Goal: Transaction & Acquisition: Download file/media

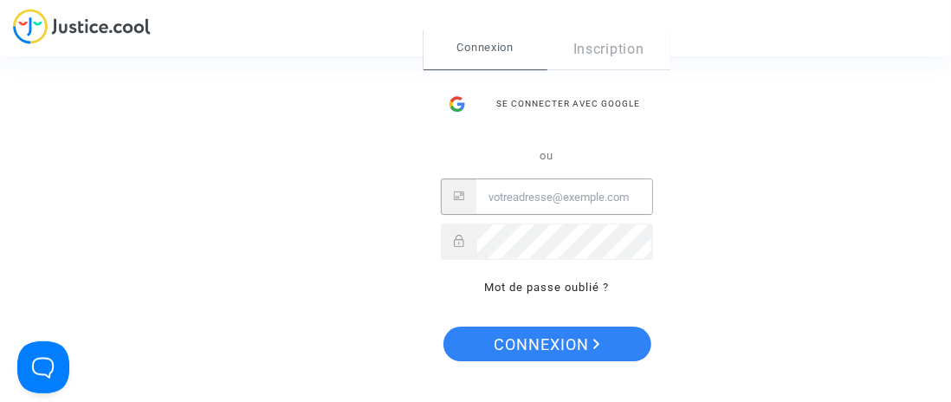
click at [509, 197] on input "Email" at bounding box center [564, 197] width 176 height 35
type input "[EMAIL_ADDRESS][DOMAIN_NAME]"
click at [443, 327] on button "Connexion" at bounding box center [547, 344] width 208 height 35
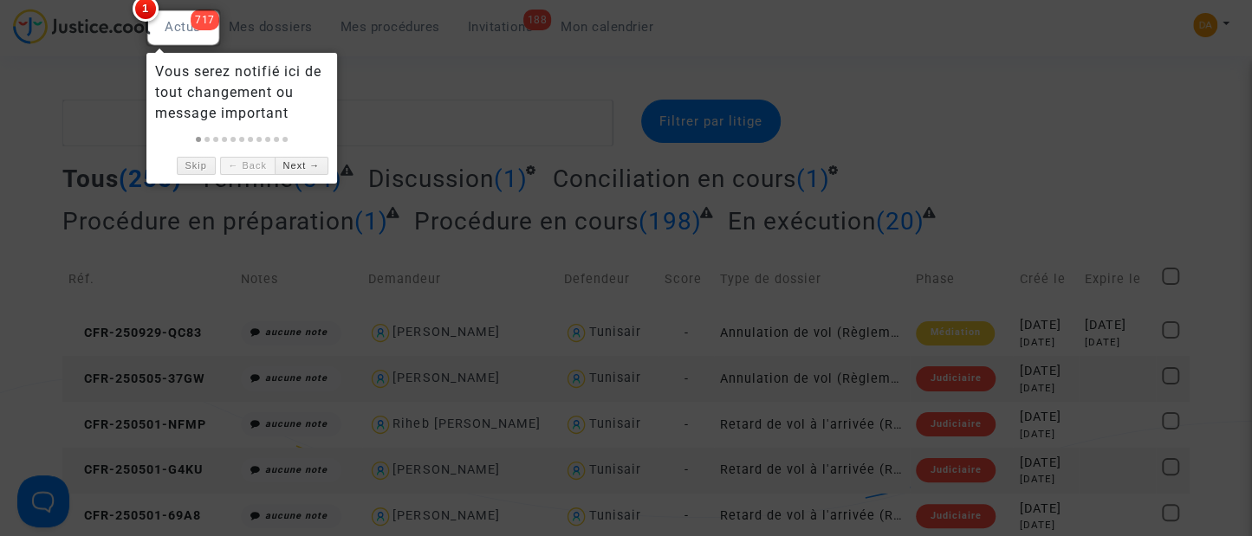
click at [937, 170] on div at bounding box center [626, 268] width 1252 height 536
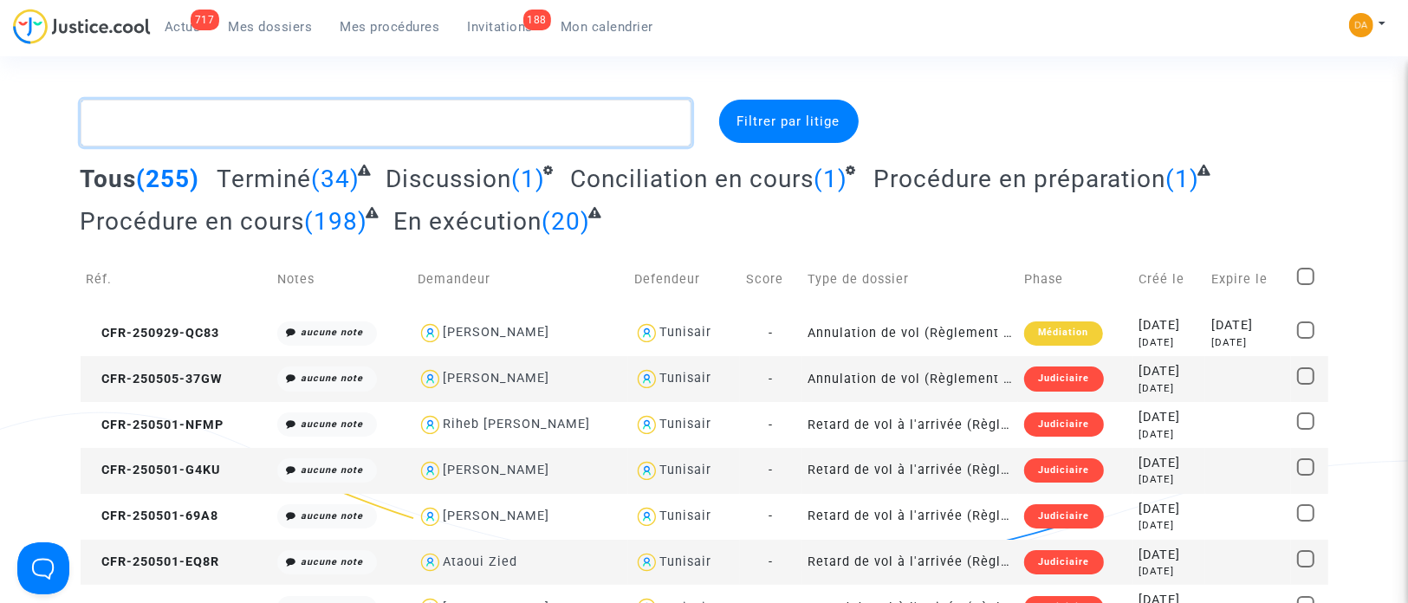
click at [344, 125] on textarea at bounding box center [386, 123] width 611 height 47
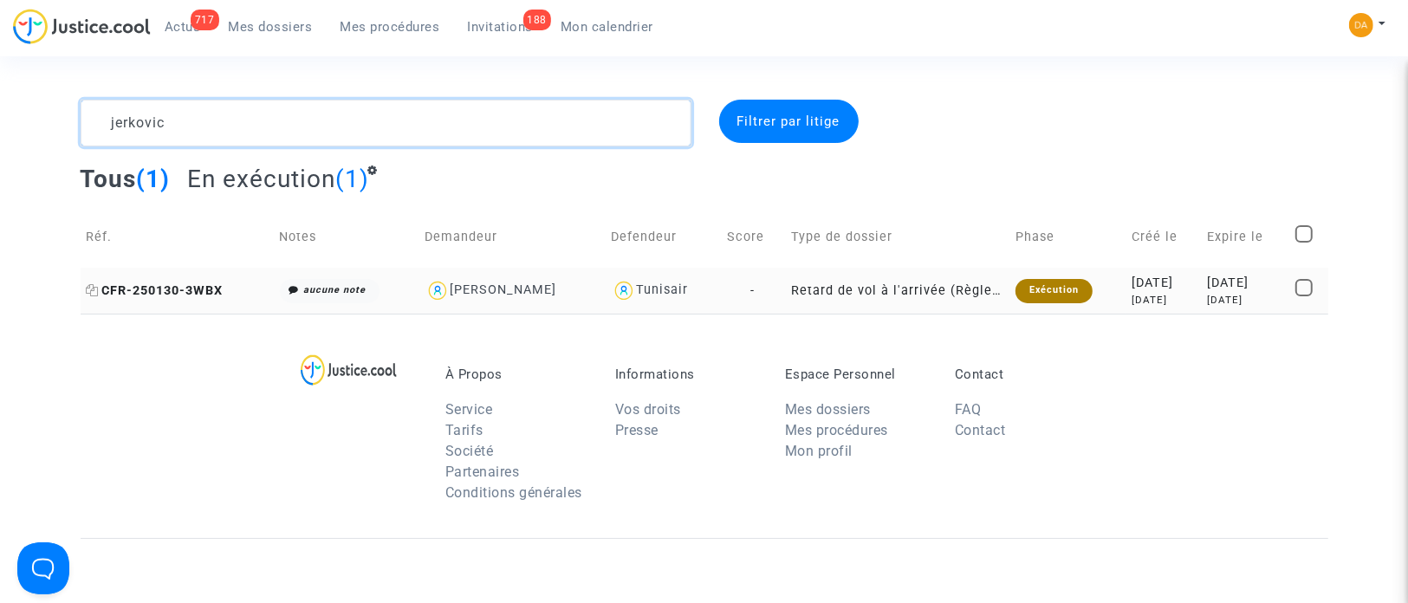
type textarea "jerkovic"
click at [204, 285] on span "CFR-250130-3WBX" at bounding box center [155, 290] width 137 height 15
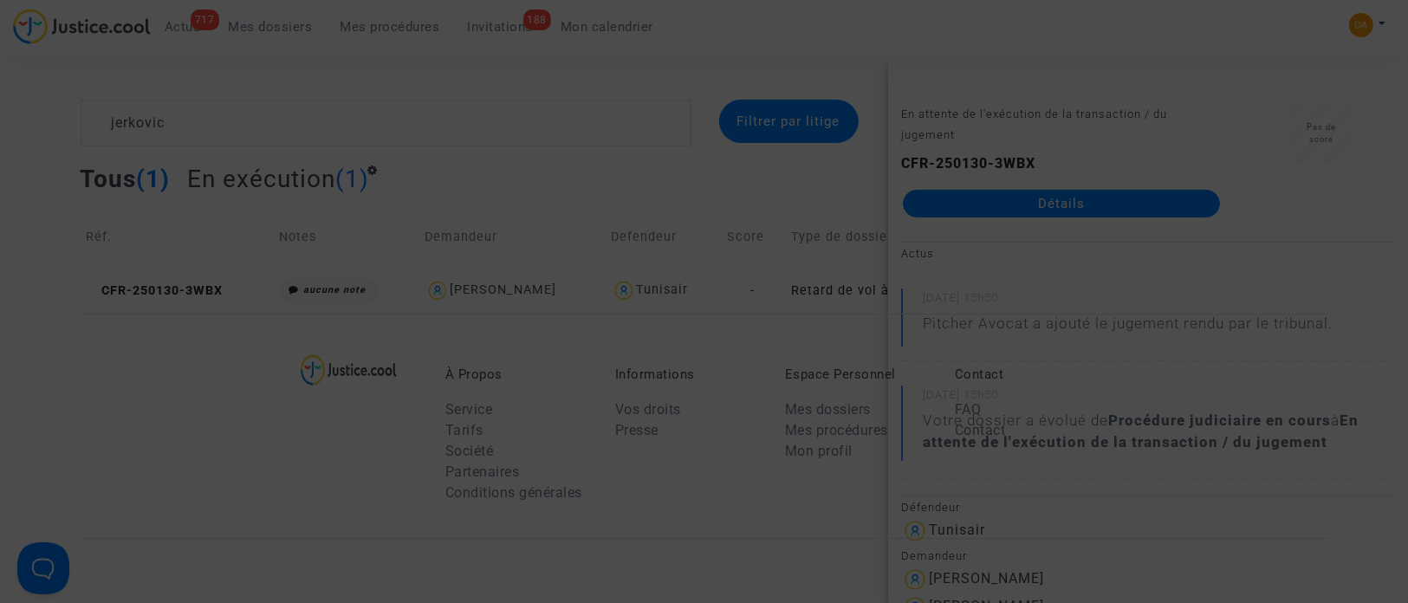
click at [937, 205] on div at bounding box center [704, 301] width 1408 height 603
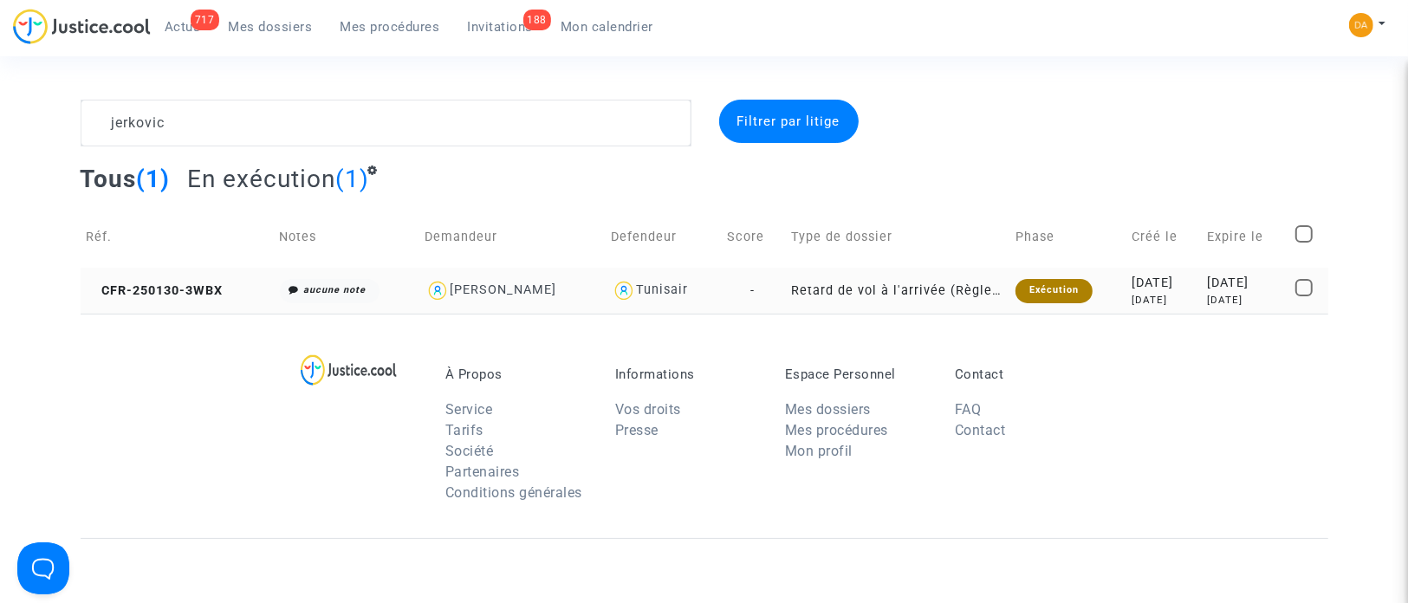
click at [937, 287] on span at bounding box center [1303, 287] width 17 height 17
click at [937, 296] on input "checkbox" at bounding box center [1303, 296] width 1 height 1
checkbox input "true"
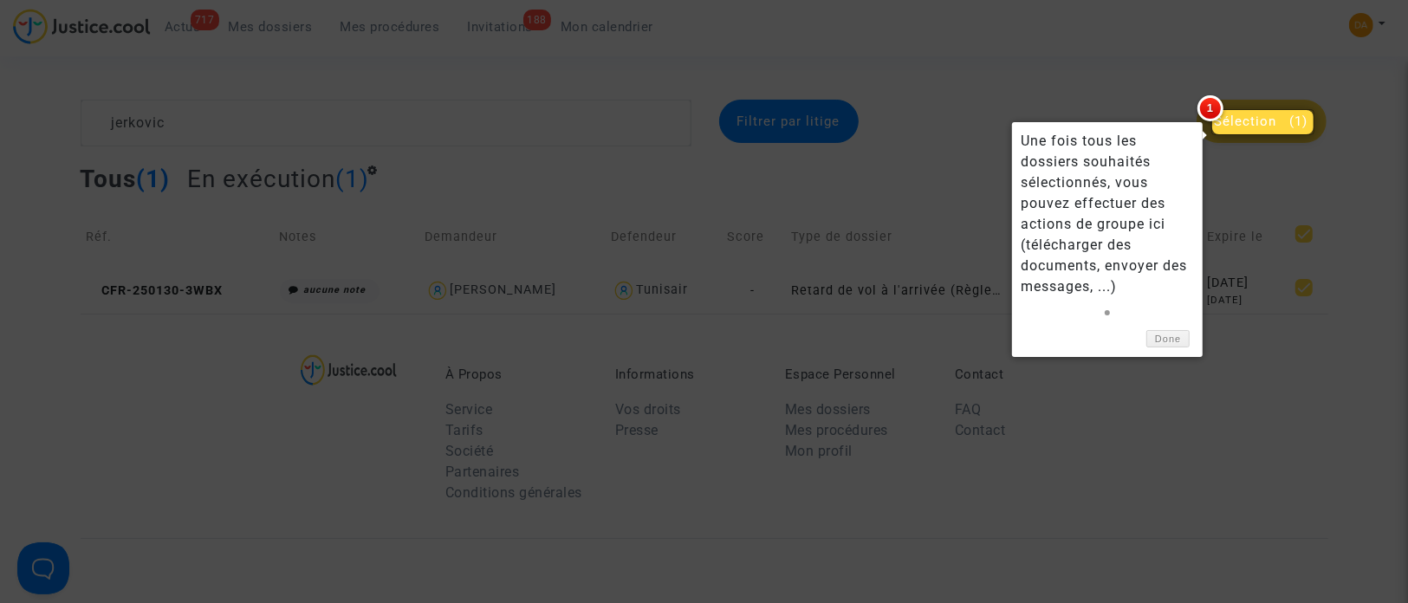
click at [937, 100] on div at bounding box center [704, 301] width 1408 height 603
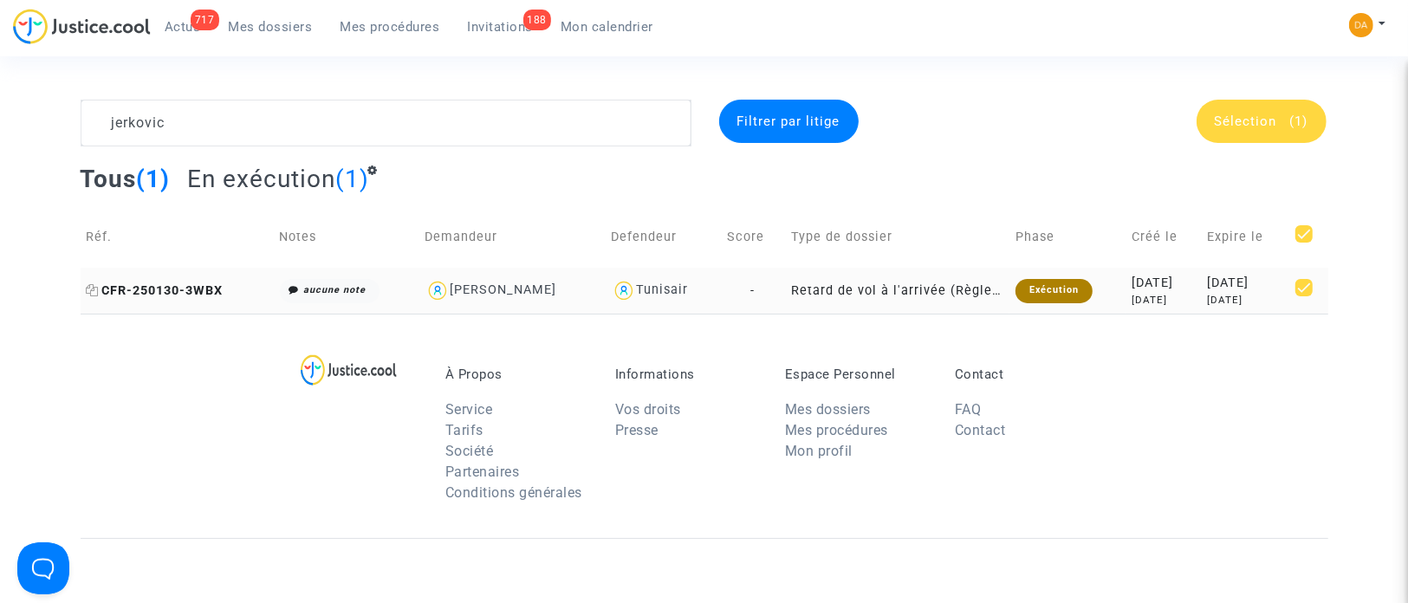
click at [197, 289] on span "CFR-250130-3WBX" at bounding box center [155, 290] width 137 height 15
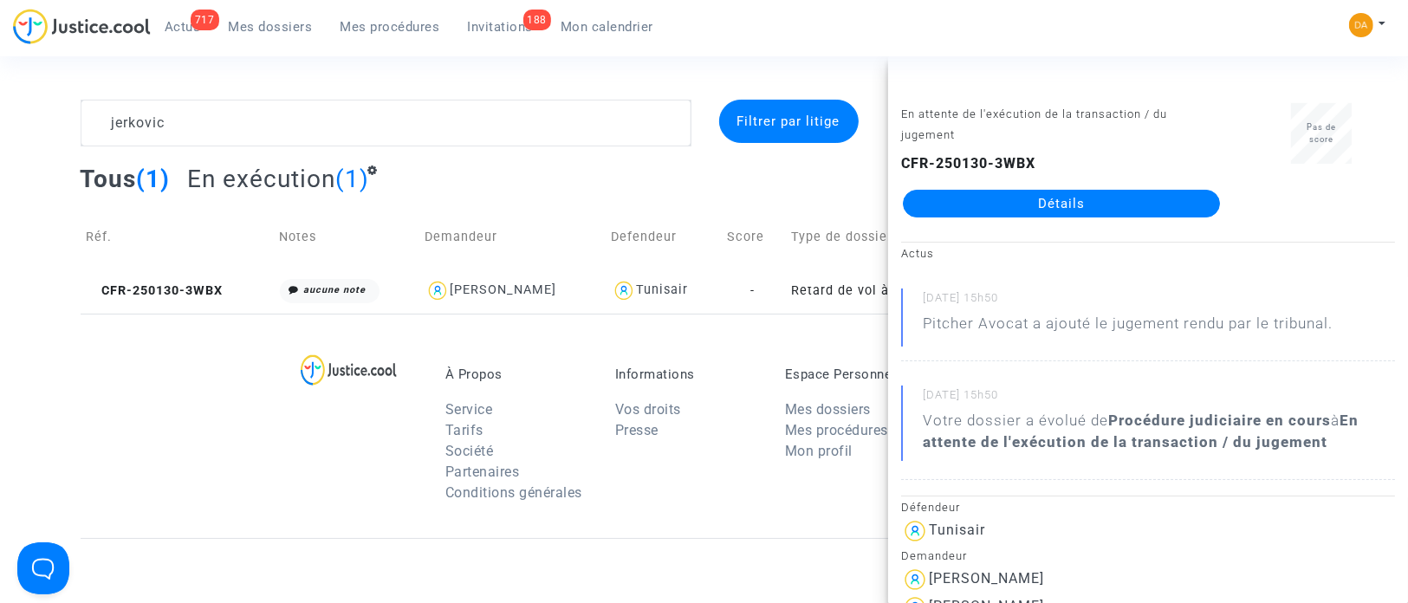
click at [937, 209] on link "Détails" at bounding box center [1061, 204] width 317 height 28
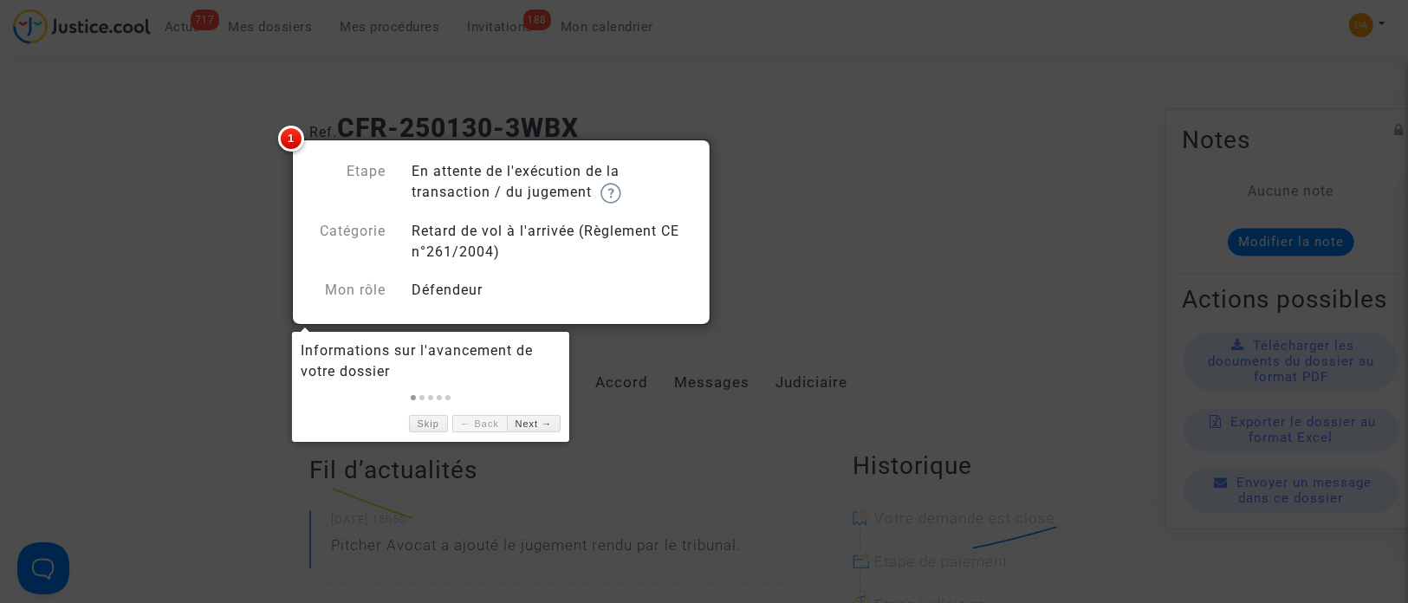
click at [215, 176] on div at bounding box center [704, 301] width 1408 height 603
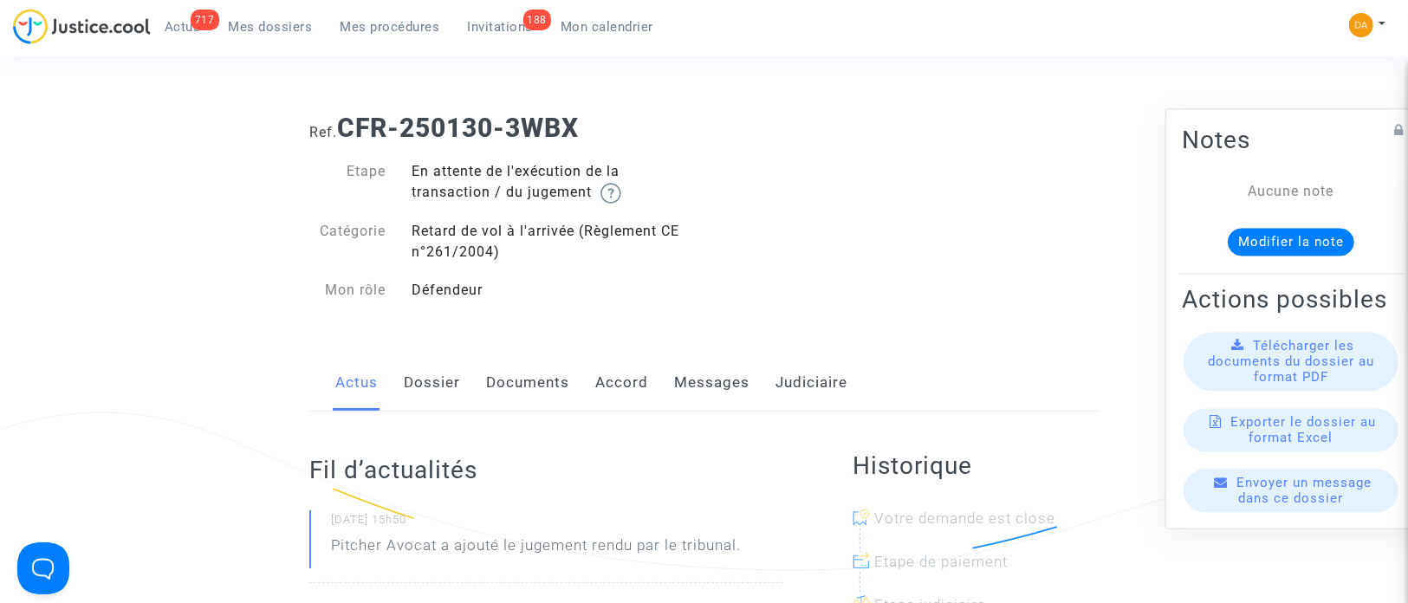
click at [937, 372] on span "Télécharger les documents du dossier au format PDF" at bounding box center [1290, 362] width 166 height 47
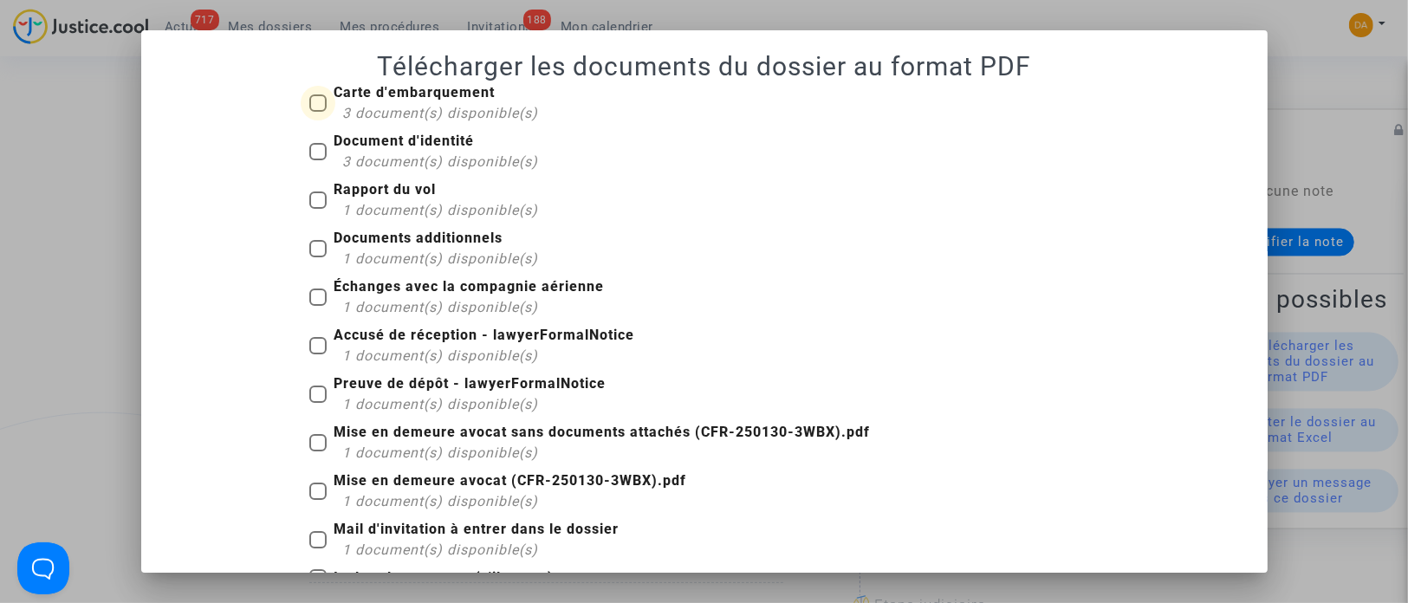
click at [310, 104] on span at bounding box center [317, 102] width 17 height 17
click at [317, 112] on input "Carte d'embarquement 3 document(s) disponible(s)" at bounding box center [317, 112] width 1 height 1
checkbox input "true"
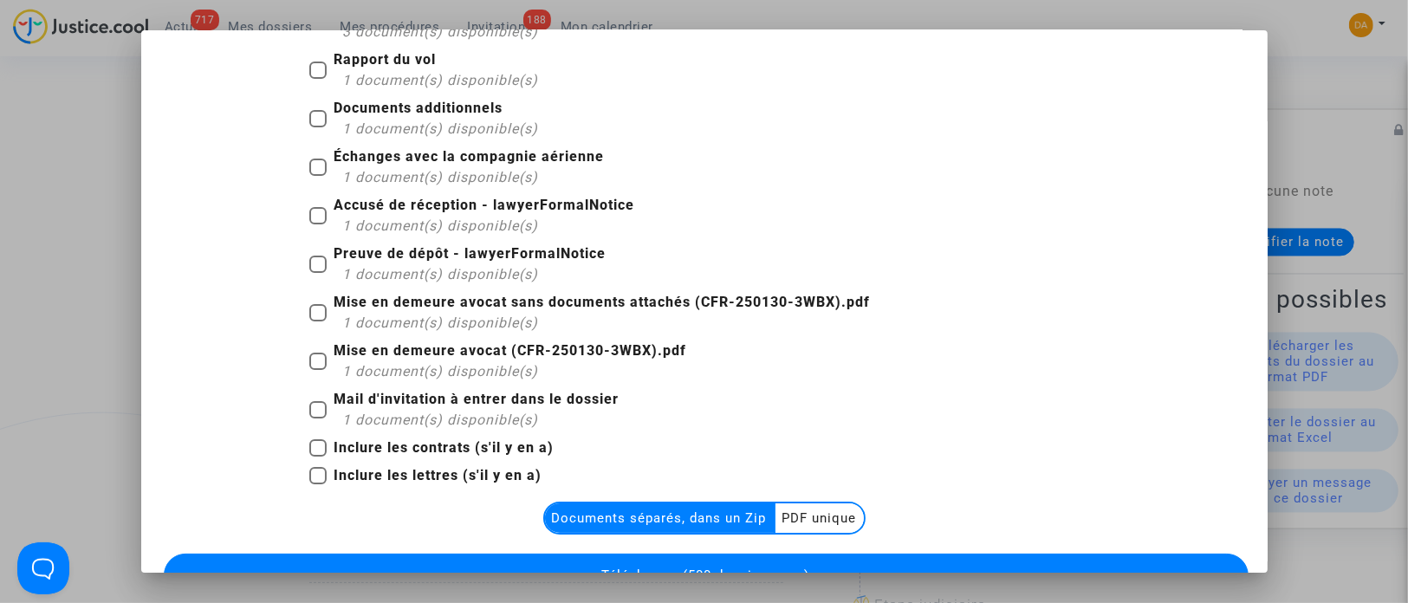
click at [309, 356] on span at bounding box center [317, 361] width 17 height 17
click at [317, 370] on input "Mise en demeure avocat (CFR-250130-3WBX).pdf 1 document(s) disponible(s)" at bounding box center [317, 370] width 1 height 1
checkbox input "true"
click at [824, 401] on multi-toggle-item "PDF unique" at bounding box center [819, 517] width 88 height 29
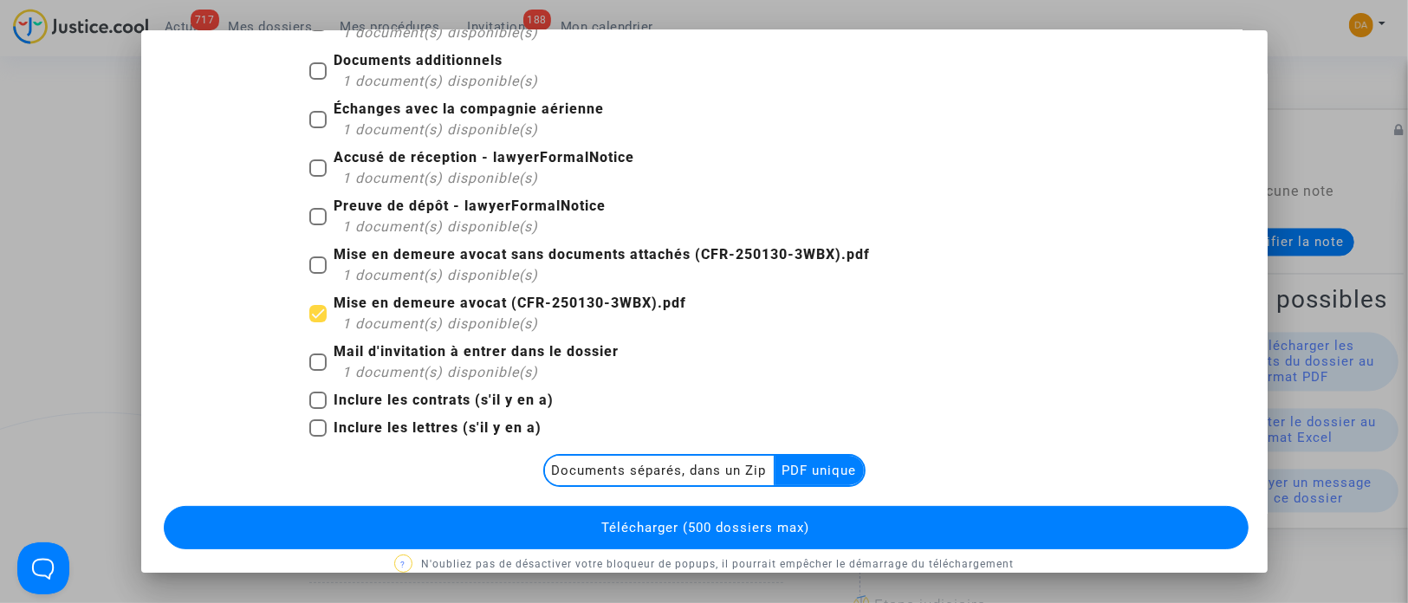
scroll to position [202, 0]
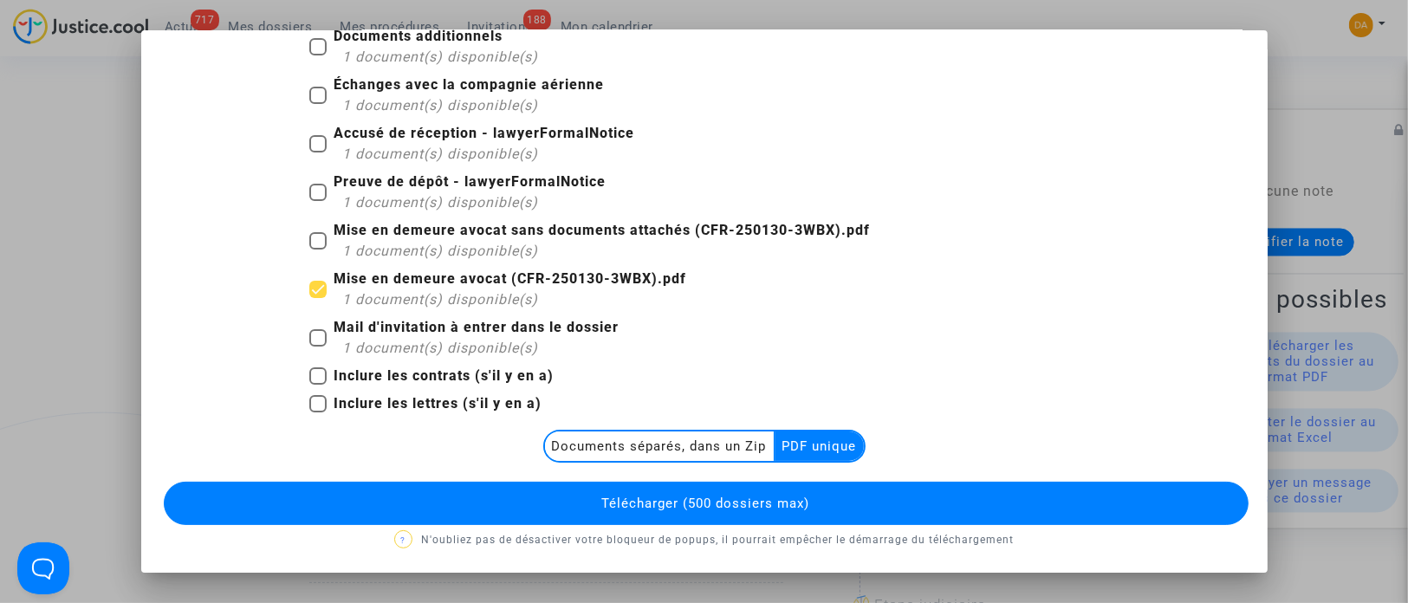
click at [803, 401] on button "Télécharger (500 dossiers max)" at bounding box center [706, 503] width 1084 height 43
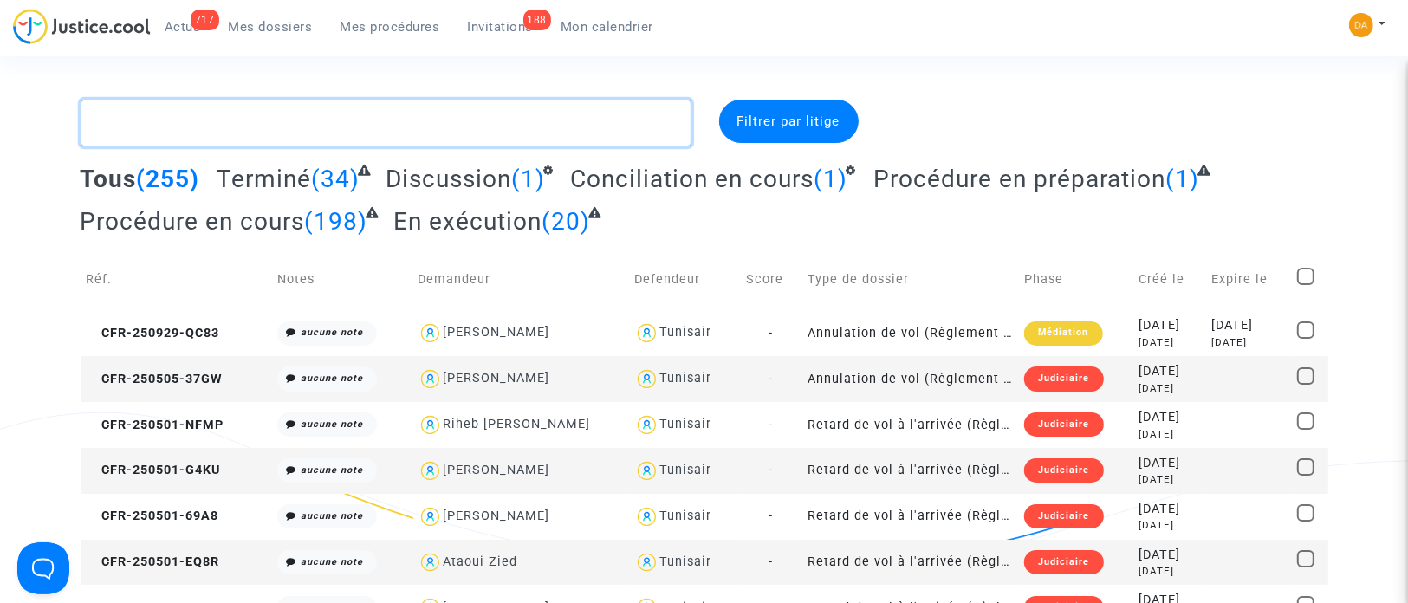
click at [192, 121] on textarea at bounding box center [386, 123] width 611 height 47
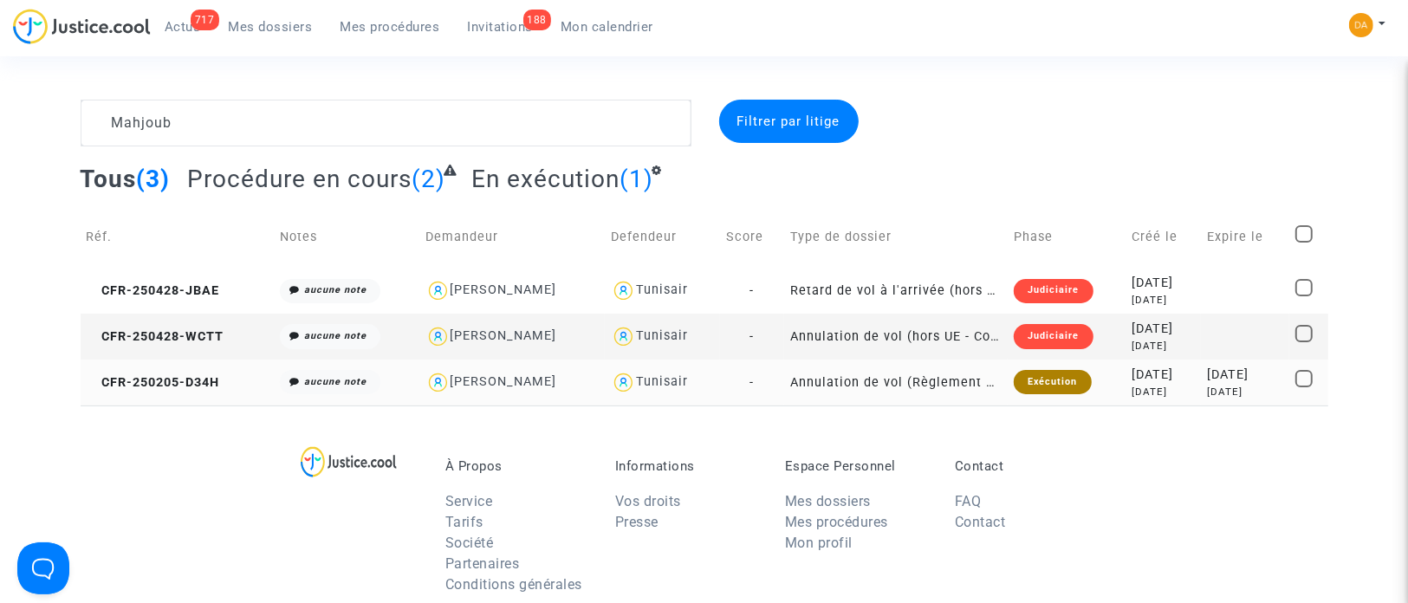
click at [492, 385] on div "[PERSON_NAME]" at bounding box center [503, 381] width 107 height 15
type textarea "Mahjoub @"[PERSON_NAME]" @"Pitcher Avocat""
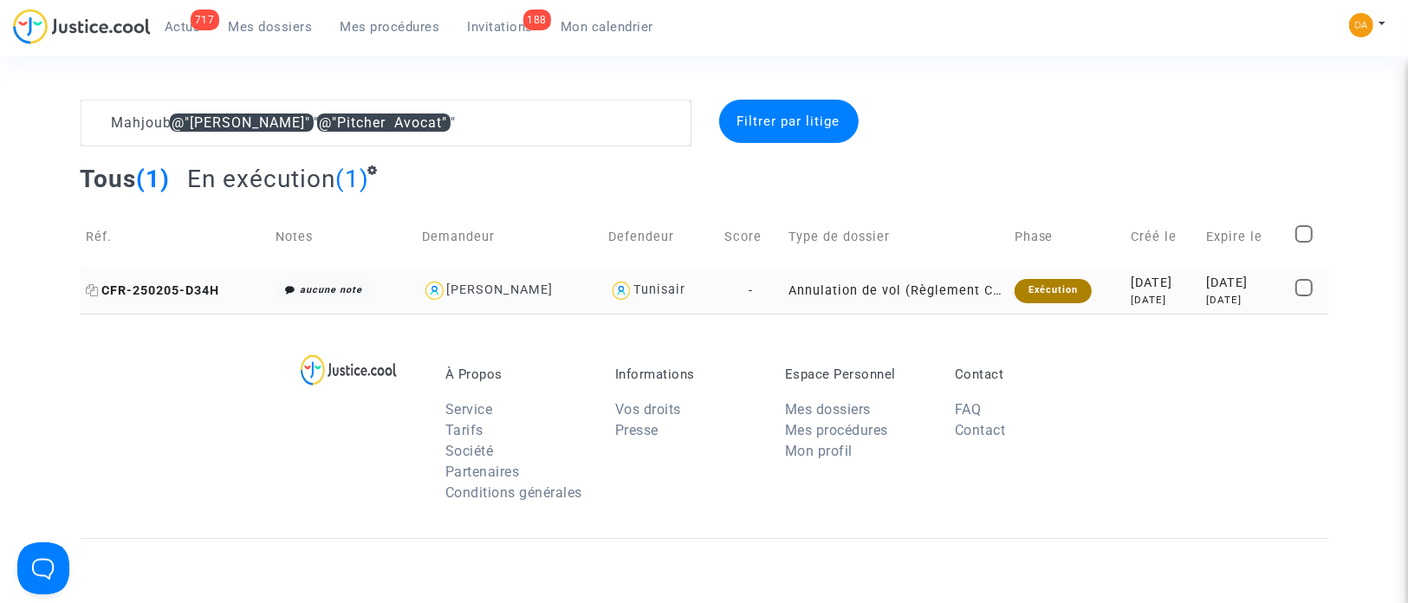
click at [145, 289] on span "CFR-250205-D34H" at bounding box center [153, 290] width 133 height 15
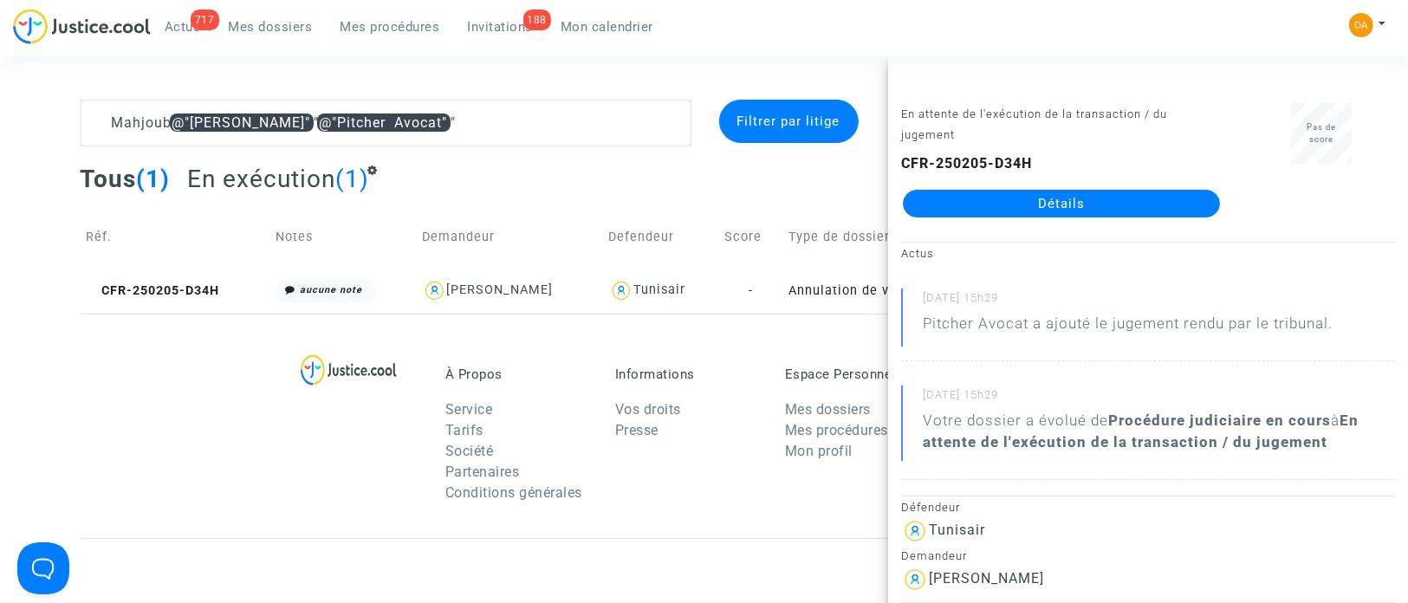
click at [937, 196] on link "Détails" at bounding box center [1061, 204] width 317 height 28
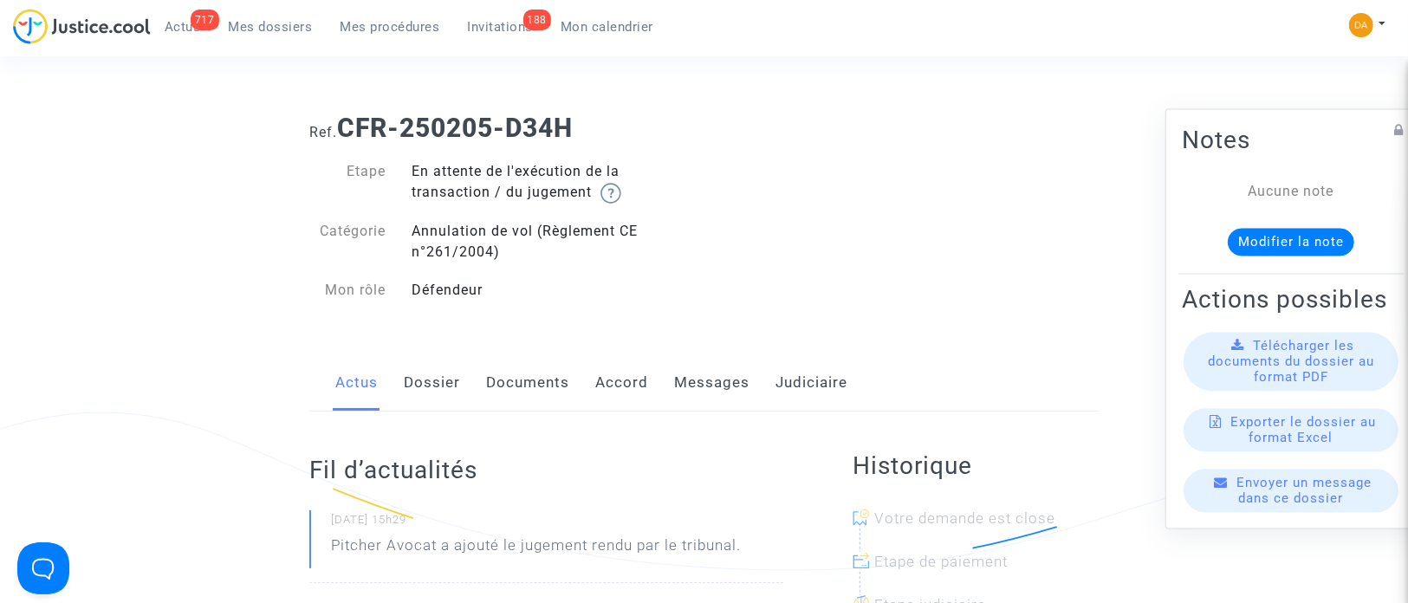
click at [937, 375] on span "Télécharger les documents du dossier au format PDF" at bounding box center [1290, 362] width 166 height 47
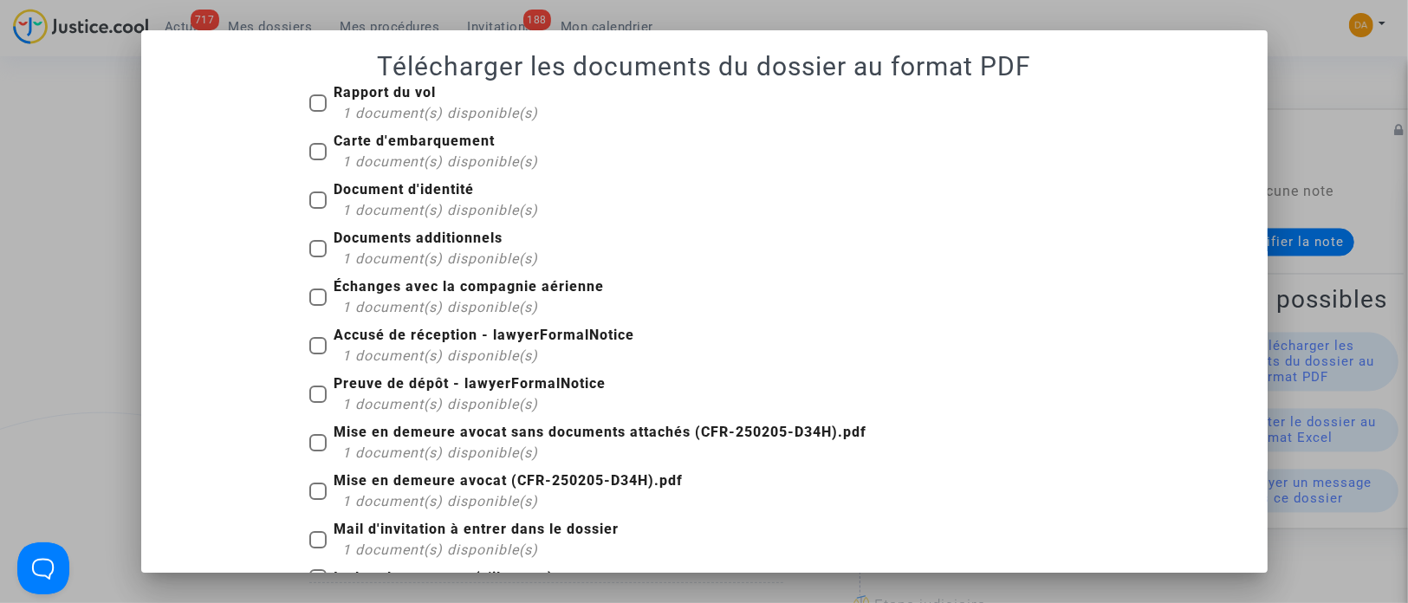
click at [310, 401] on span at bounding box center [317, 442] width 17 height 17
click at [317, 401] on input "Mise en demeure avocat sans documents attachés (CFR-250205-D34H).pdf 1 document…" at bounding box center [317, 451] width 1 height 1
checkbox input "true"
click at [319, 155] on label "Carte d'embarquement 1 document(s) disponible(s)" at bounding box center [423, 152] width 229 height 42
click at [318, 160] on input "Carte d'embarquement 1 document(s) disponible(s)" at bounding box center [317, 160] width 1 height 1
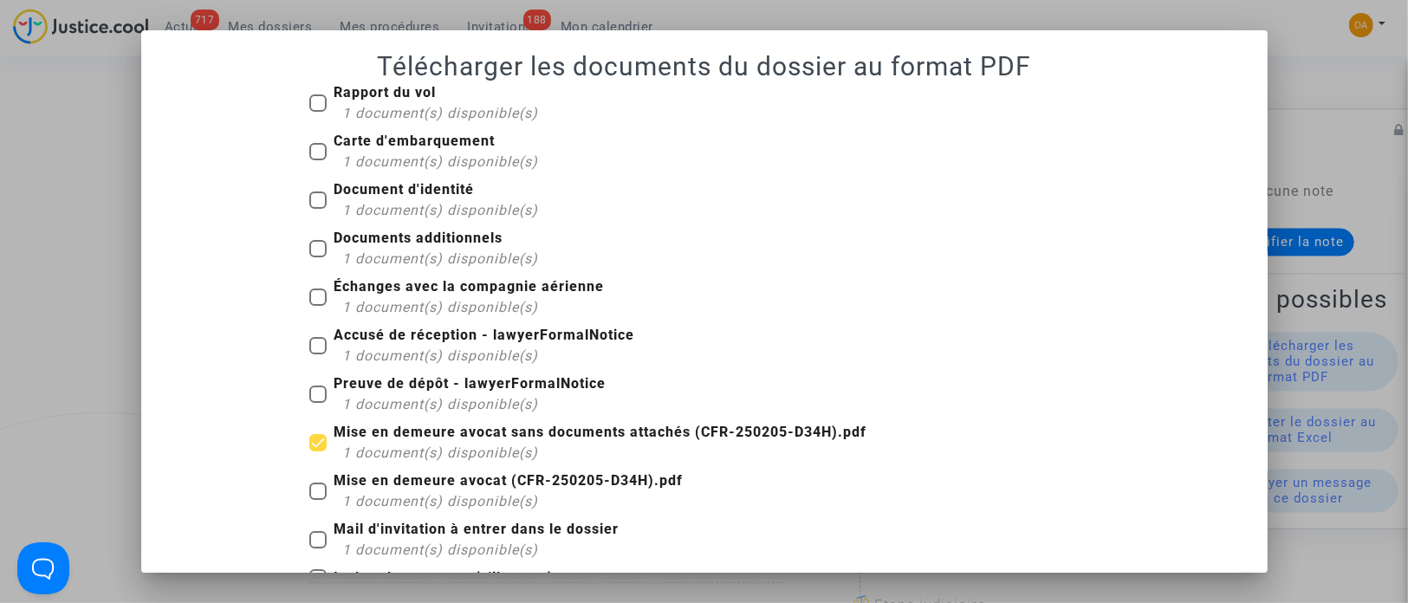
checkbox input "true"
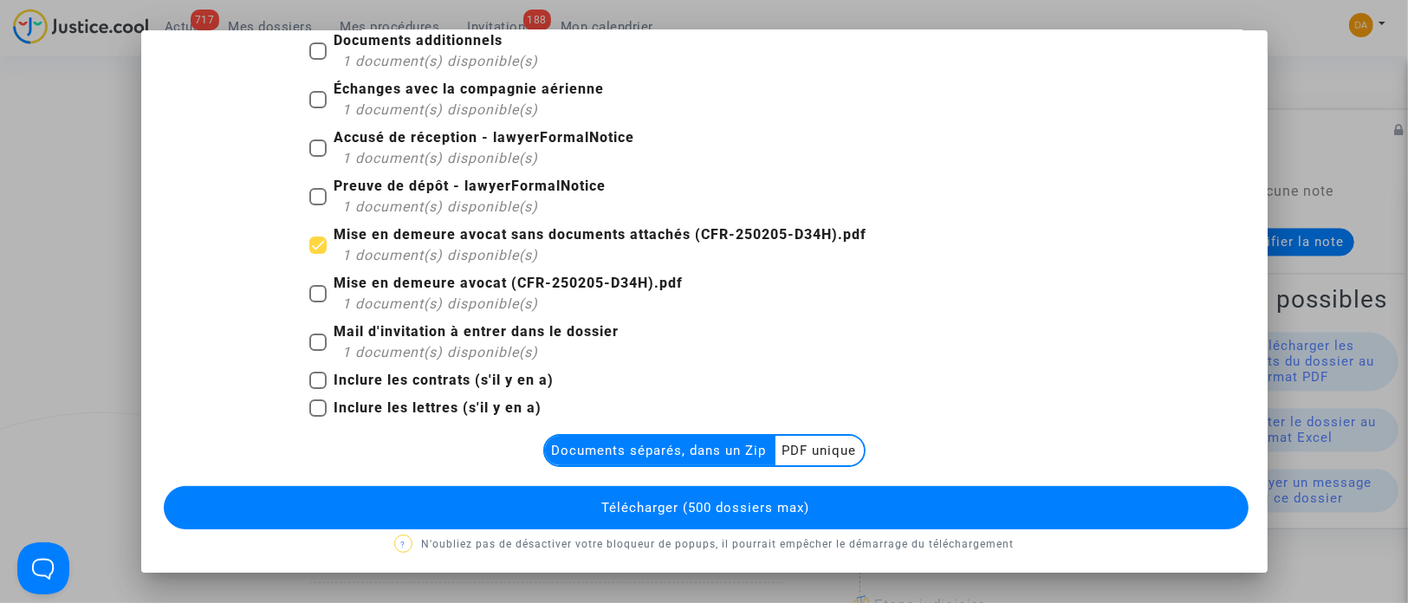
scroll to position [202, 0]
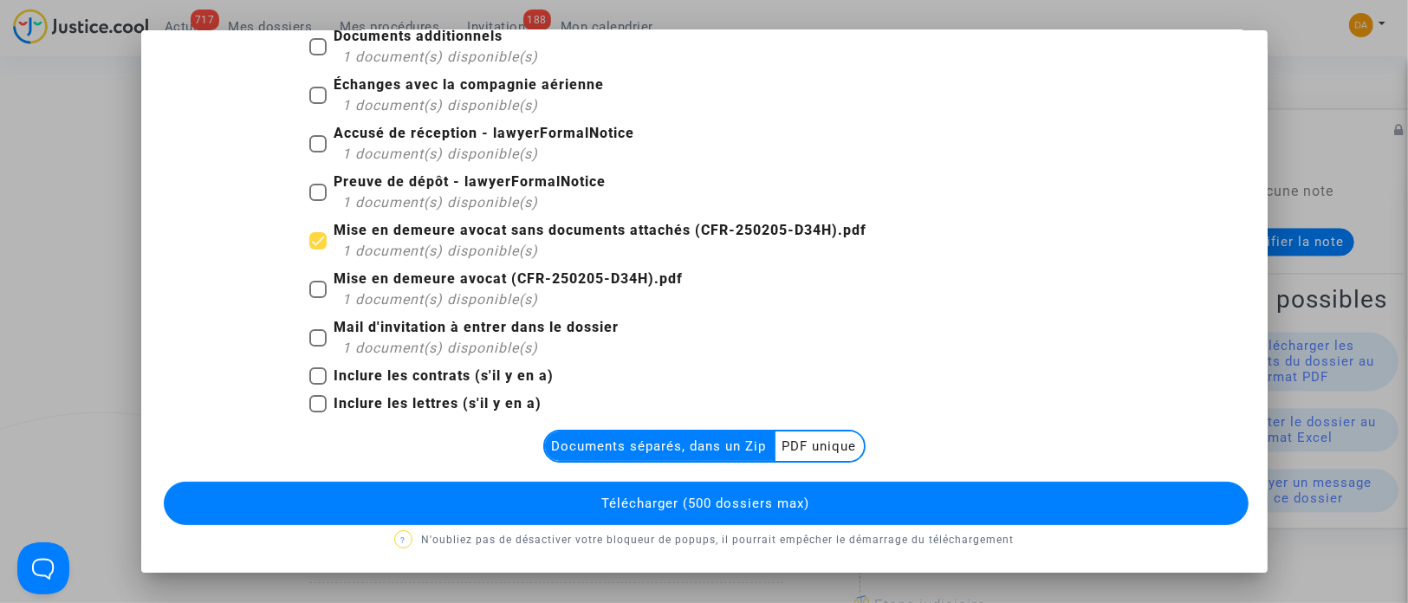
click at [808, 401] on multi-toggle-item "PDF unique" at bounding box center [819, 445] width 88 height 29
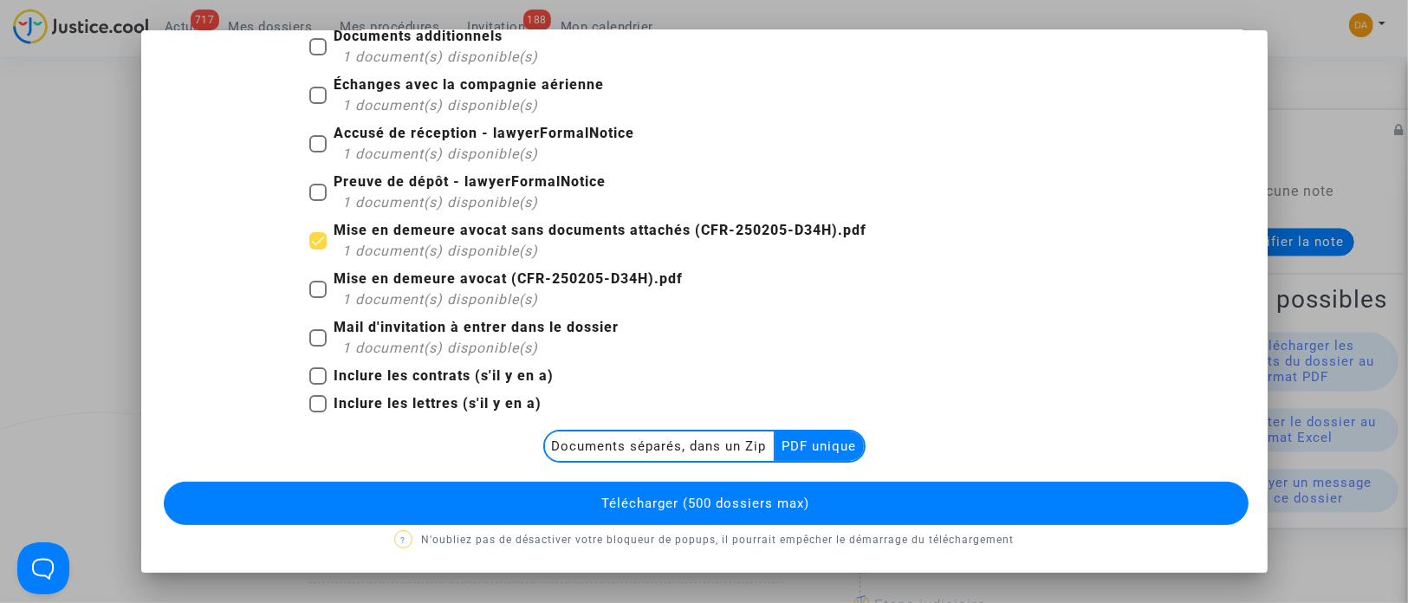
click at [824, 401] on button "Télécharger (500 dossiers max)" at bounding box center [706, 503] width 1084 height 43
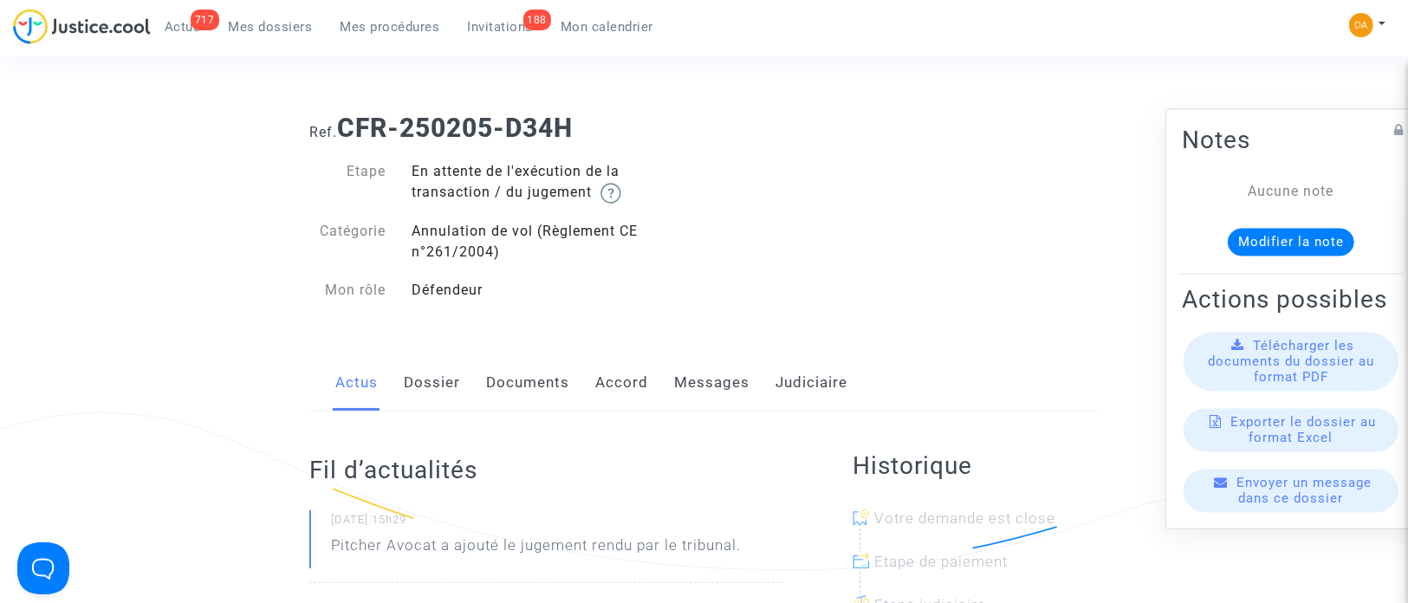
click at [527, 381] on link "Documents" at bounding box center [527, 382] width 83 height 57
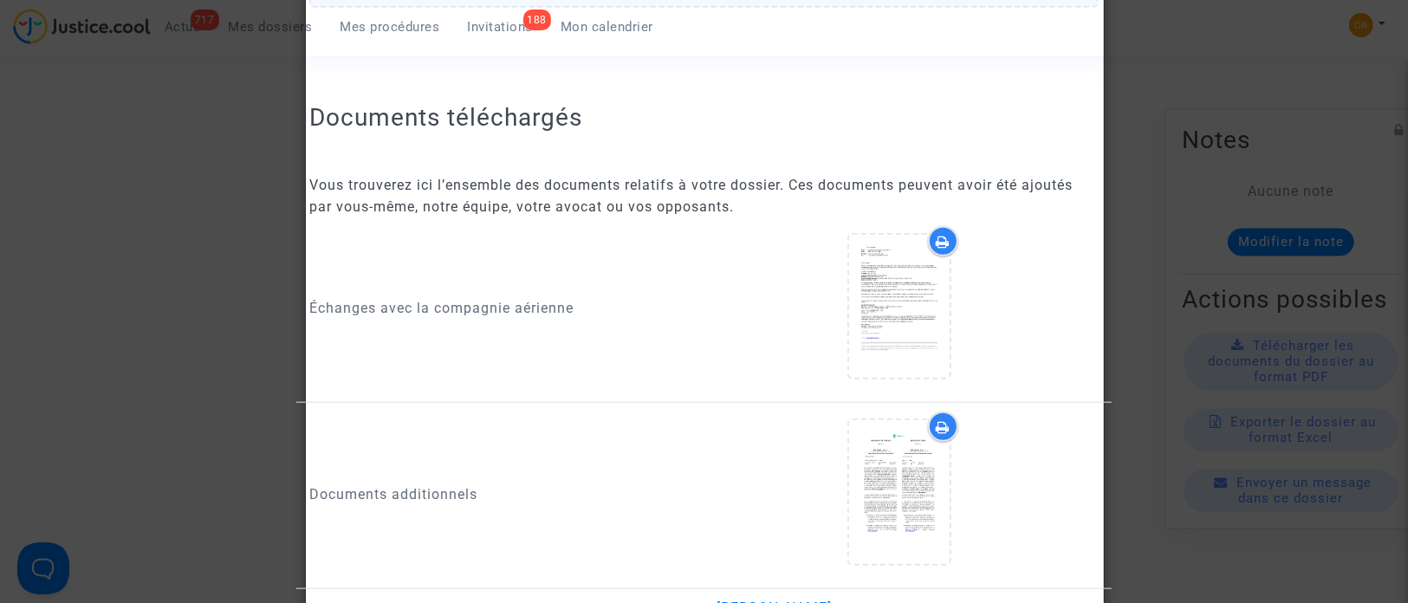
scroll to position [1429, 0]
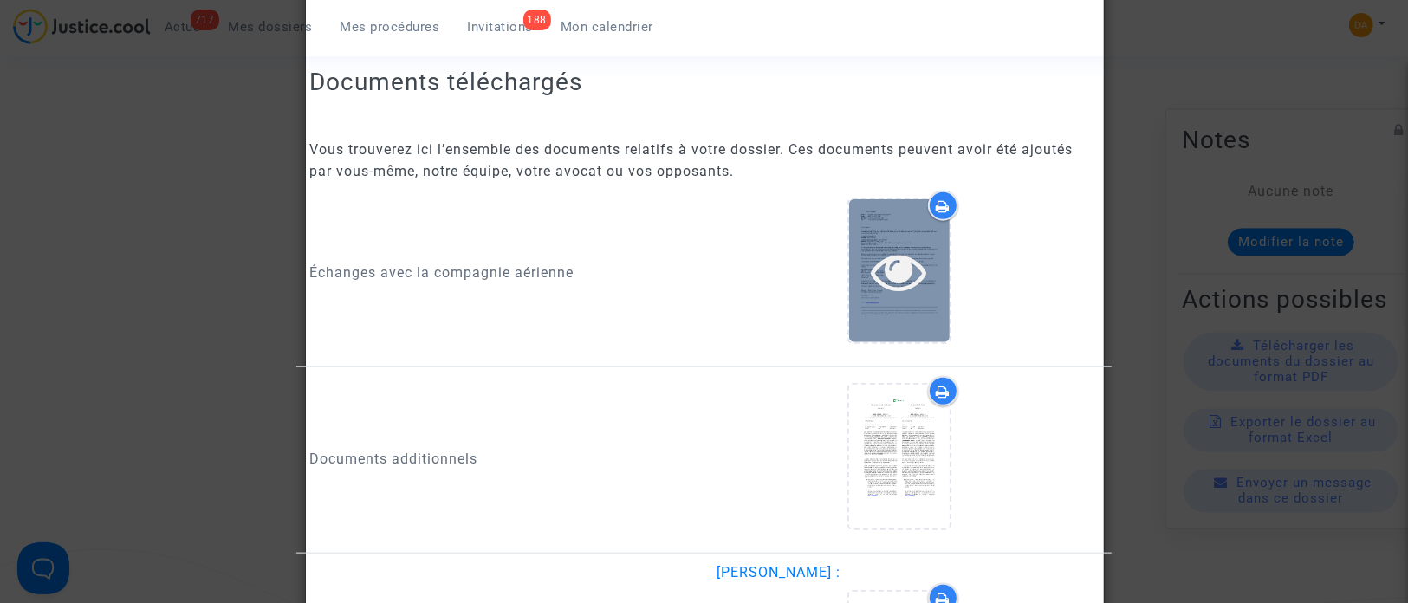
click at [911, 231] on div at bounding box center [899, 270] width 100 height 143
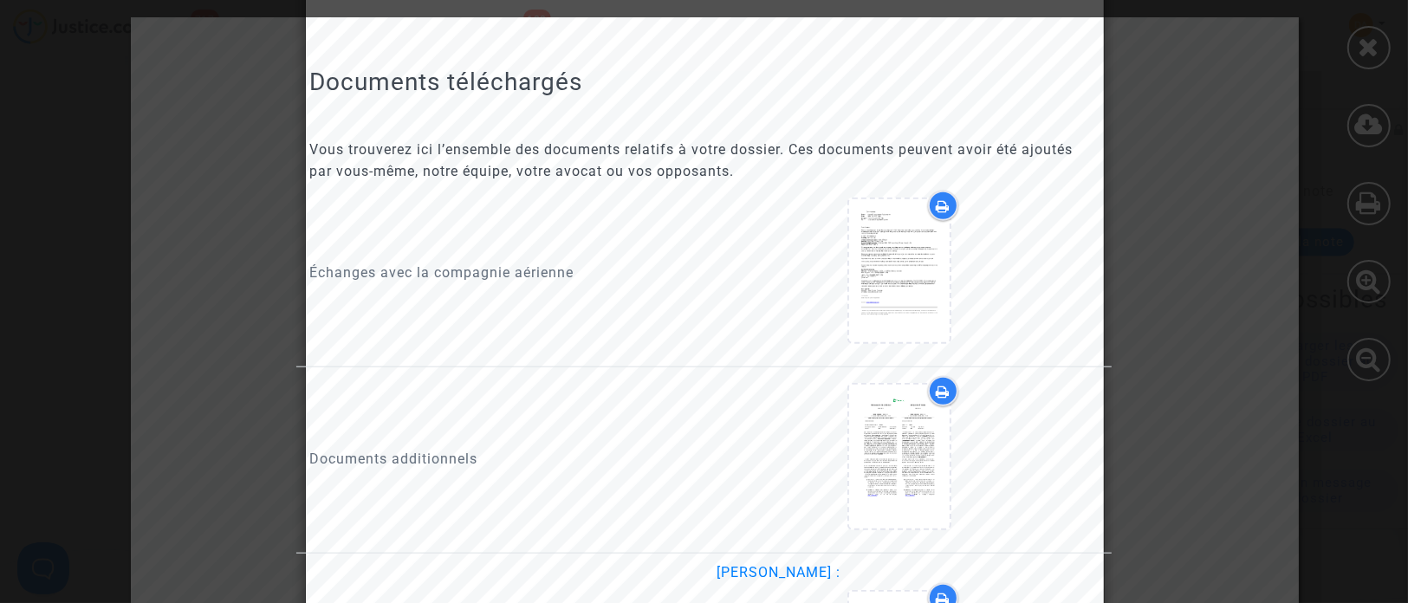
click at [617, 249] on div "Échanges avec la compagnie aérienne" at bounding box center [500, 274] width 408 height 167
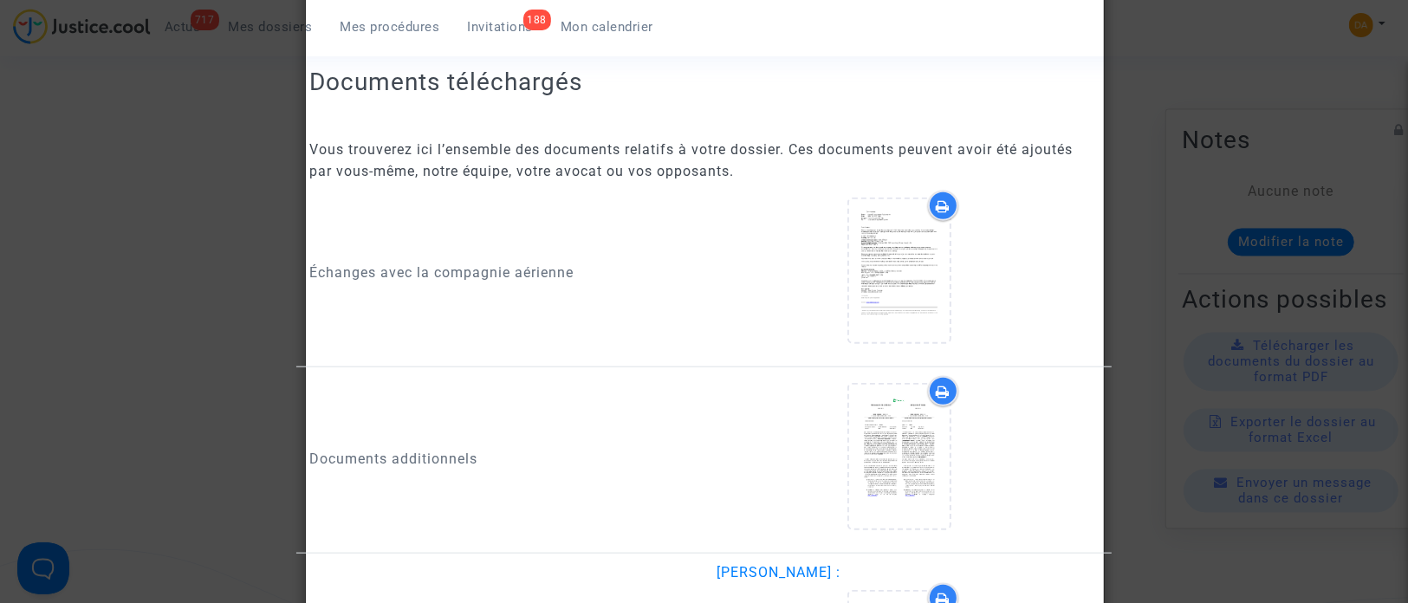
click at [937, 199] on icon at bounding box center [942, 206] width 14 height 14
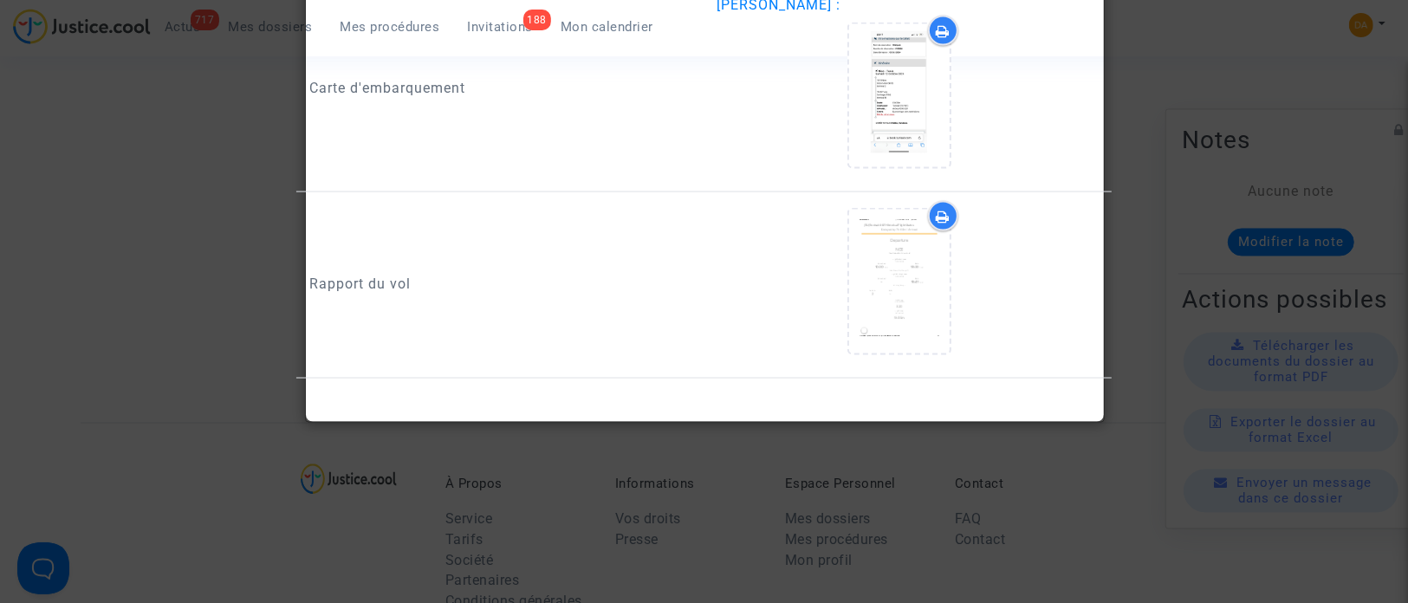
scroll to position [2208, 0]
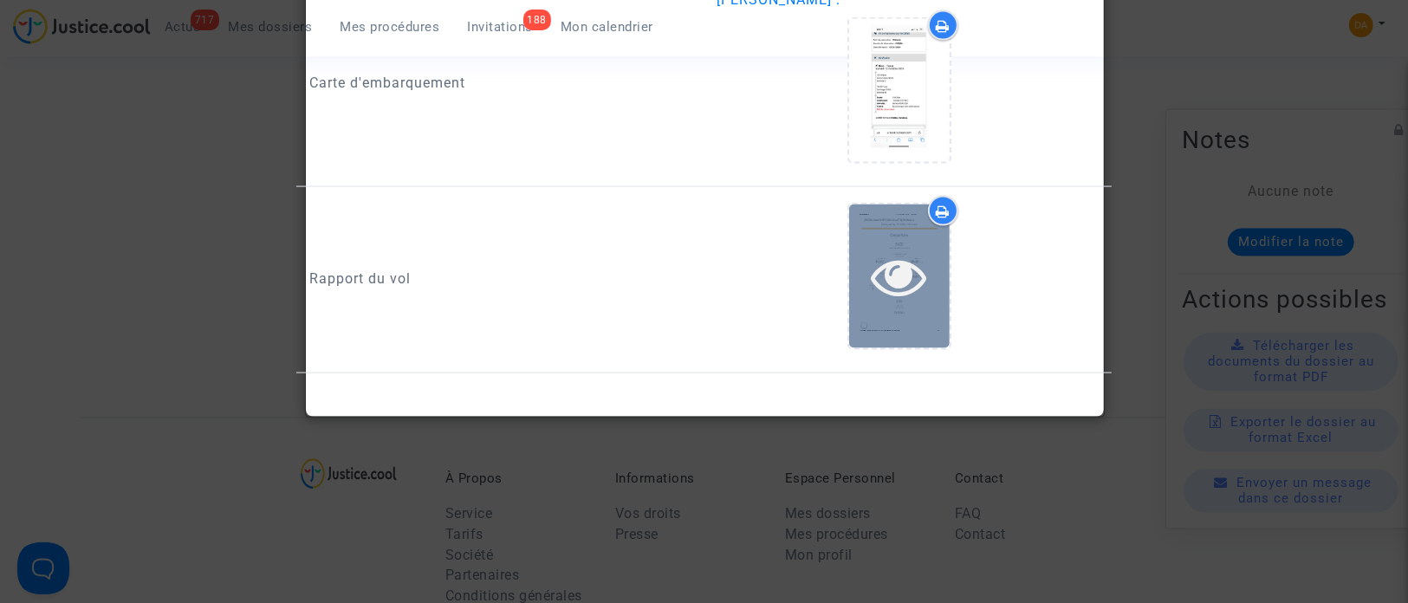
click at [892, 235] on div at bounding box center [899, 275] width 100 height 143
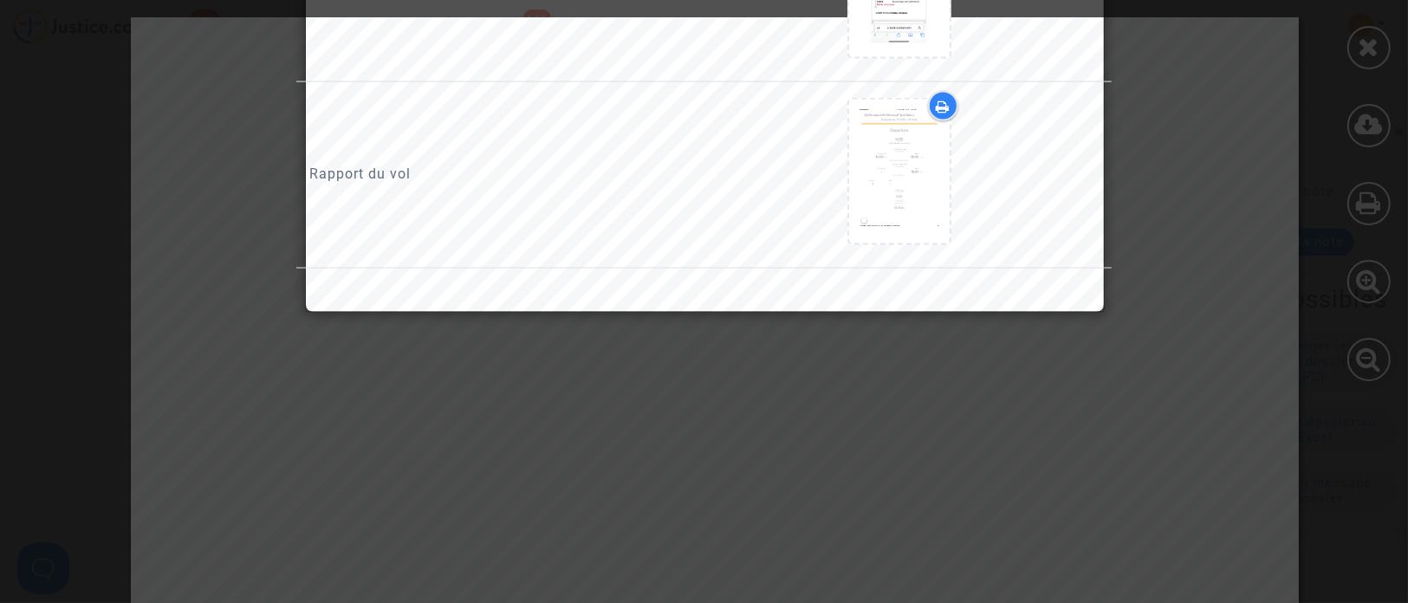
scroll to position [2528, 0]
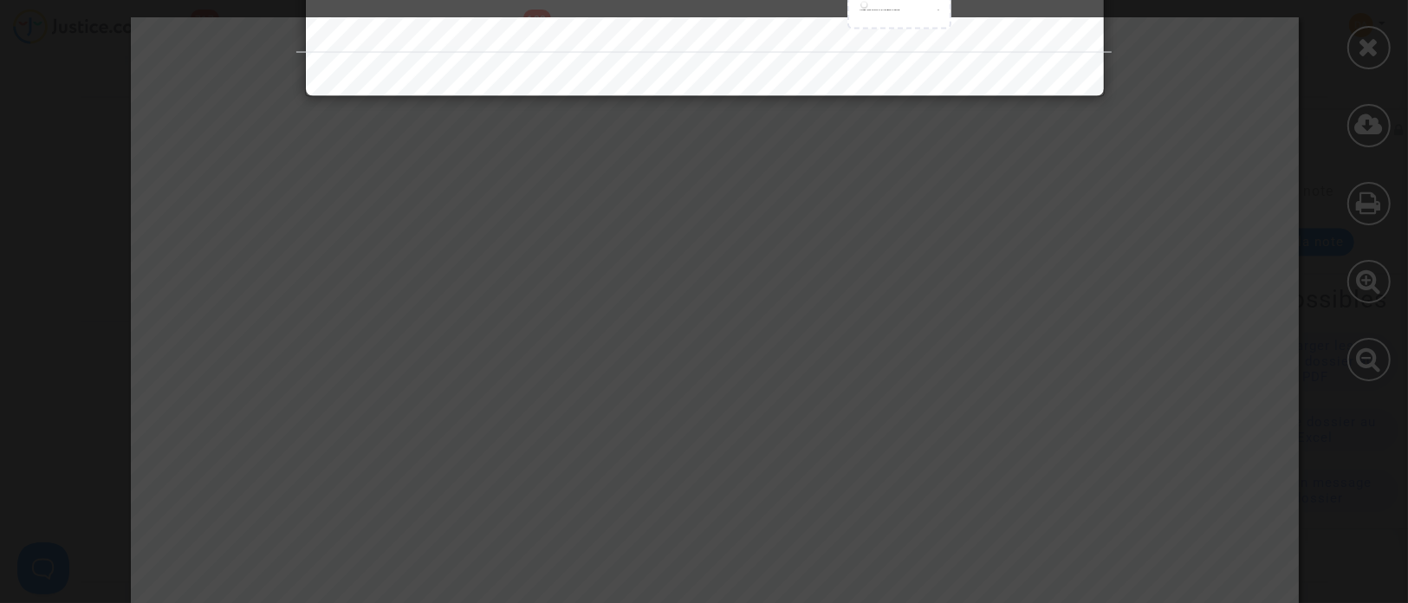
click at [720, 401] on div at bounding box center [704, 301] width 1408 height 603
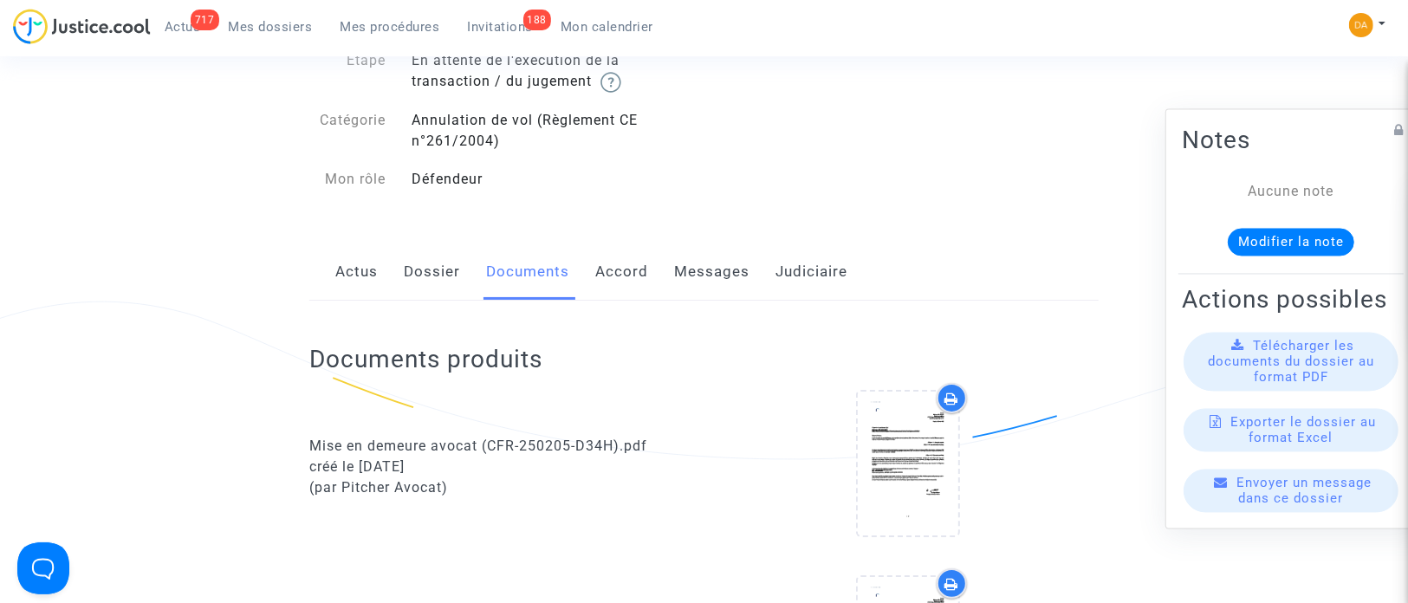
scroll to position [0, 0]
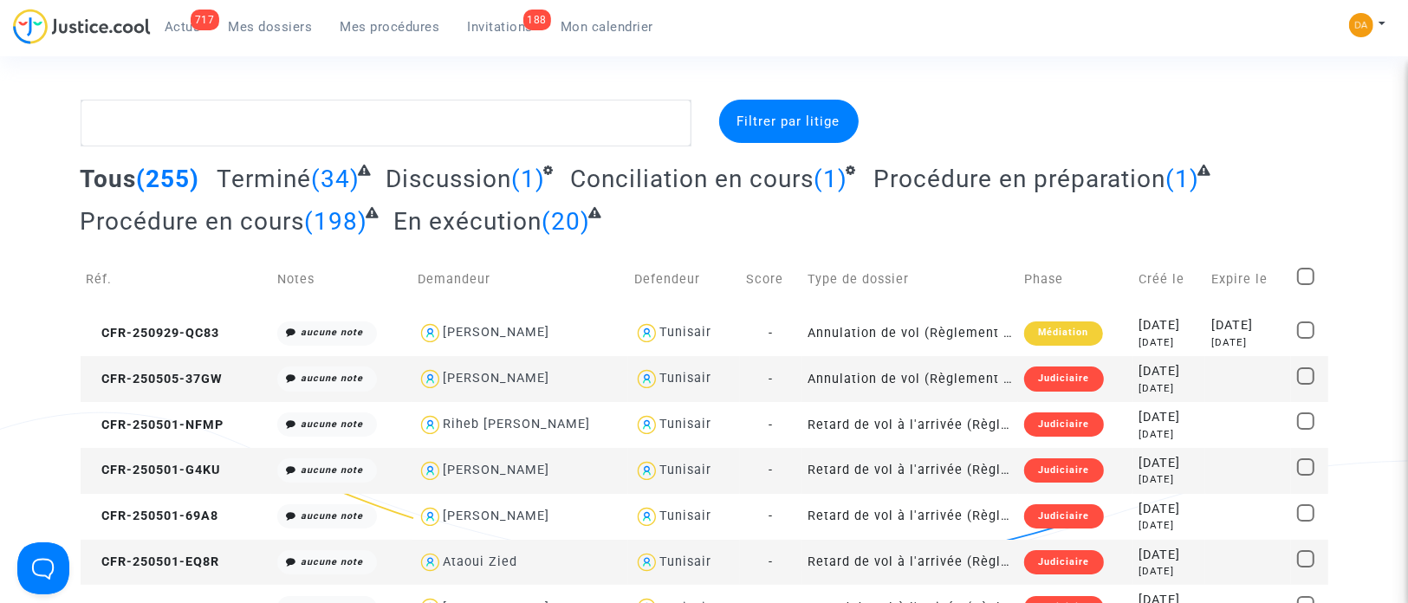
click at [476, 220] on span "En exécution" at bounding box center [467, 221] width 148 height 29
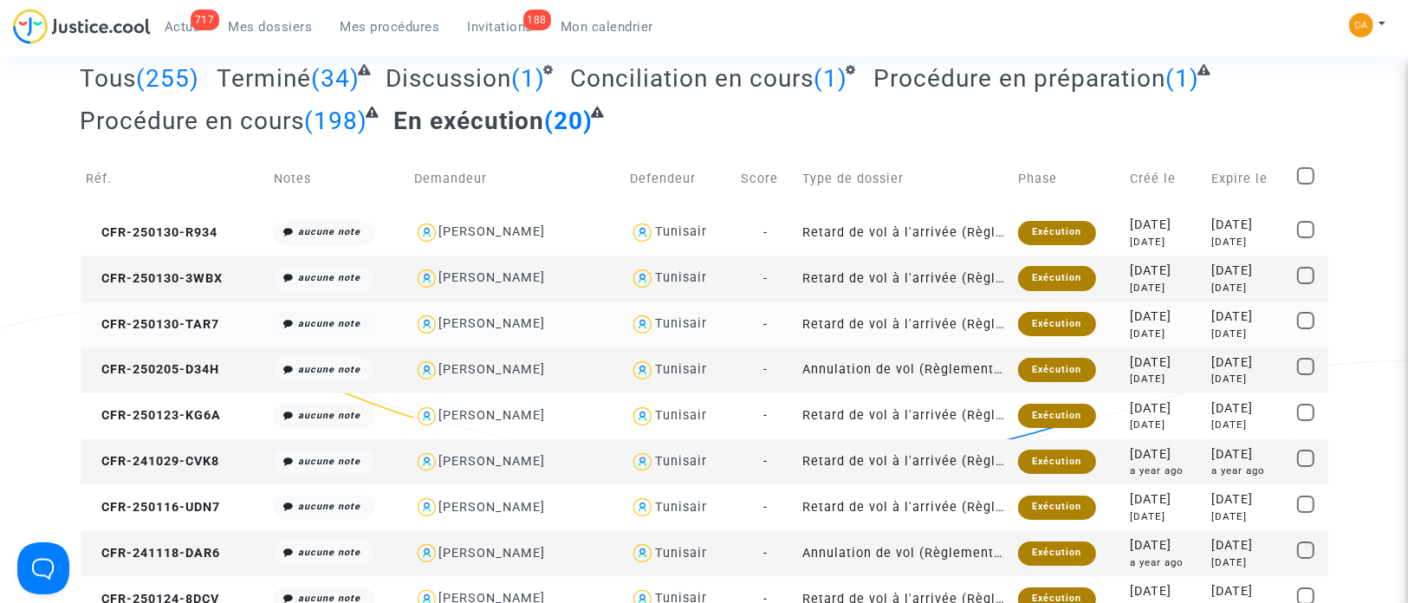
scroll to position [130, 0]
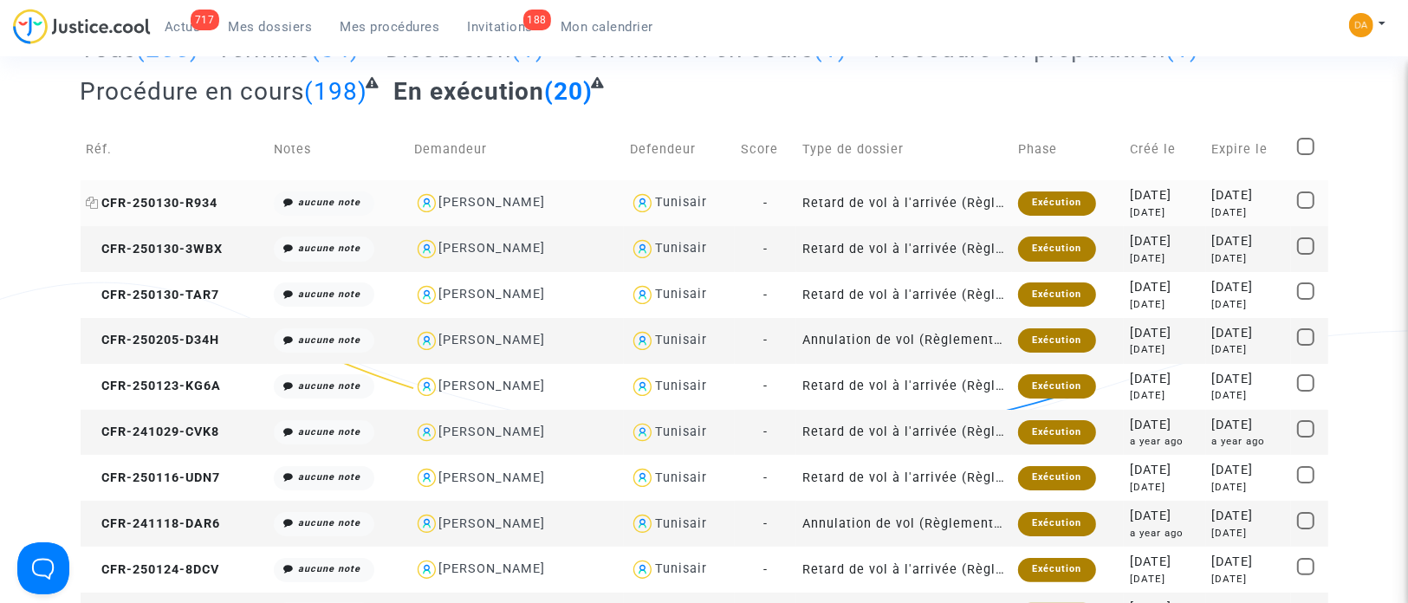
click at [191, 205] on span "CFR-250130-R934" at bounding box center [153, 203] width 132 height 15
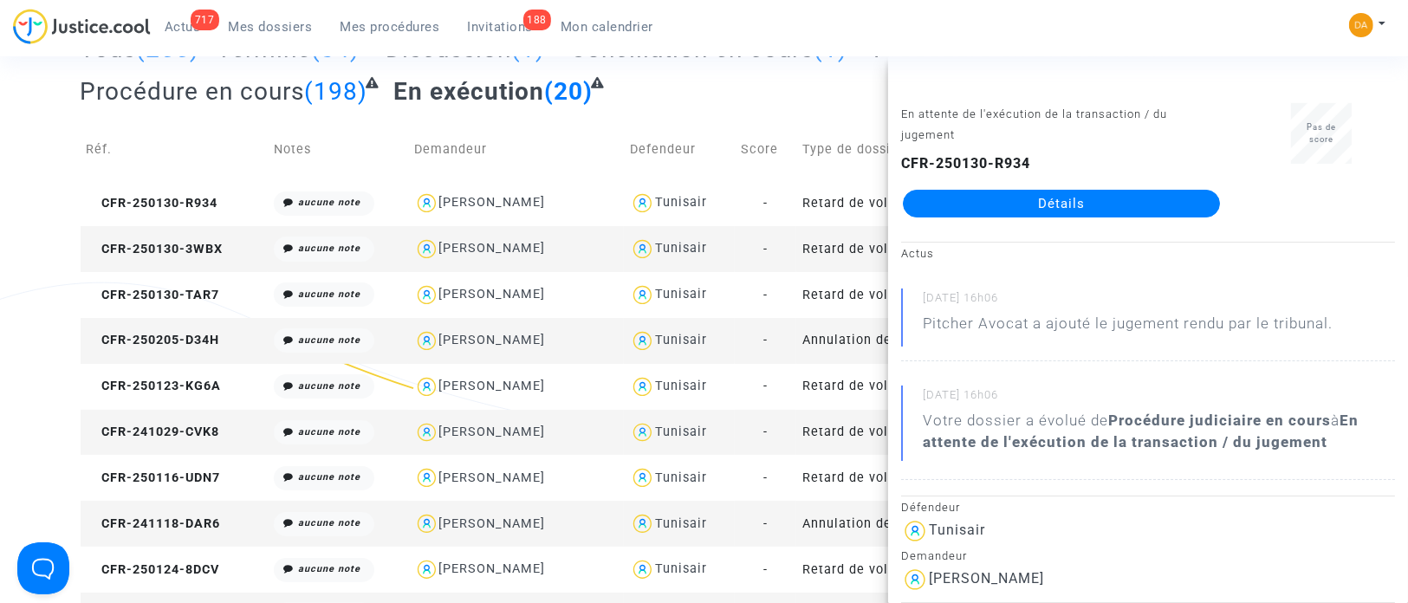
click at [937, 207] on link "Détails" at bounding box center [1061, 204] width 317 height 28
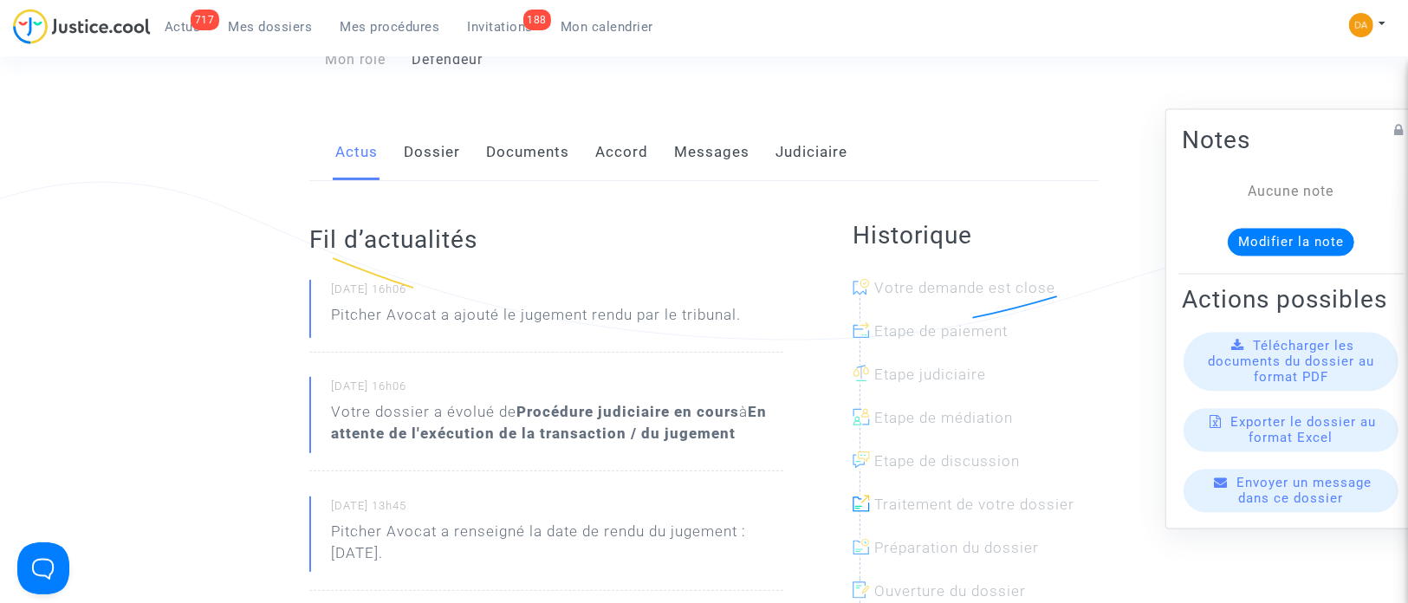
scroll to position [260, 0]
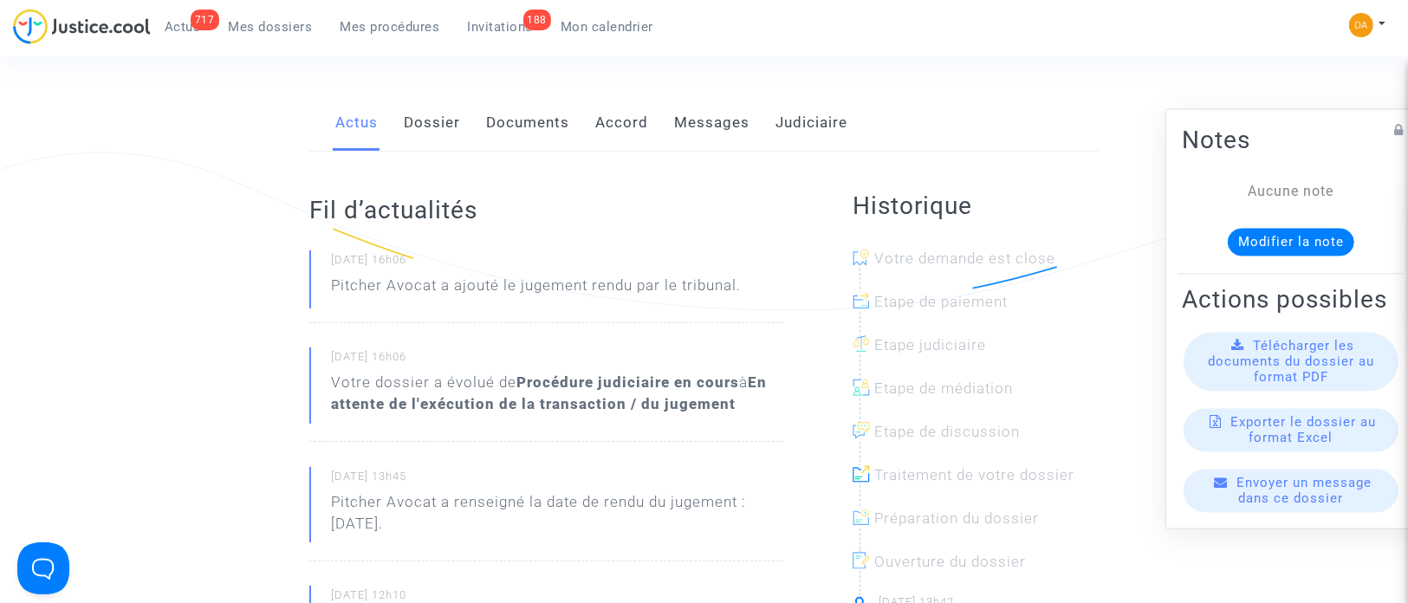
click at [937, 373] on span "Télécharger les documents du dossier au format PDF" at bounding box center [1290, 362] width 166 height 47
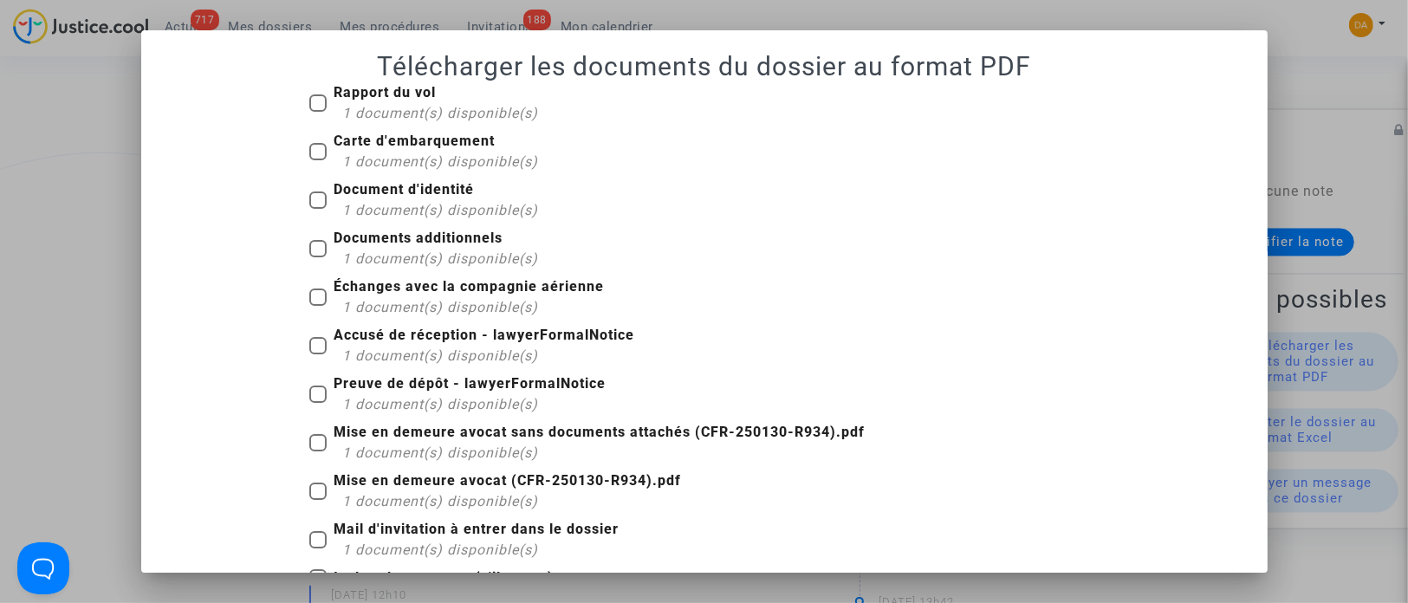
click at [309, 149] on span at bounding box center [317, 151] width 17 height 17
click at [317, 160] on input "Carte d'embarquement 1 document(s) disponible(s)" at bounding box center [317, 160] width 1 height 1
checkbox input "true"
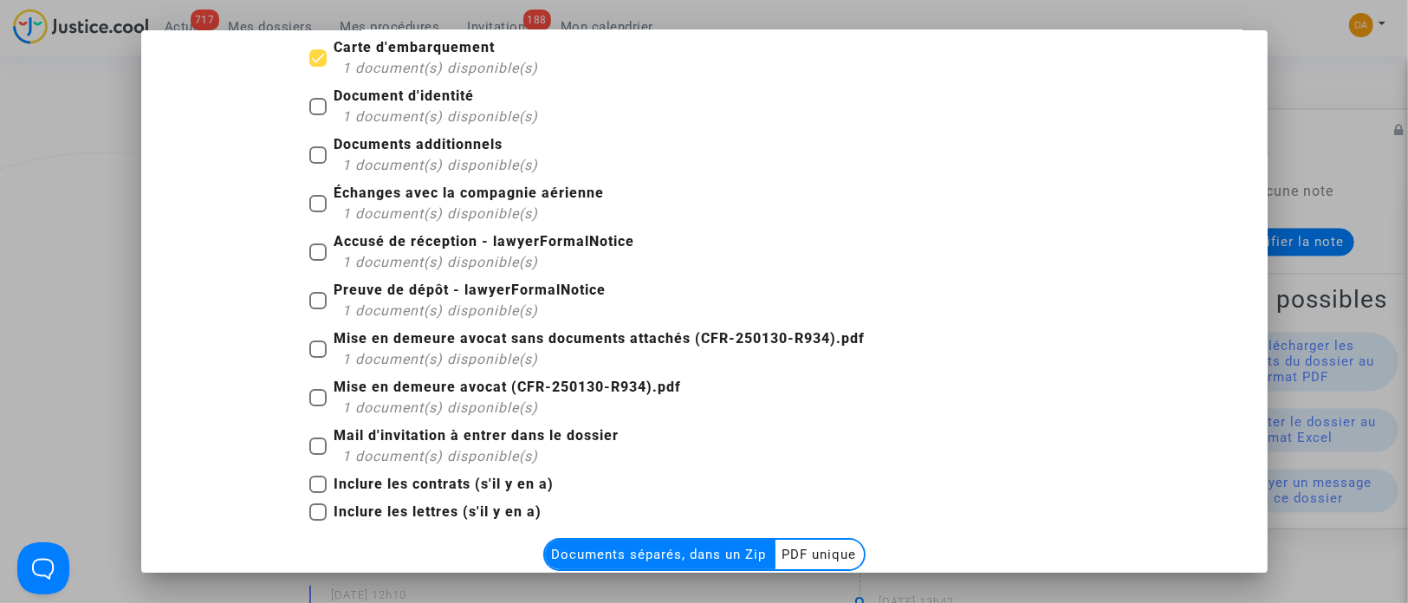
scroll to position [130, 0]
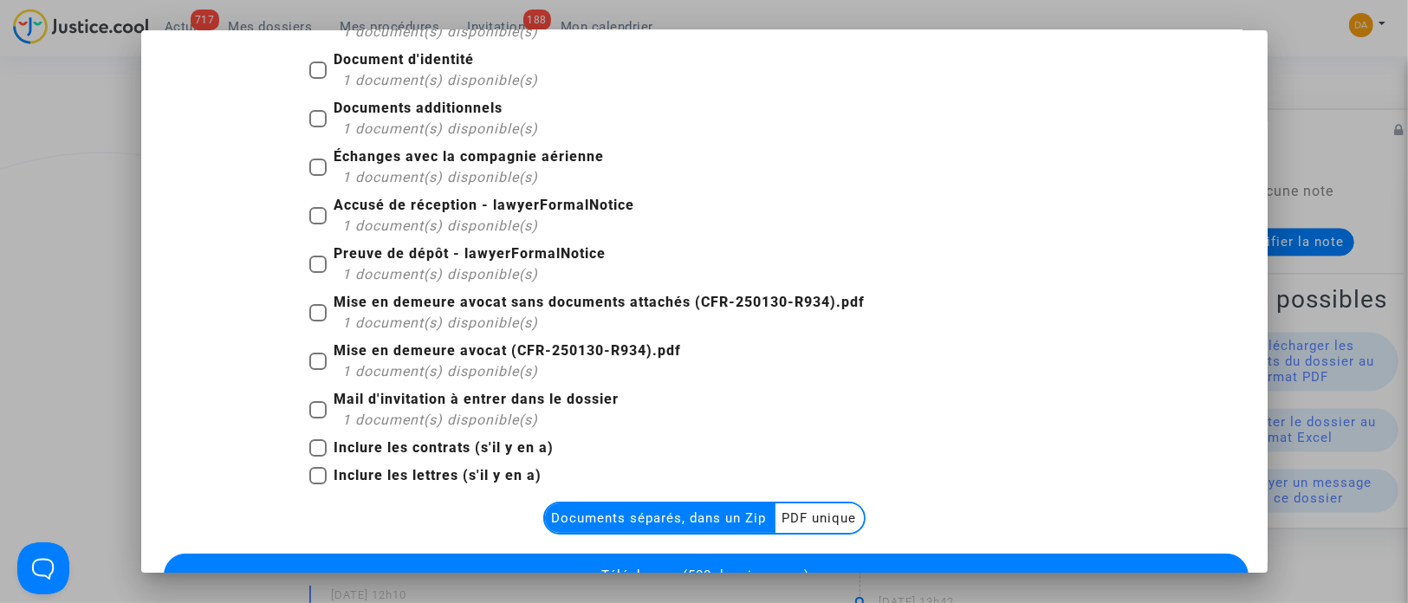
click at [820, 401] on multi-toggle-item "PDF unique" at bounding box center [819, 517] width 88 height 29
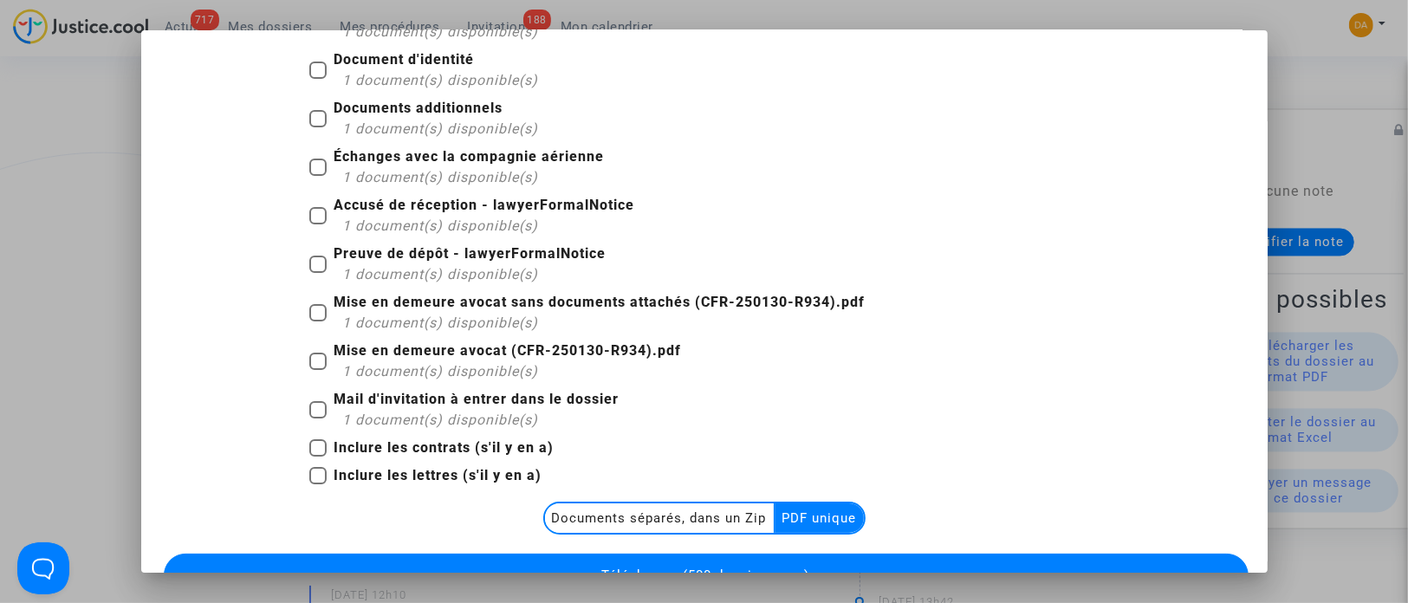
click at [924, 401] on button "Télécharger (500 dossiers max)" at bounding box center [706, 574] width 1084 height 43
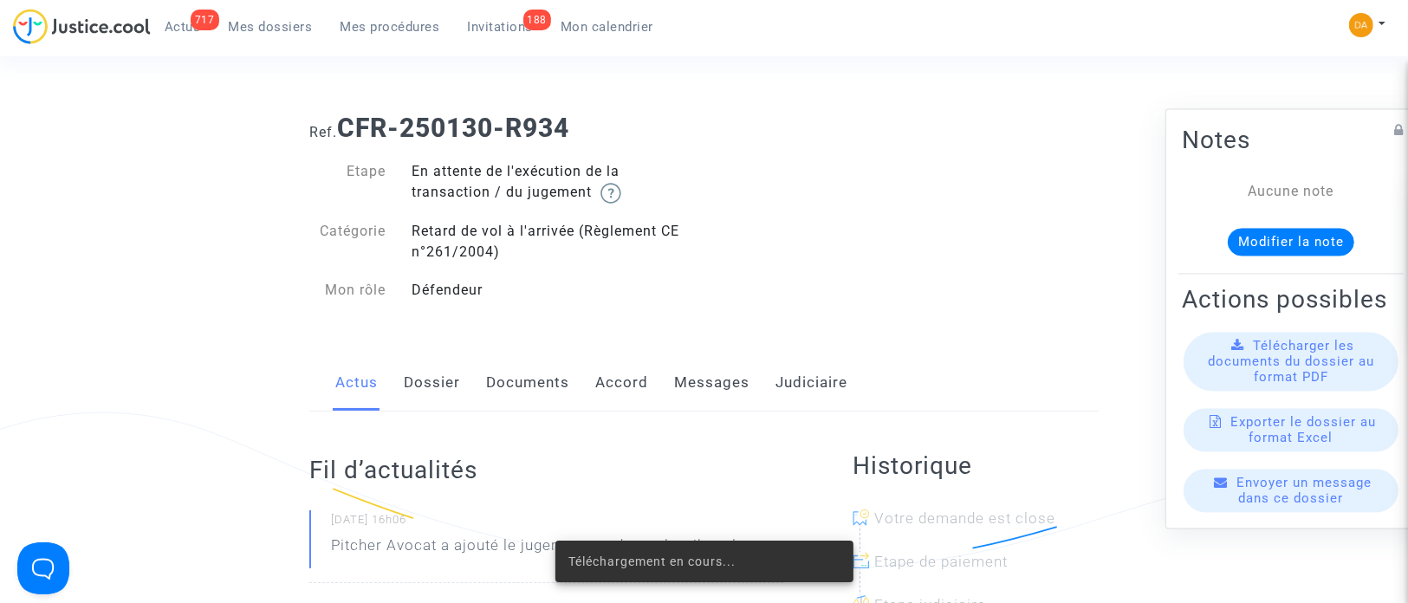
scroll to position [260, 0]
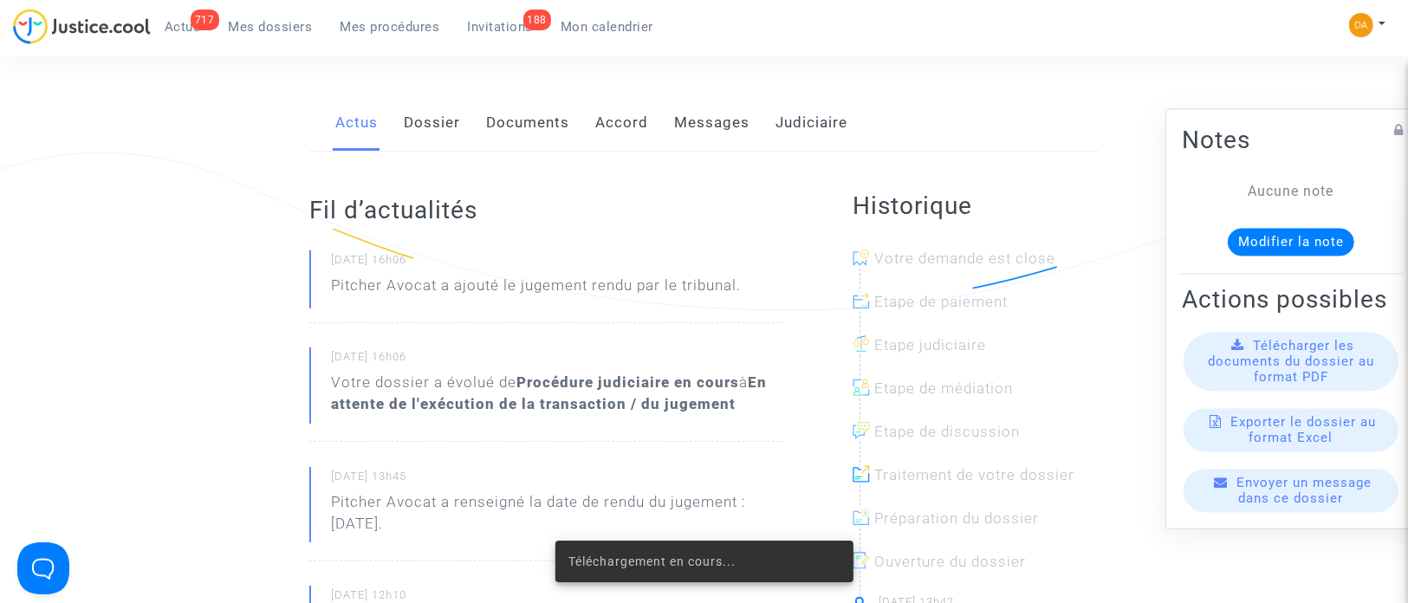
scroll to position [130, 0]
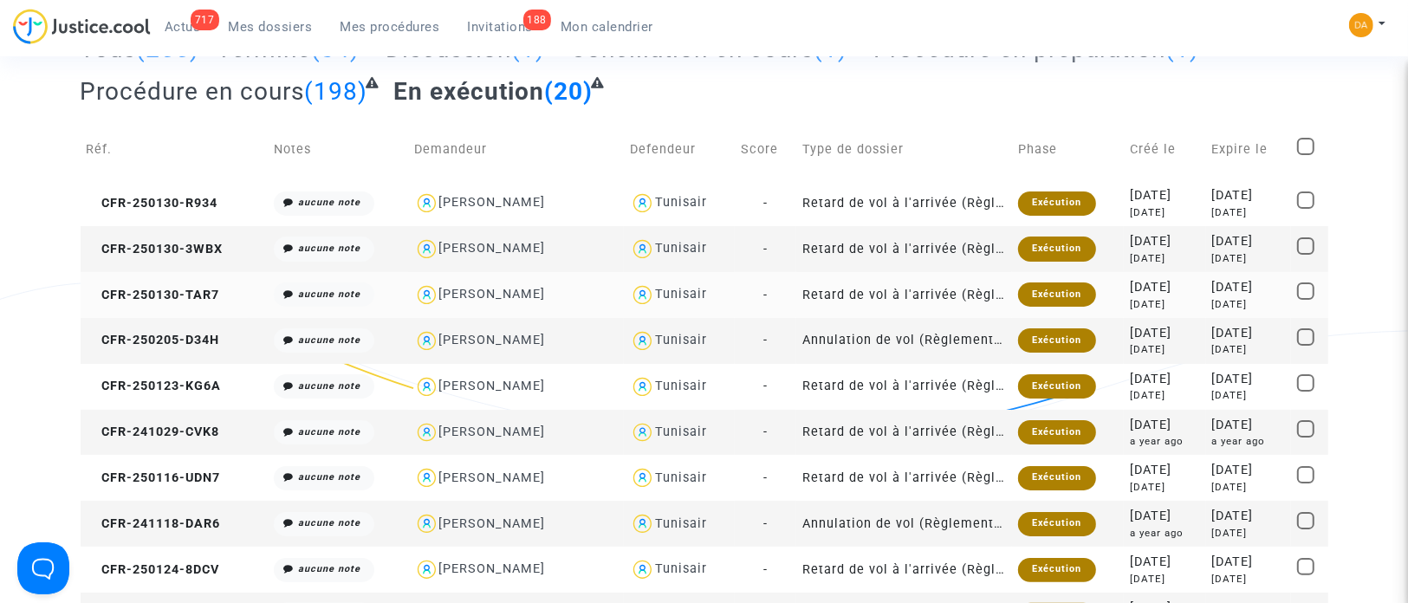
click at [514, 294] on div "[PERSON_NAME]" at bounding box center [492, 294] width 107 height 15
type textarea "@"[PERSON_NAME]" @"Pitcher Avocat""
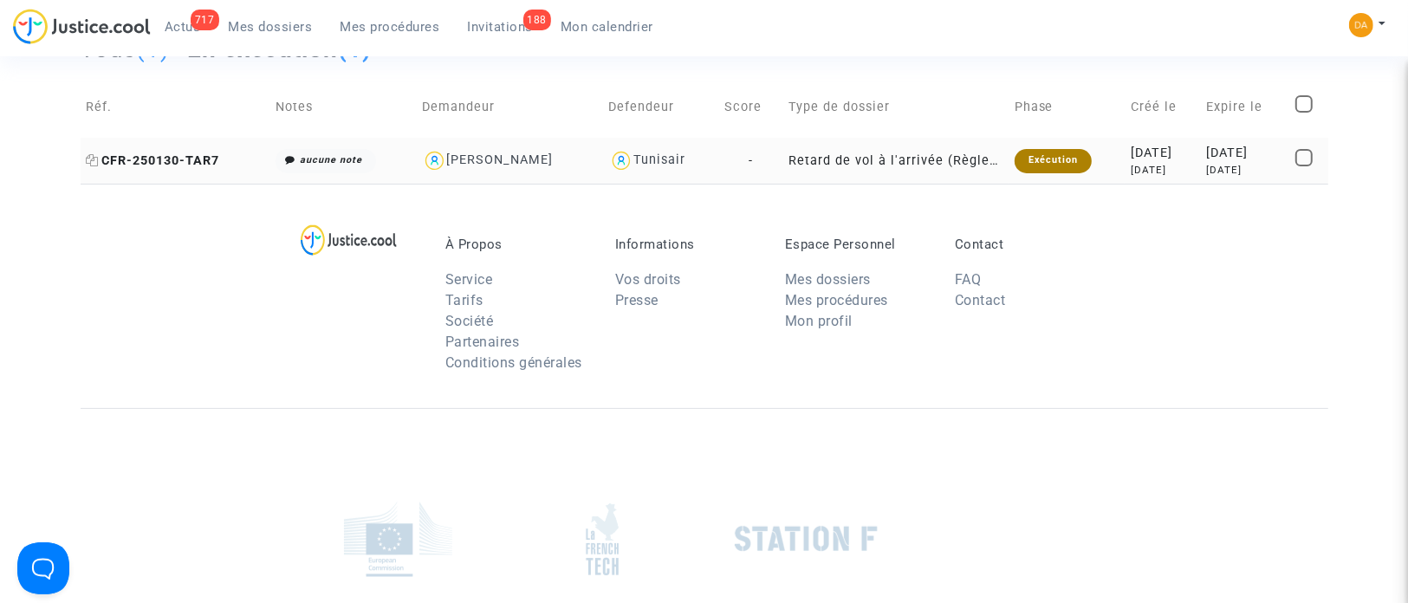
click at [191, 154] on span "CFR-250130-TAR7" at bounding box center [153, 160] width 133 height 15
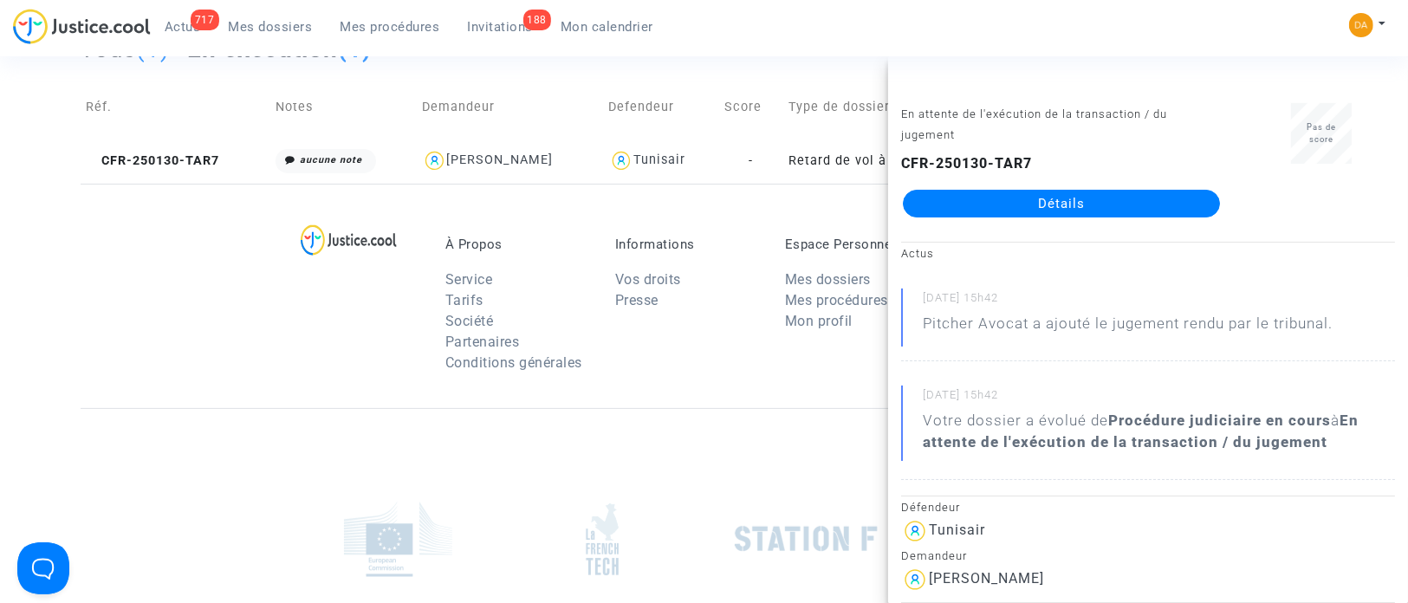
click at [937, 209] on link "Détails" at bounding box center [1061, 204] width 317 height 28
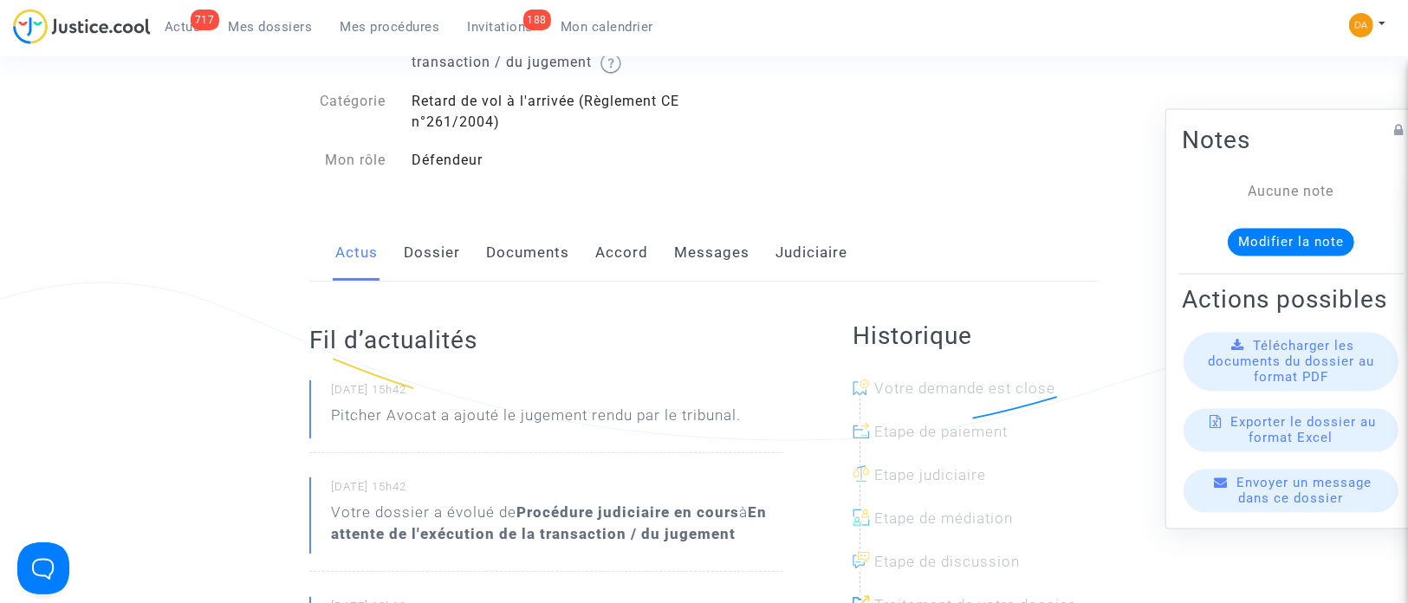
click at [937, 368] on span "Télécharger les documents du dossier au format PDF" at bounding box center [1290, 362] width 166 height 47
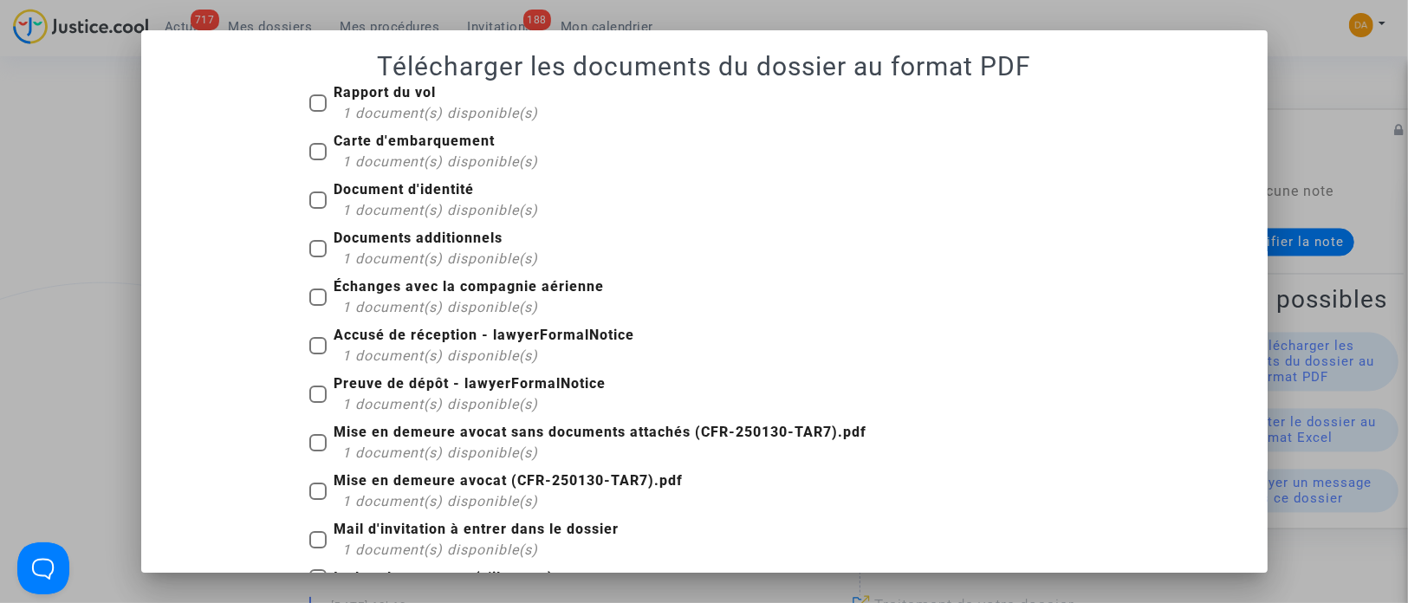
click at [309, 147] on span at bounding box center [317, 151] width 17 height 17
click at [317, 160] on input "Carte d'embarquement 1 document(s) disponible(s)" at bounding box center [317, 160] width 1 height 1
checkbox input "true"
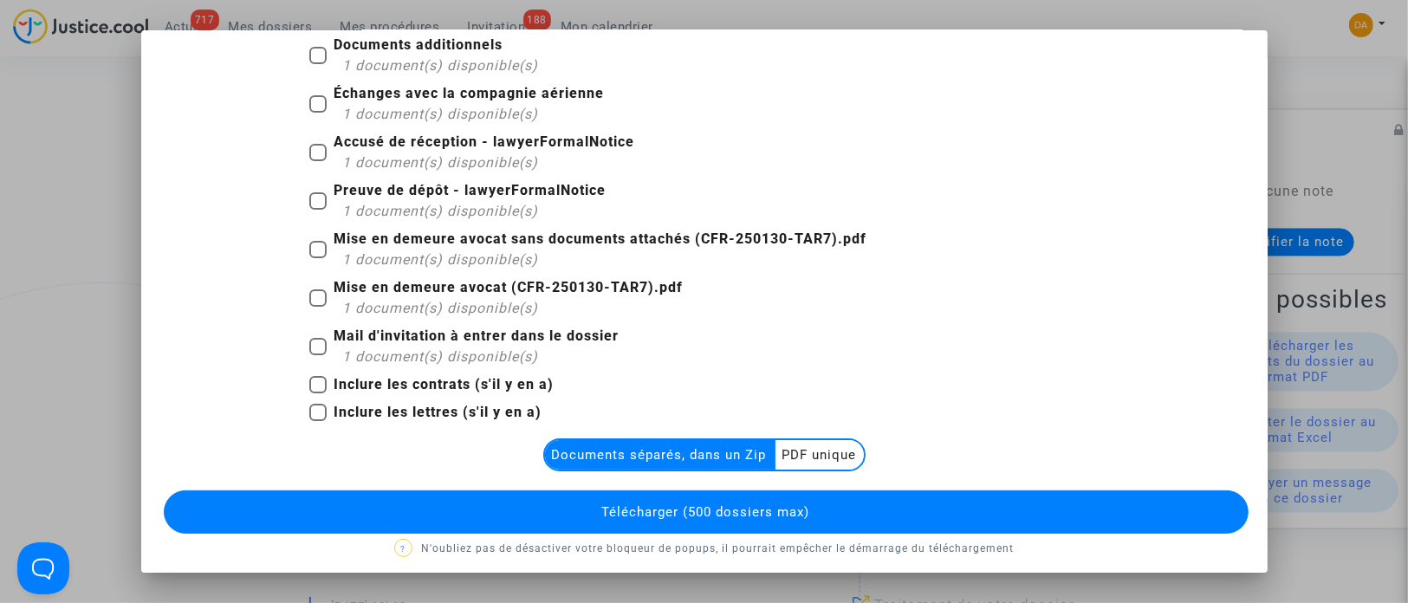
scroll to position [202, 0]
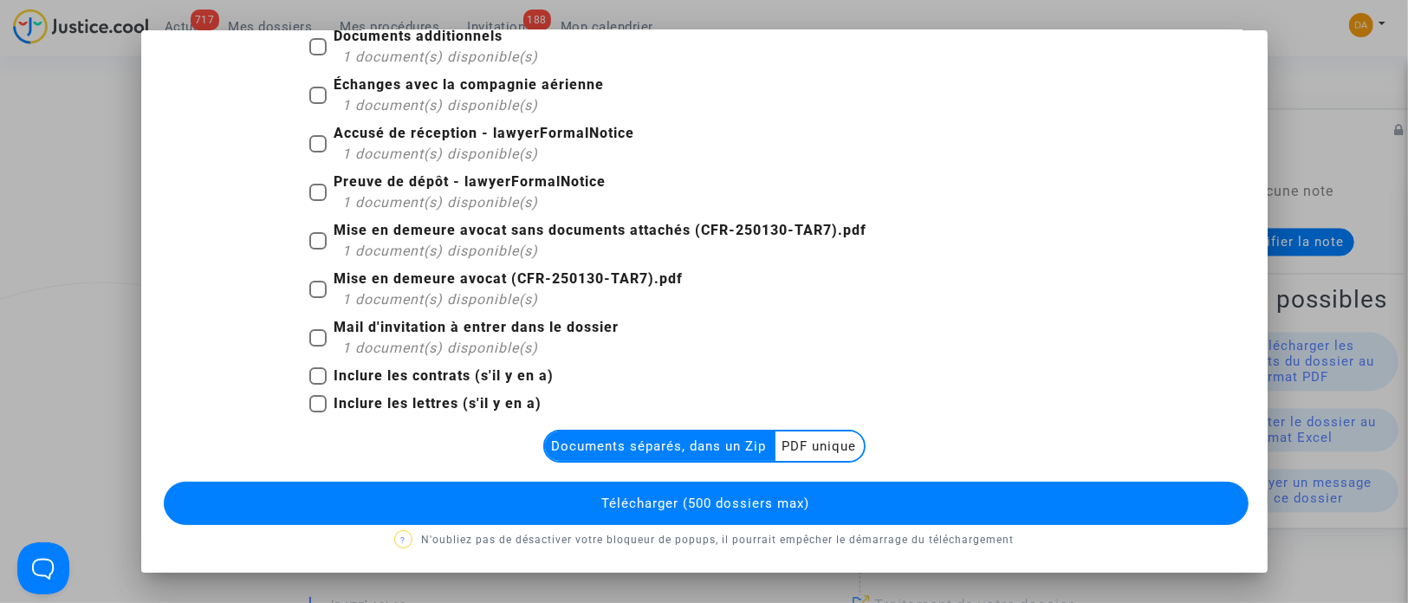
click at [820, 401] on multi-toggle-item "PDF unique" at bounding box center [819, 445] width 88 height 29
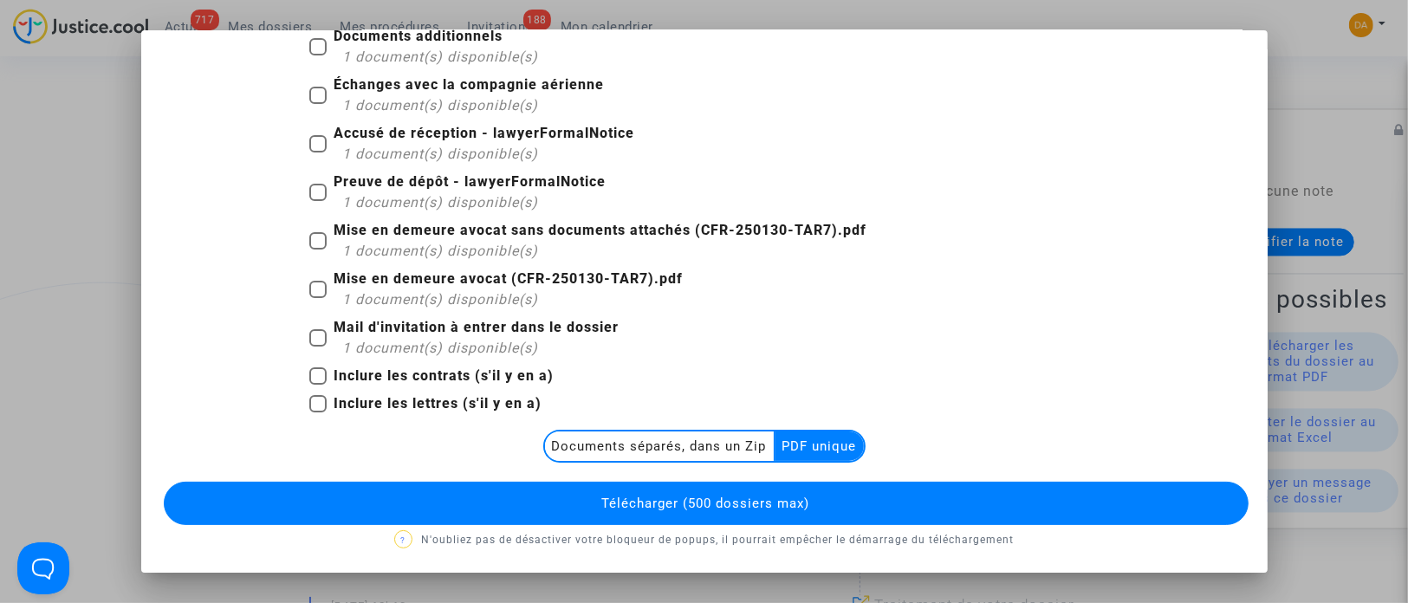
click at [838, 401] on button "Télécharger (500 dossiers max)" at bounding box center [706, 503] width 1084 height 43
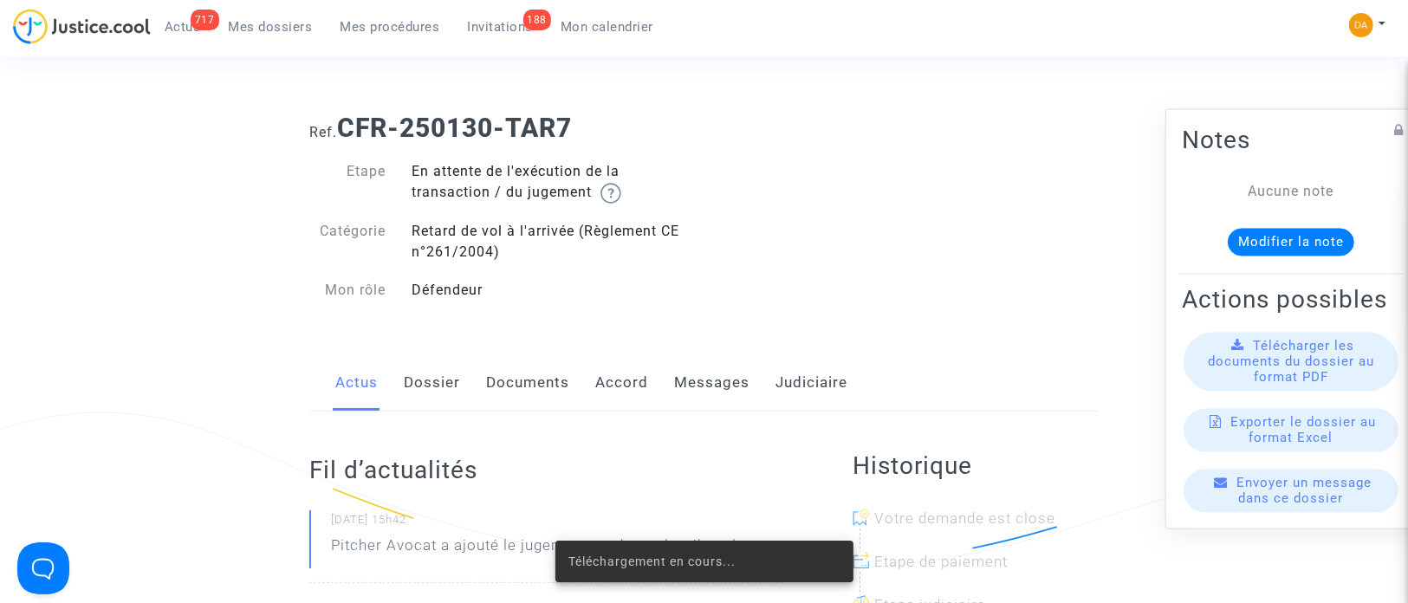
scroll to position [130, 0]
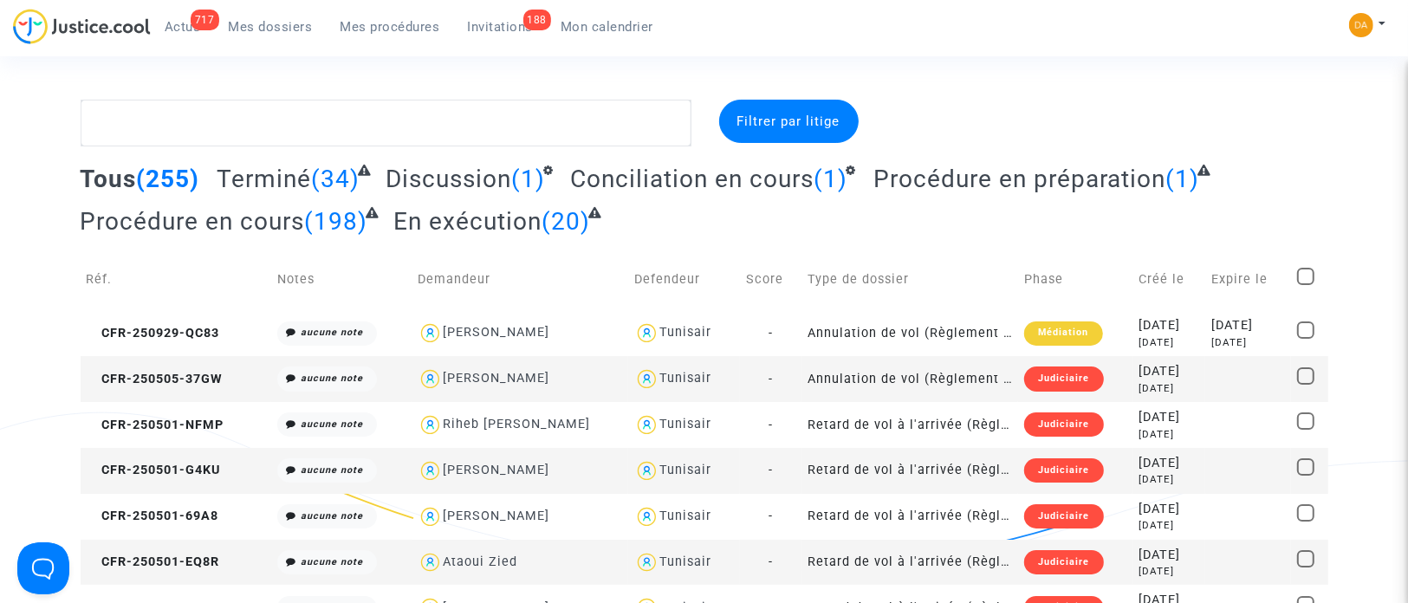
click at [490, 216] on span "En exécution" at bounding box center [467, 221] width 148 height 29
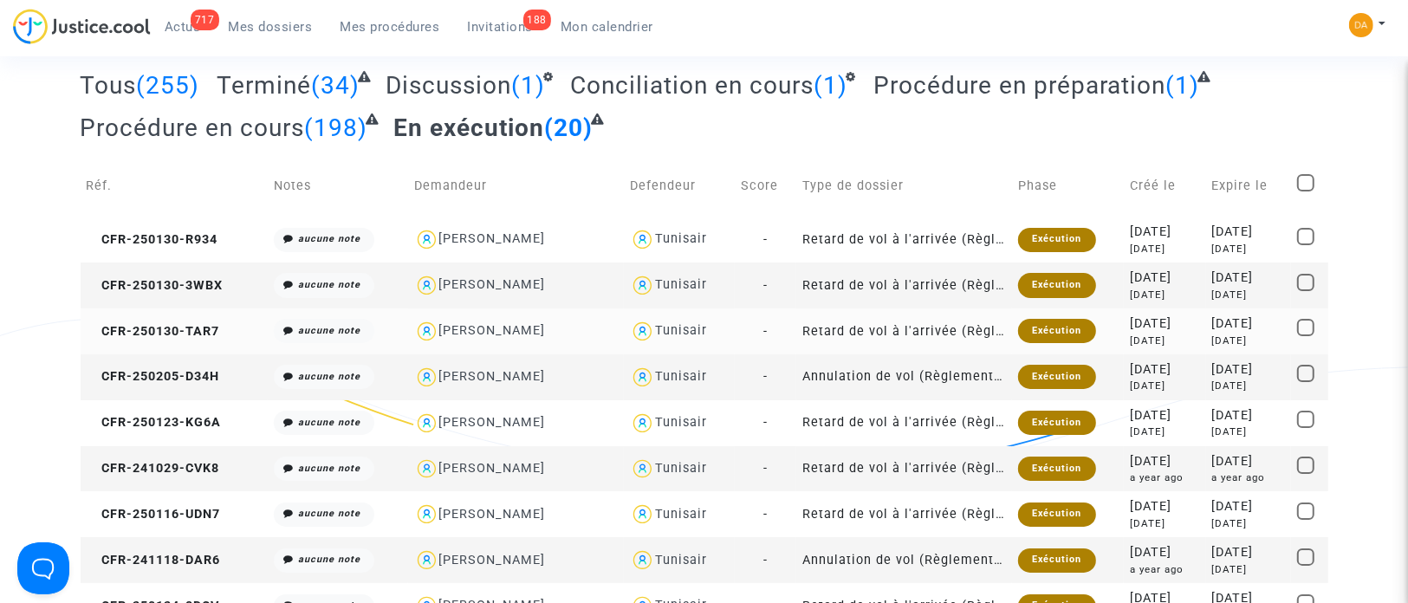
scroll to position [130, 0]
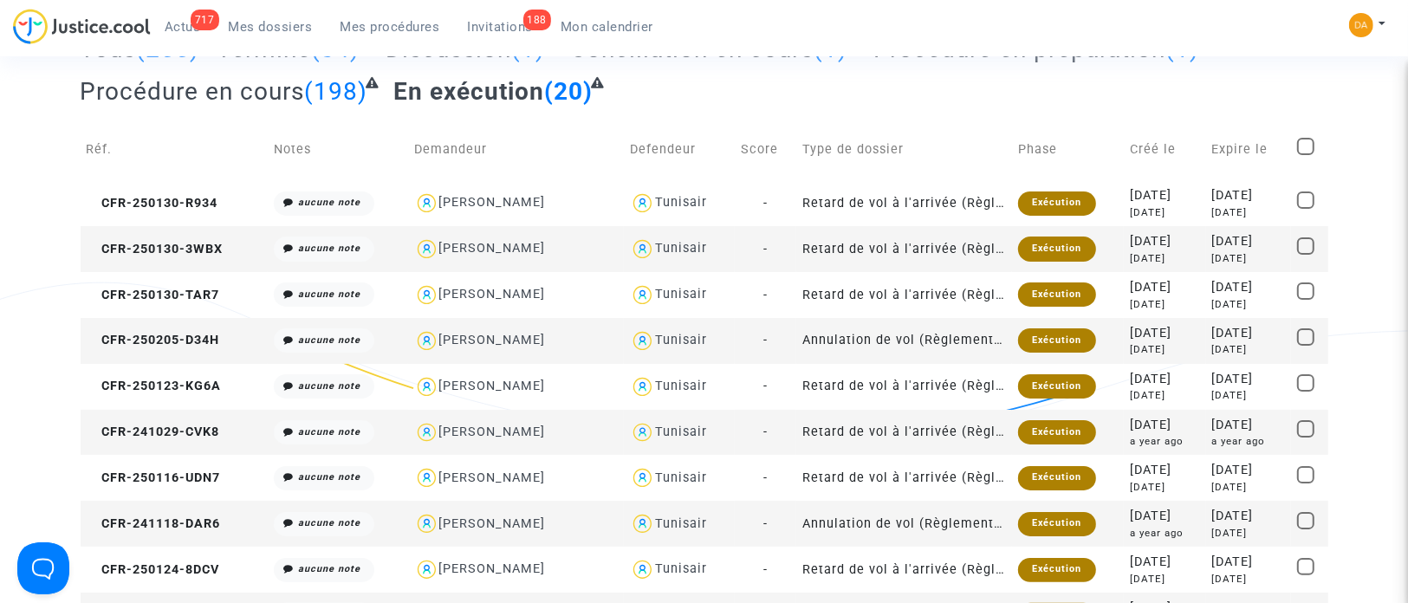
click at [469, 343] on div "[PERSON_NAME]" at bounding box center [492, 340] width 107 height 15
type textarea "@"[PERSON_NAME]" @"Pitcher Avocat""
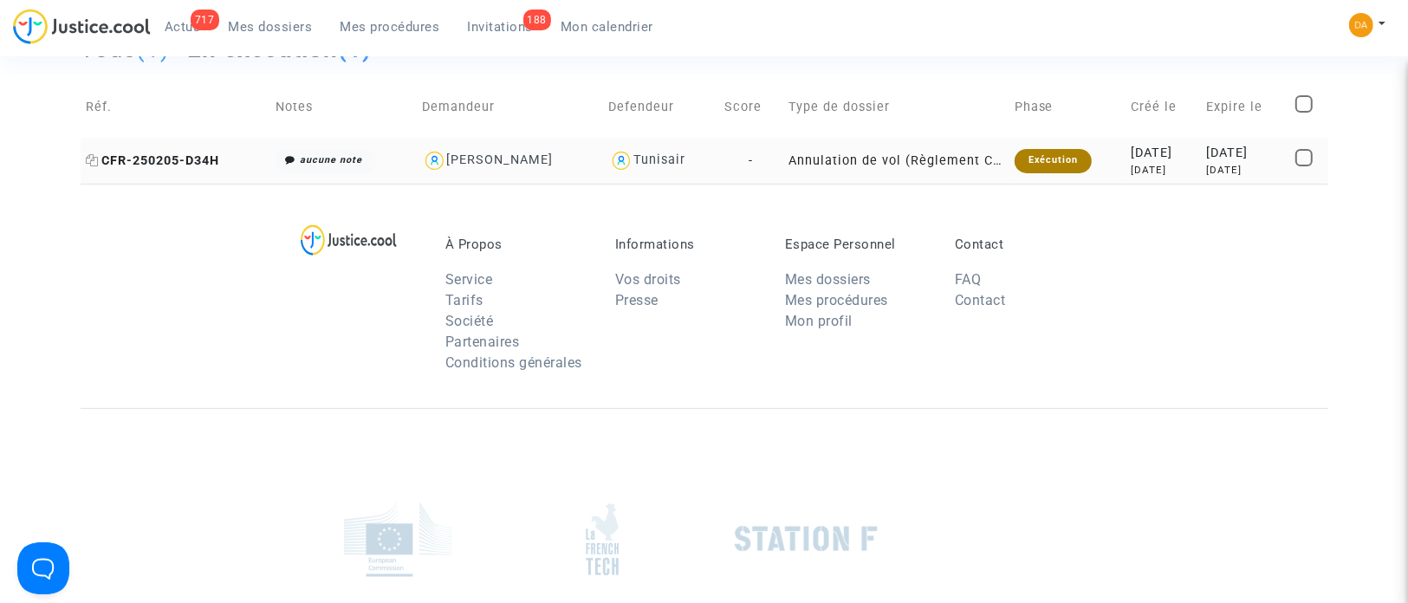
click at [177, 161] on span "CFR-250205-D34H" at bounding box center [153, 160] width 133 height 15
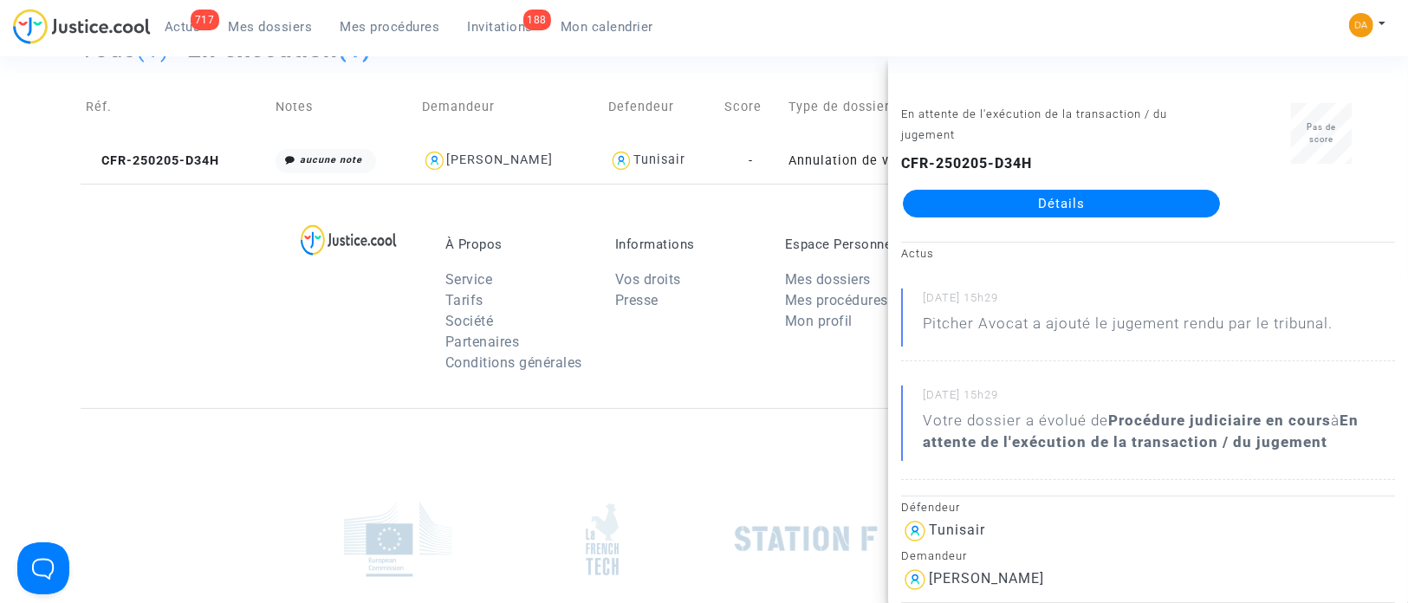
click at [937, 211] on link "Détails" at bounding box center [1061, 204] width 317 height 28
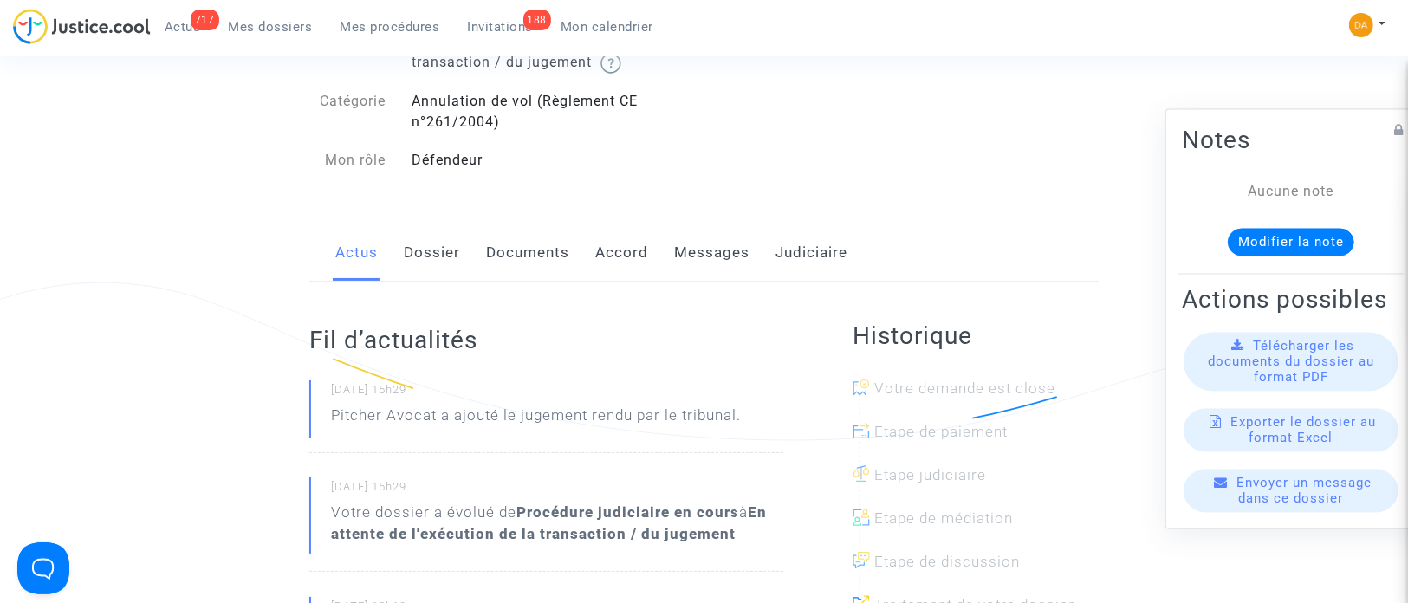
click at [937, 381] on span "Télécharger les documents du dossier au format PDF" at bounding box center [1290, 362] width 166 height 47
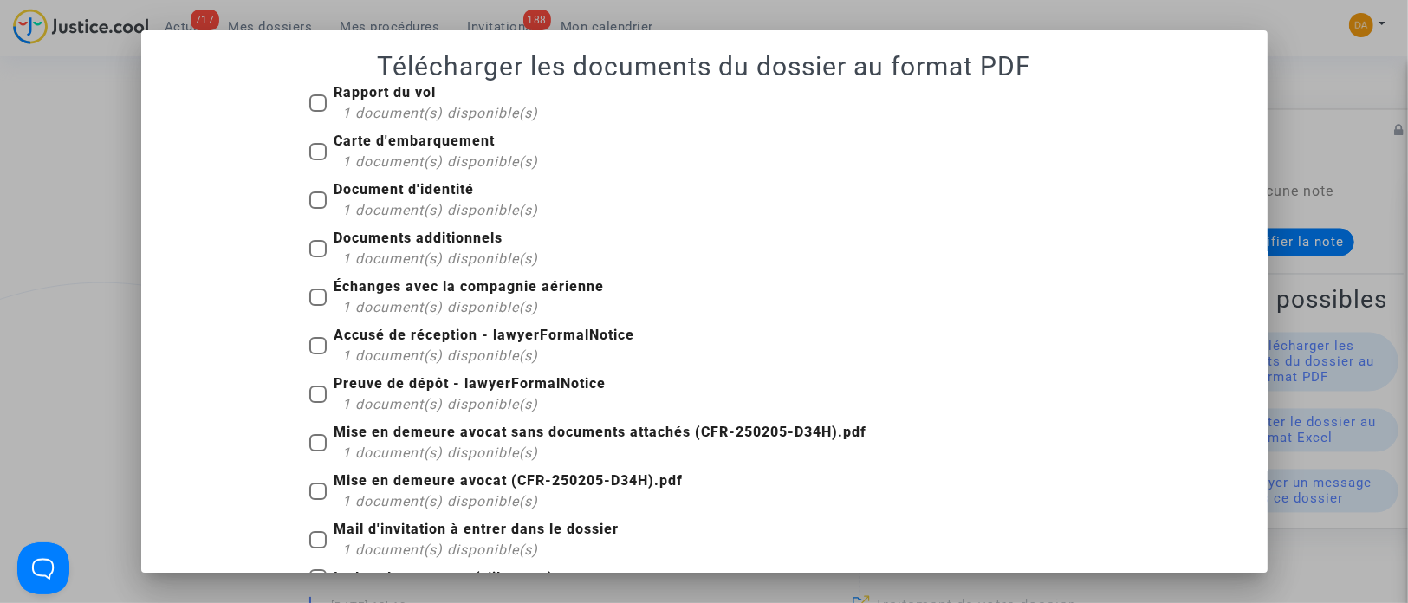
click at [311, 150] on span at bounding box center [317, 151] width 17 height 17
click at [317, 160] on input "Carte d'embarquement 1 document(s) disponible(s)" at bounding box center [317, 160] width 1 height 1
checkbox input "true"
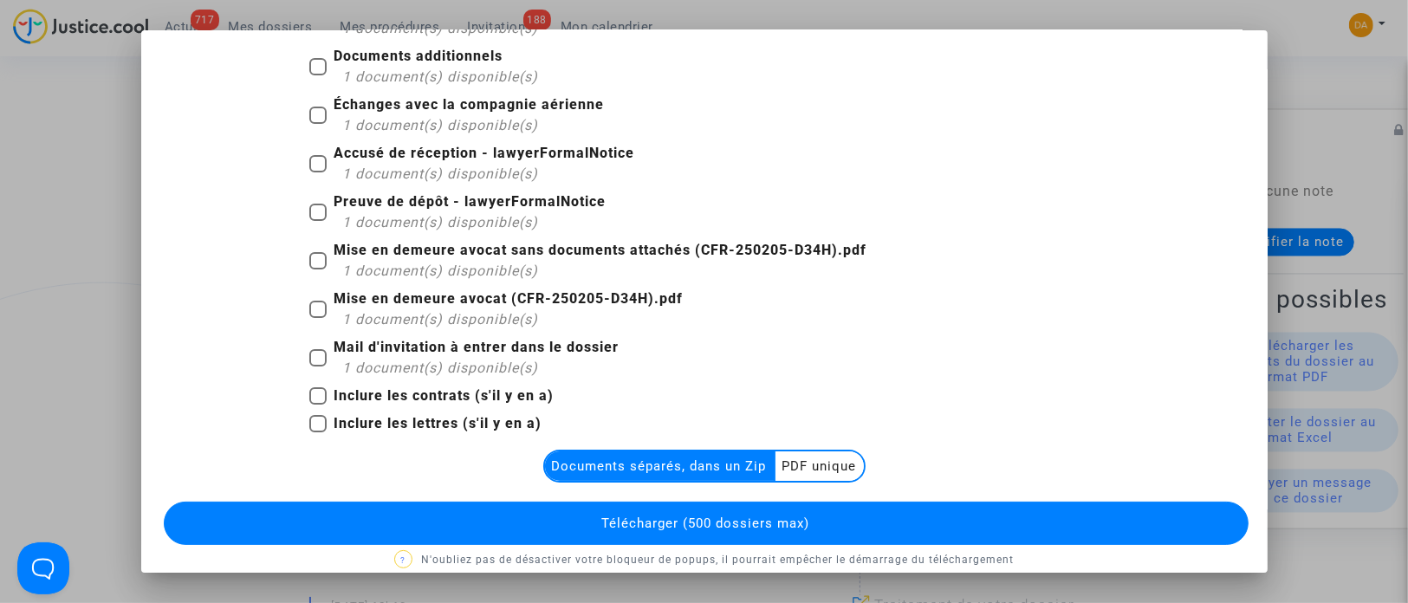
scroll to position [202, 0]
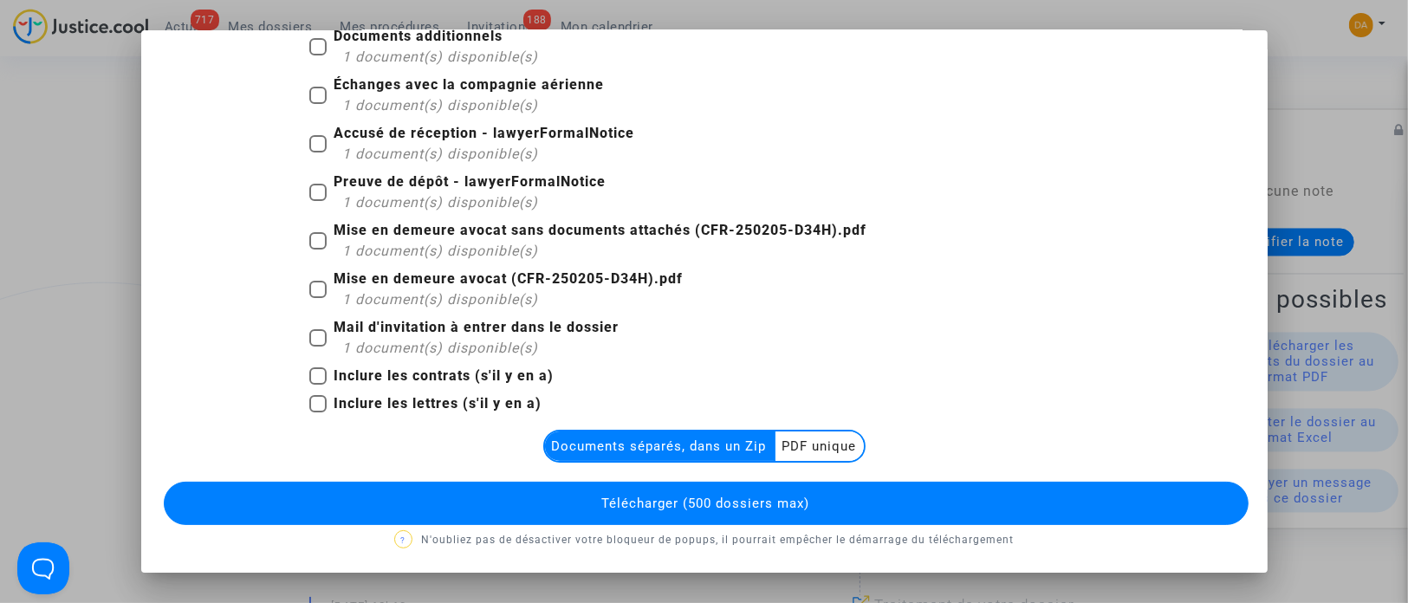
click at [823, 401] on multi-toggle-item "PDF unique" at bounding box center [819, 445] width 88 height 29
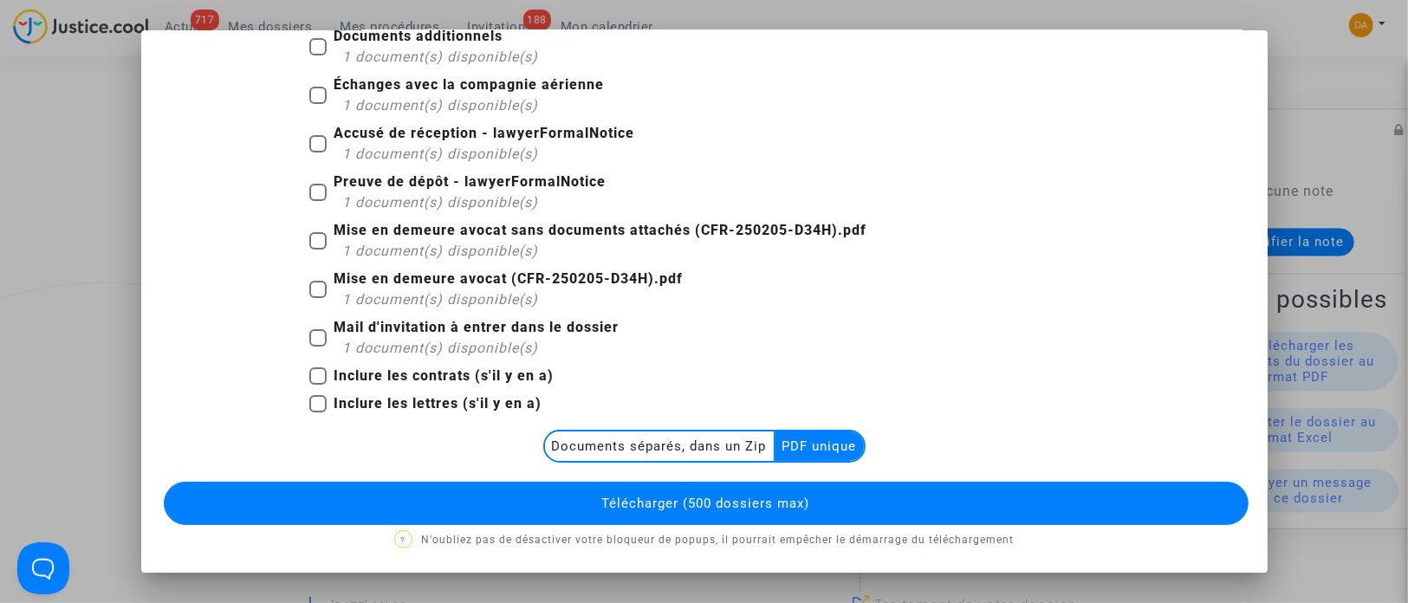
click at [845, 401] on button "Télécharger (500 dossiers max)" at bounding box center [706, 503] width 1084 height 43
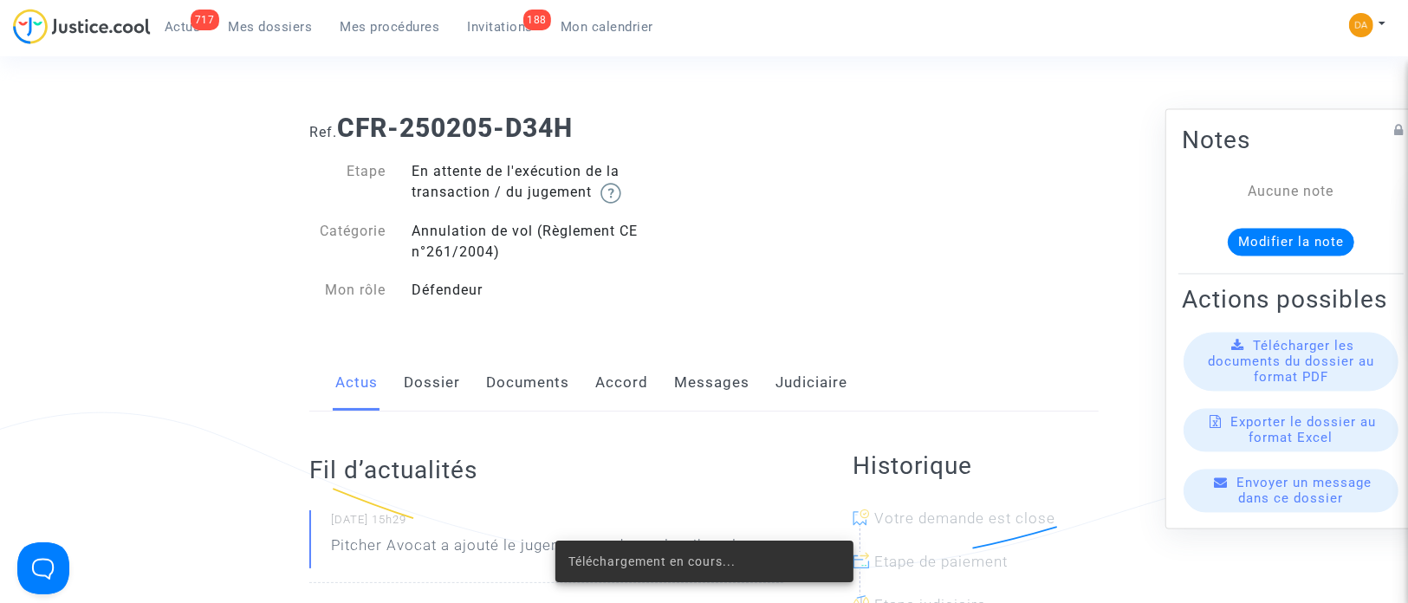
scroll to position [130, 0]
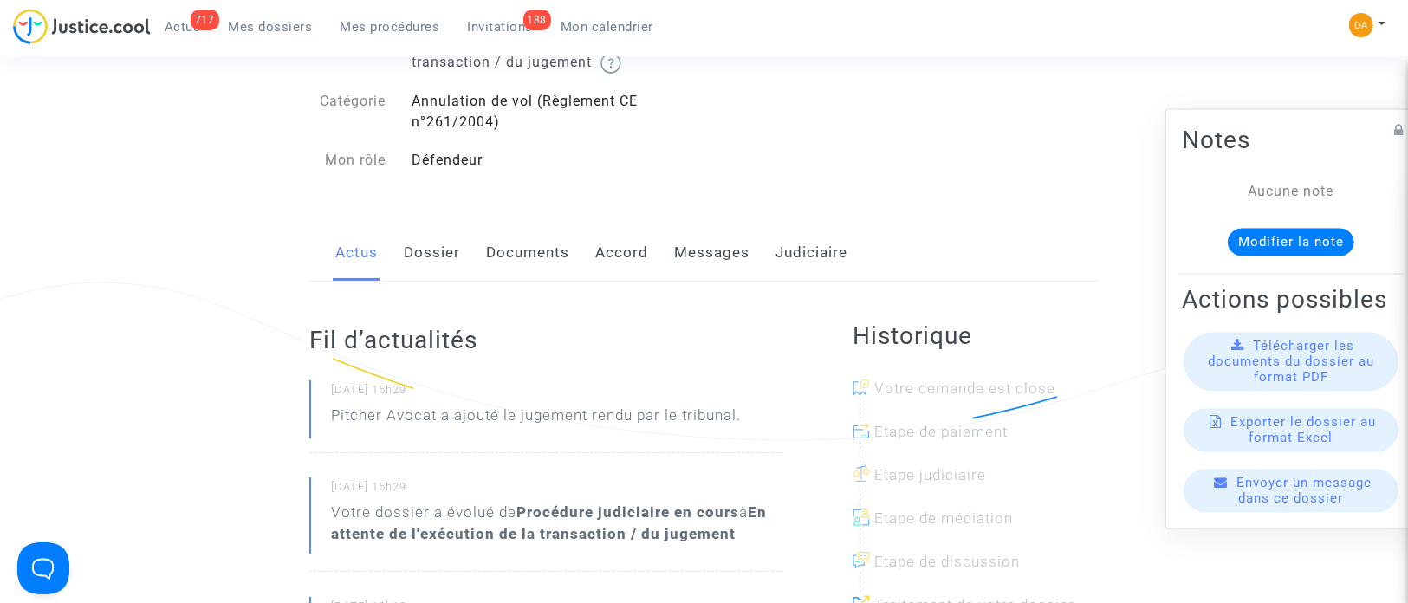
click at [937, 372] on span "Télécharger les documents du dossier au format PDF" at bounding box center [1290, 362] width 166 height 47
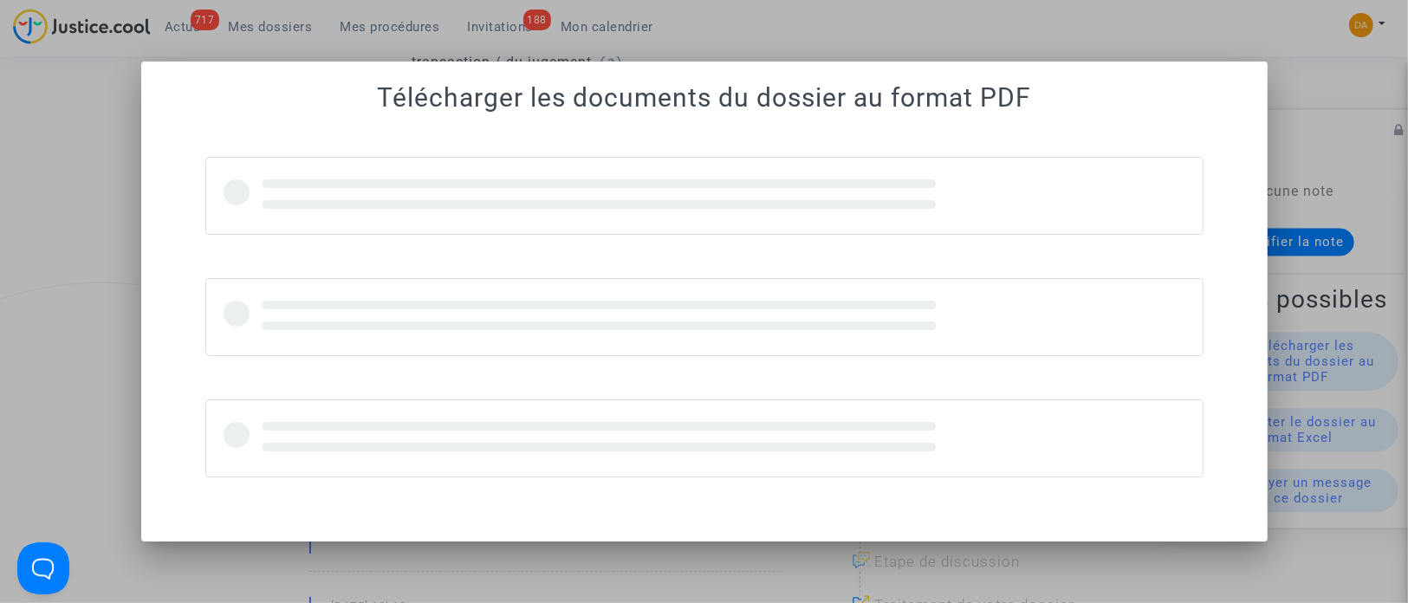
scroll to position [0, 0]
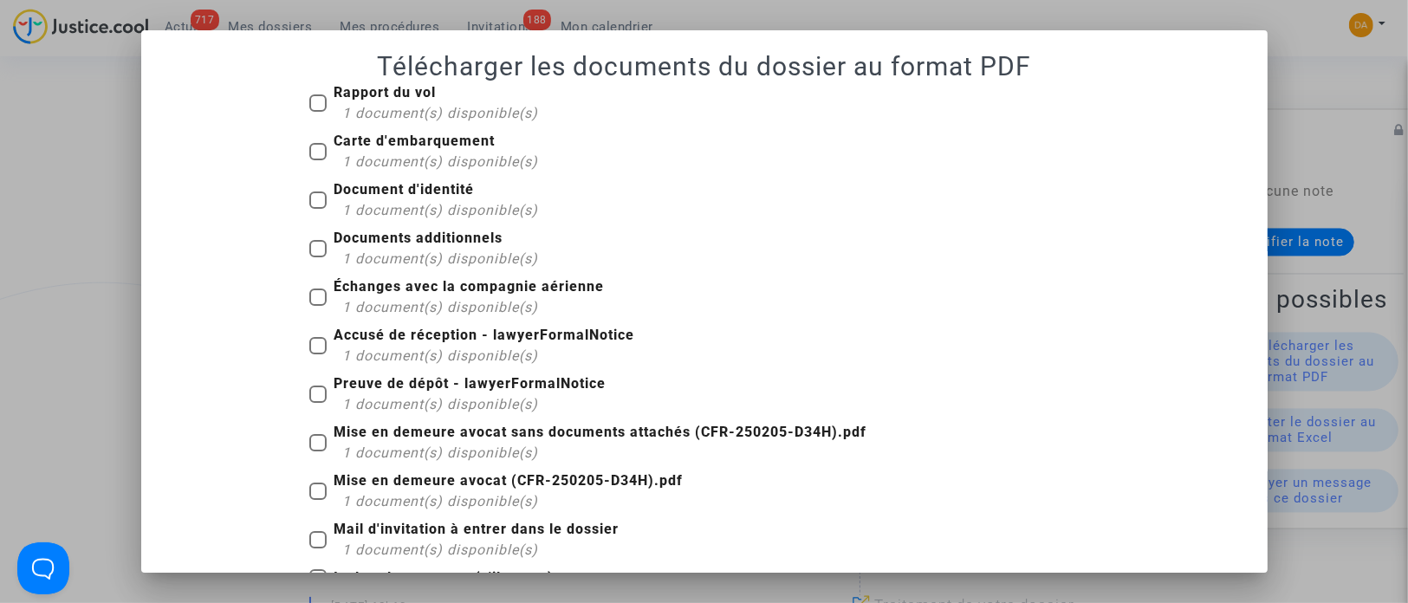
click at [309, 97] on span at bounding box center [317, 102] width 17 height 17
click at [317, 112] on input "Rapport du vol 1 document(s) disponible(s)" at bounding box center [317, 112] width 1 height 1
checkbox input "true"
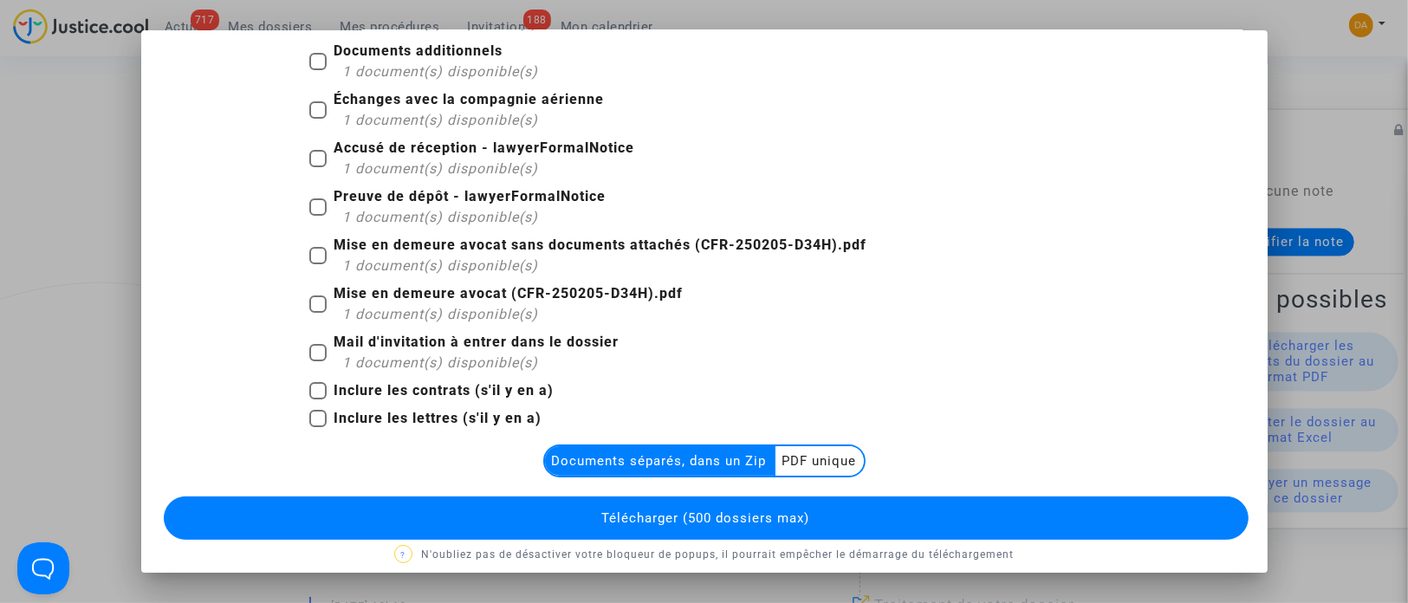
scroll to position [202, 0]
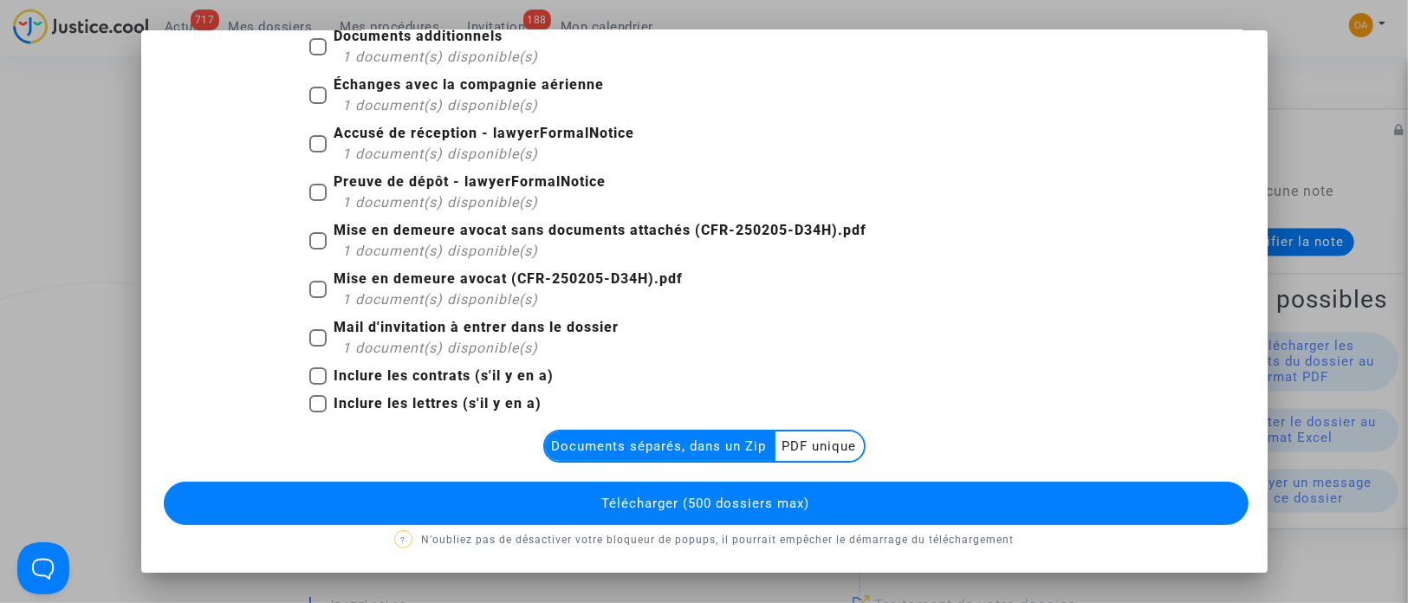
click at [813, 401] on multi-toggle-item "PDF unique" at bounding box center [819, 445] width 88 height 29
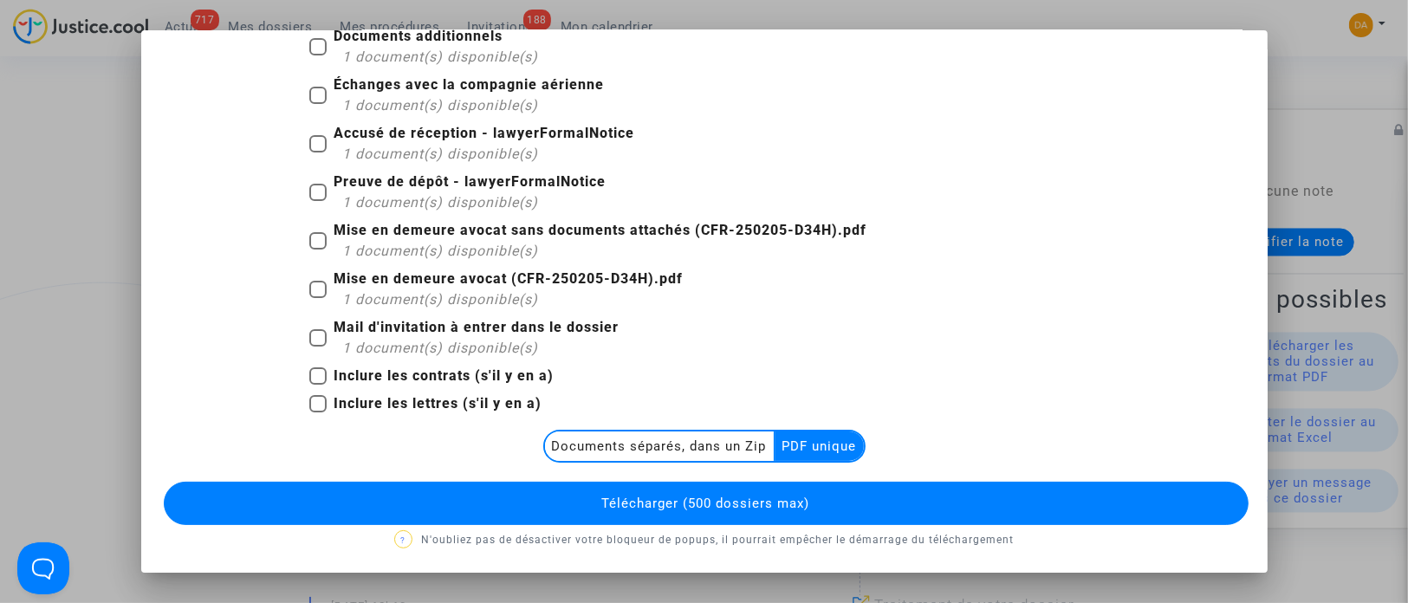
click at [810, 401] on button "Télécharger (500 dossiers max)" at bounding box center [706, 503] width 1084 height 43
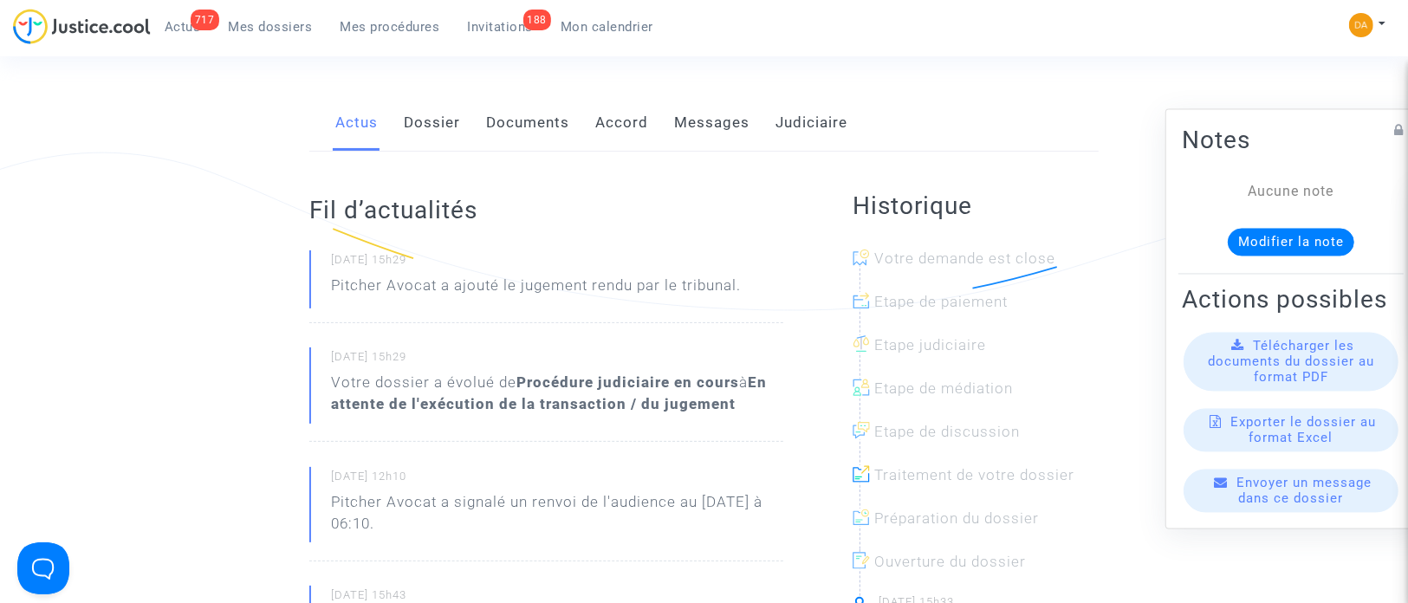
scroll to position [130, 0]
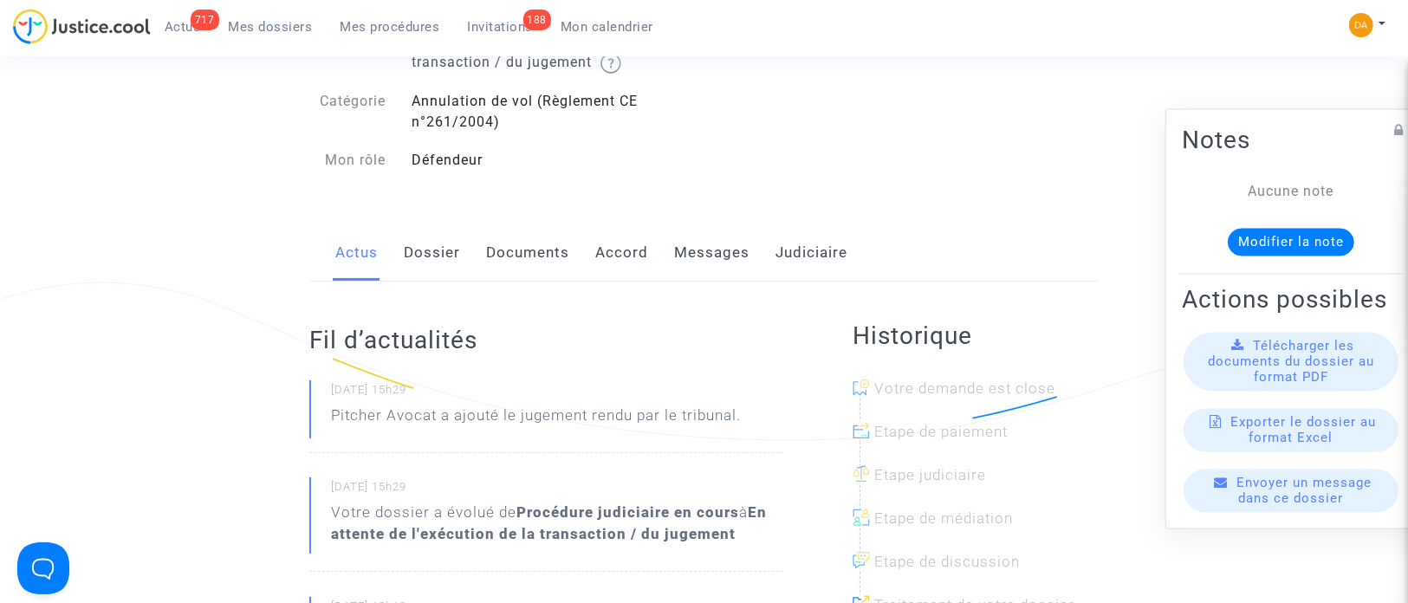
click at [937, 365] on span "Télécharger les documents du dossier au format PDF" at bounding box center [1290, 362] width 166 height 47
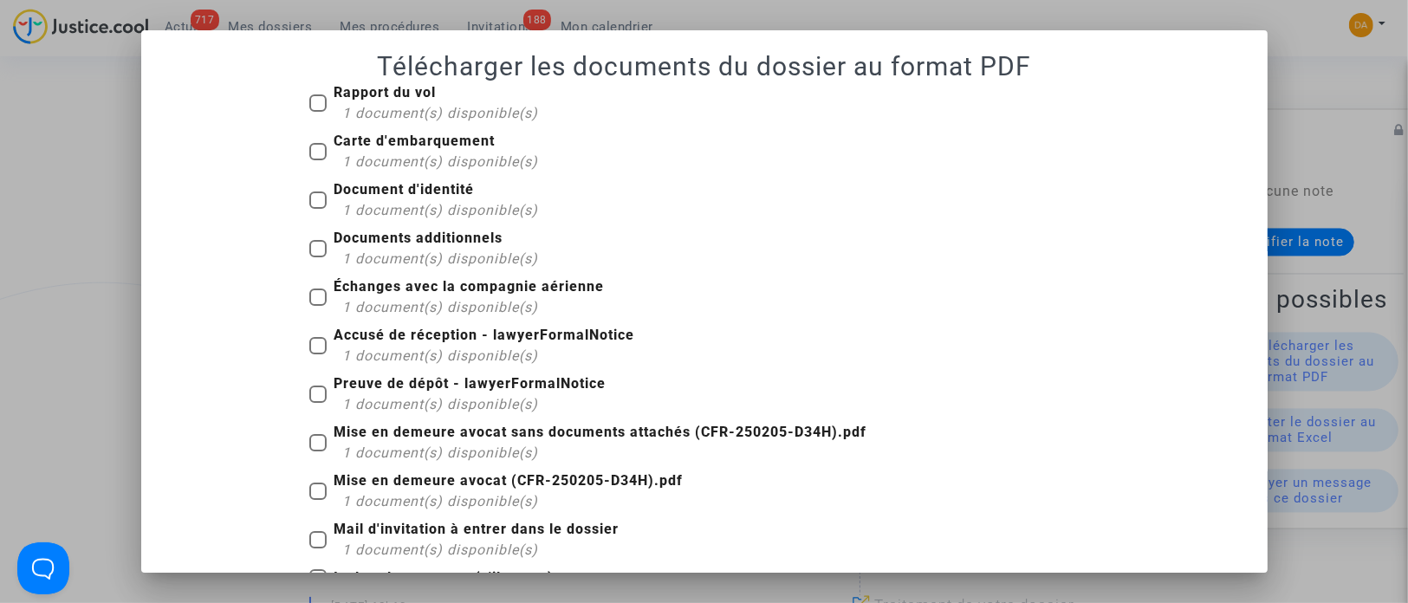
click at [311, 146] on span at bounding box center [317, 151] width 17 height 17
click at [317, 160] on input "Carte d'embarquement 1 document(s) disponible(s)" at bounding box center [317, 160] width 1 height 1
checkbox input "true"
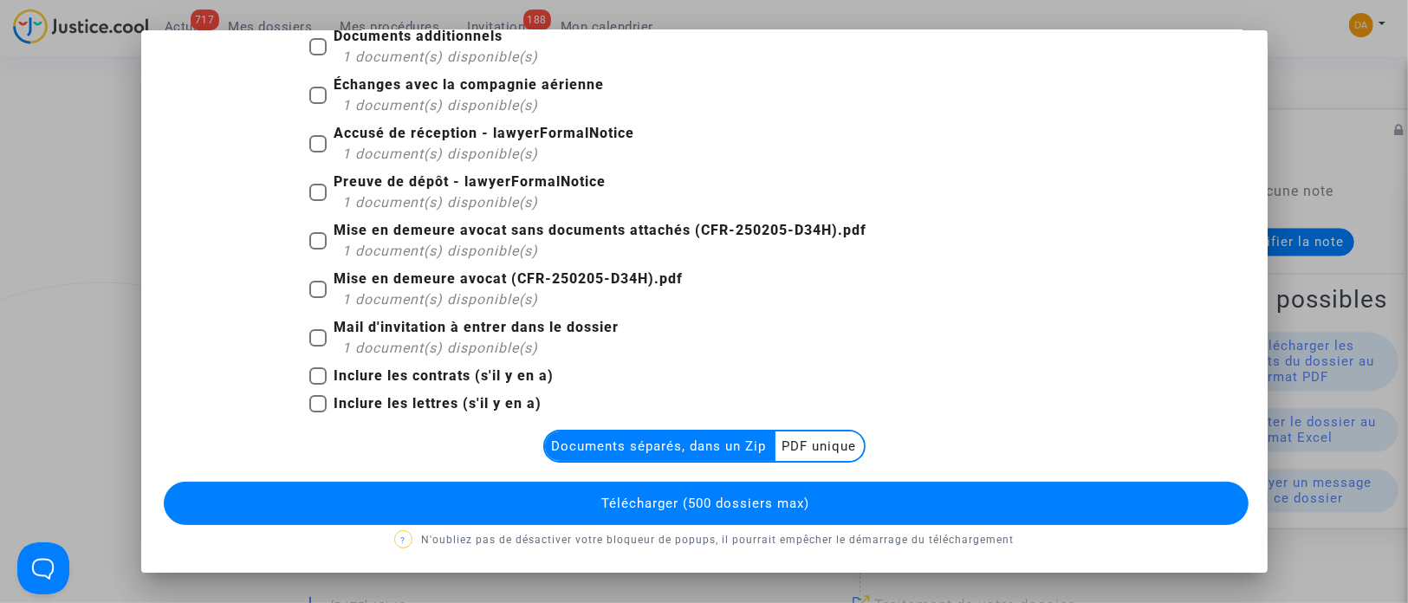
click at [825, 401] on multi-toggle-item "PDF unique" at bounding box center [819, 445] width 88 height 29
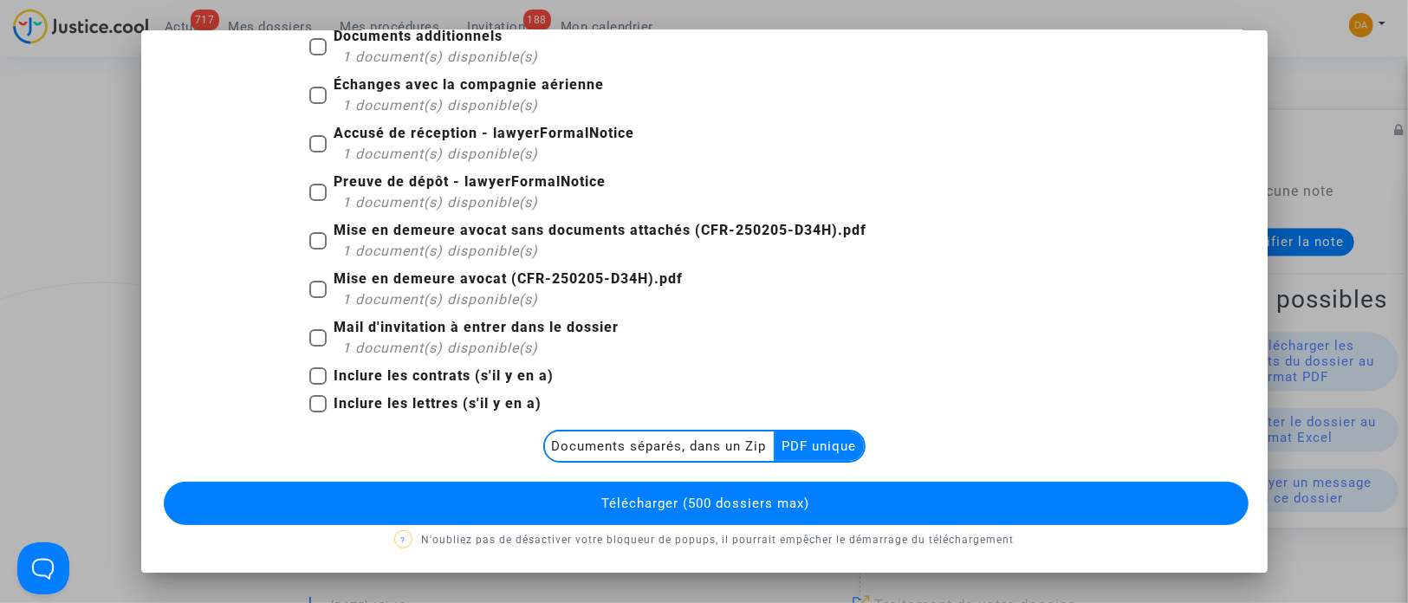
click at [890, 401] on button "Télécharger (500 dossiers max)" at bounding box center [706, 503] width 1084 height 43
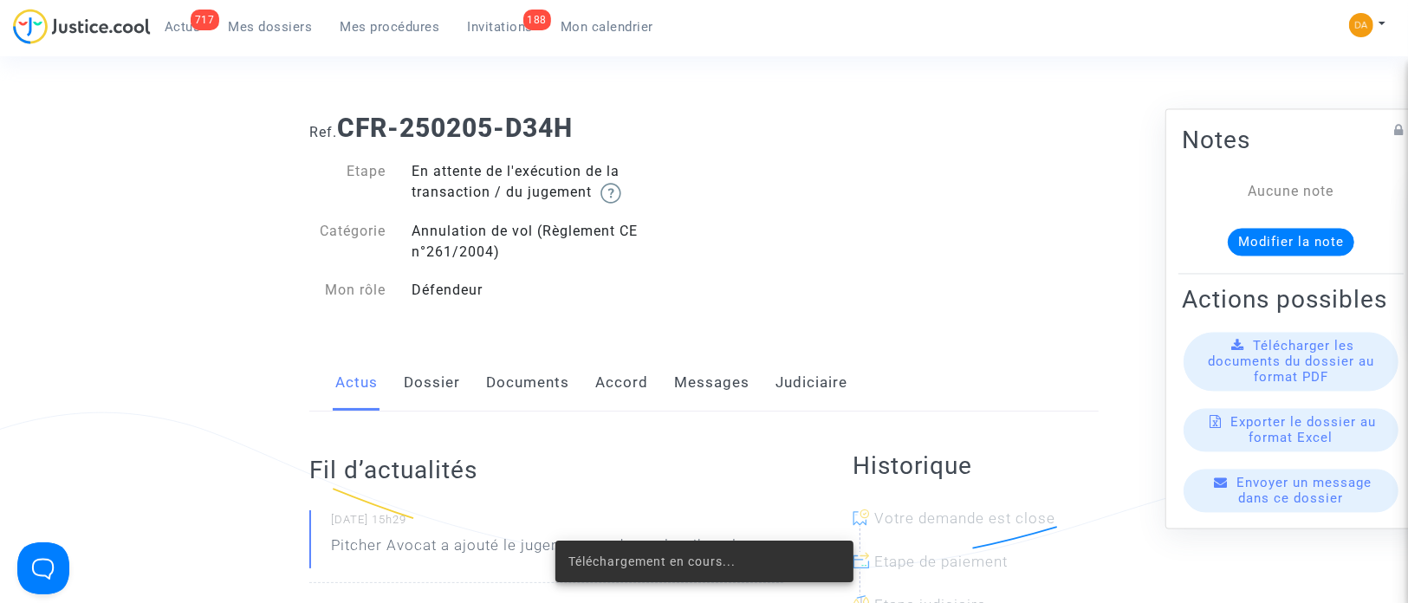
scroll to position [130, 0]
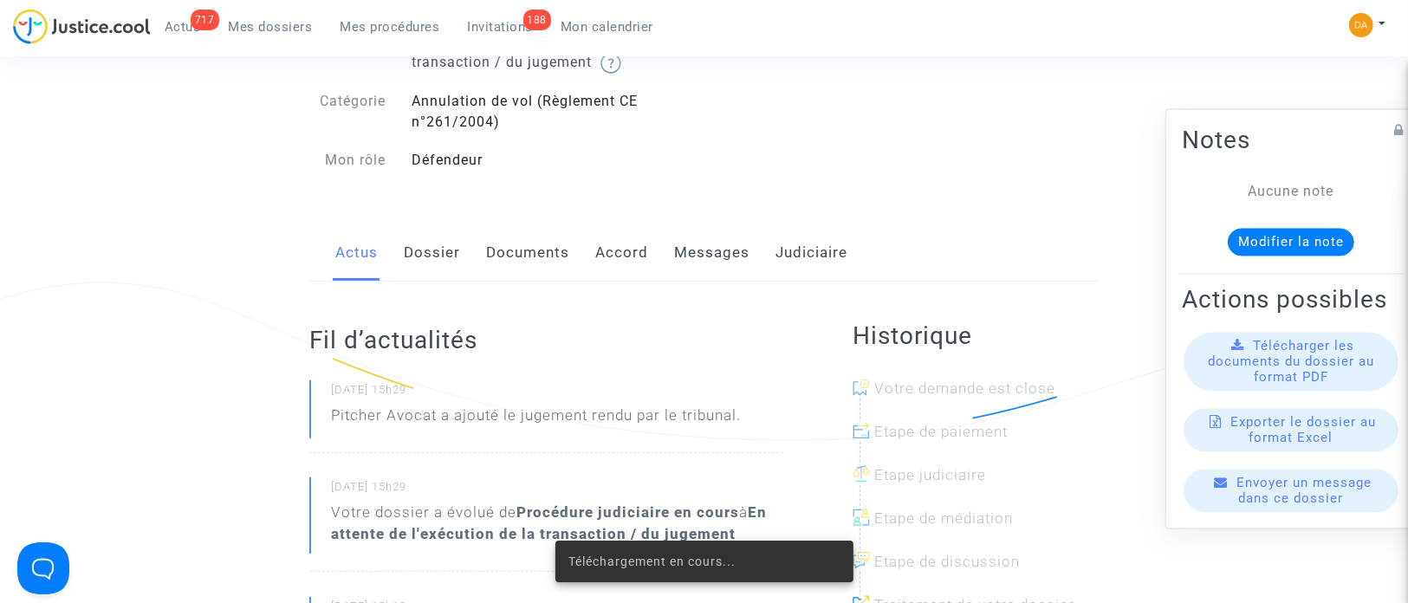
click at [937, 375] on span "Télécharger les documents du dossier au format PDF" at bounding box center [1290, 362] width 166 height 47
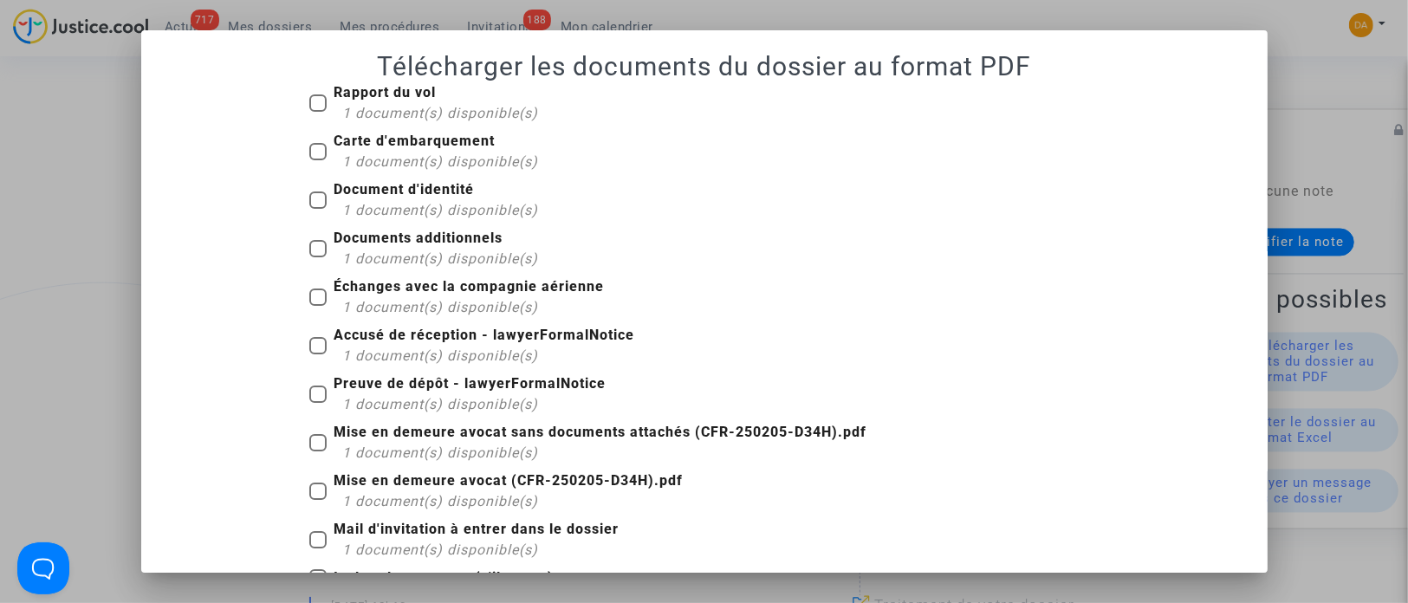
click at [314, 196] on span at bounding box center [317, 199] width 17 height 17
click at [317, 209] on input "Document d'identité 1 document(s) disponible(s)" at bounding box center [317, 209] width 1 height 1
checkbox input "true"
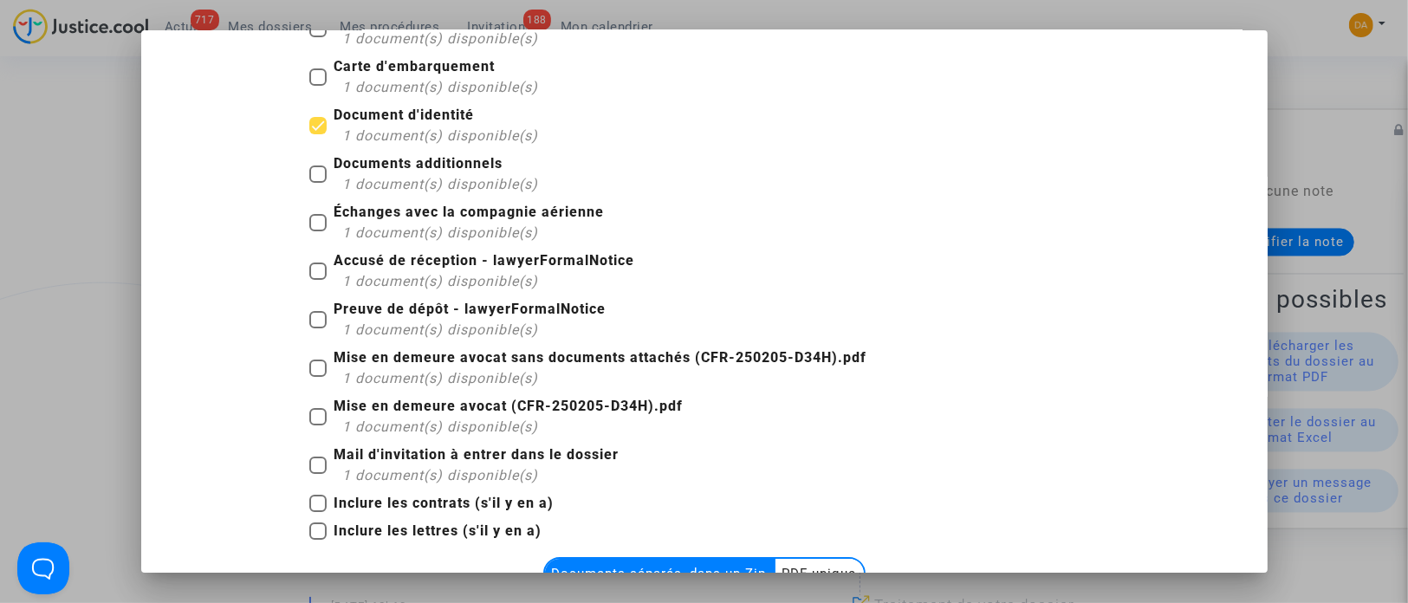
scroll to position [202, 0]
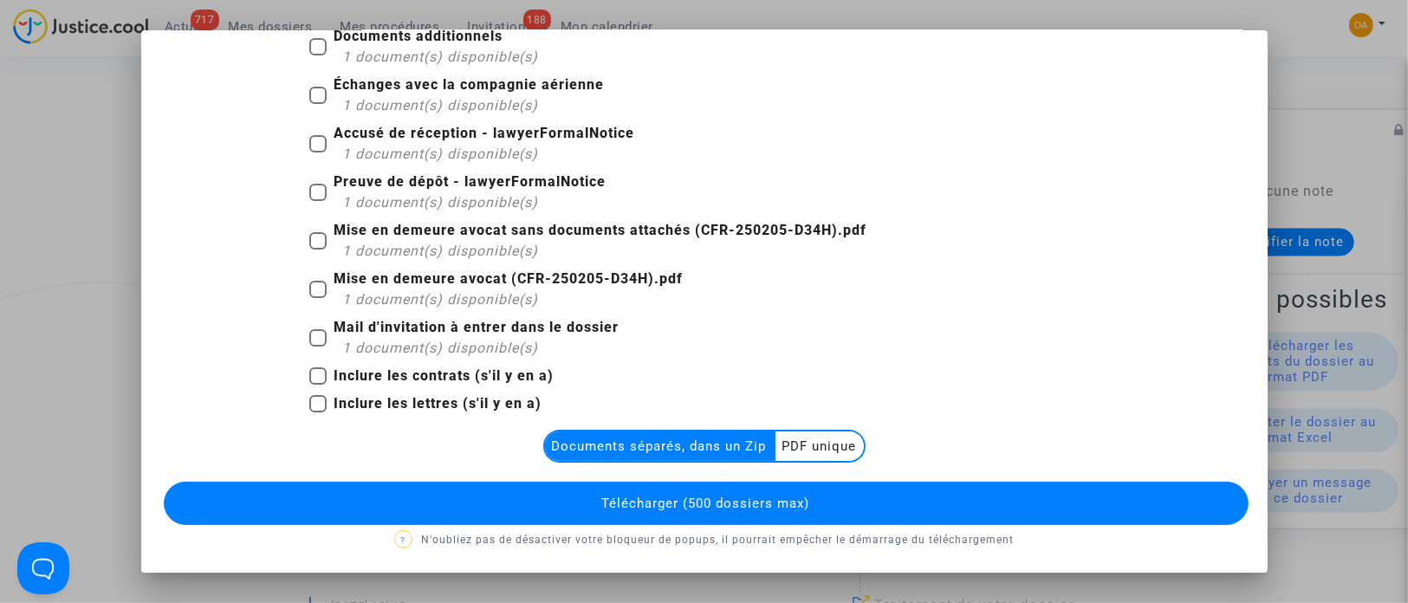
click at [816, 401] on multi-toggle-item "PDF unique" at bounding box center [819, 445] width 88 height 29
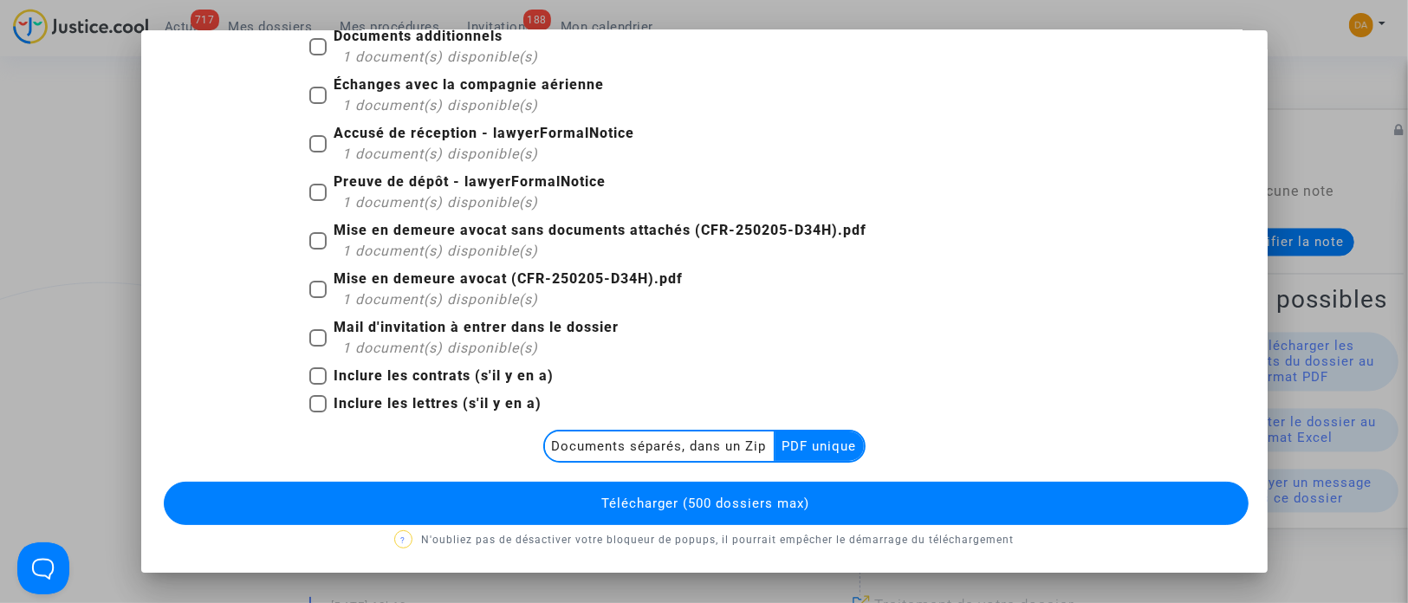
click at [822, 401] on button "Télécharger (500 dossiers max)" at bounding box center [706, 503] width 1084 height 43
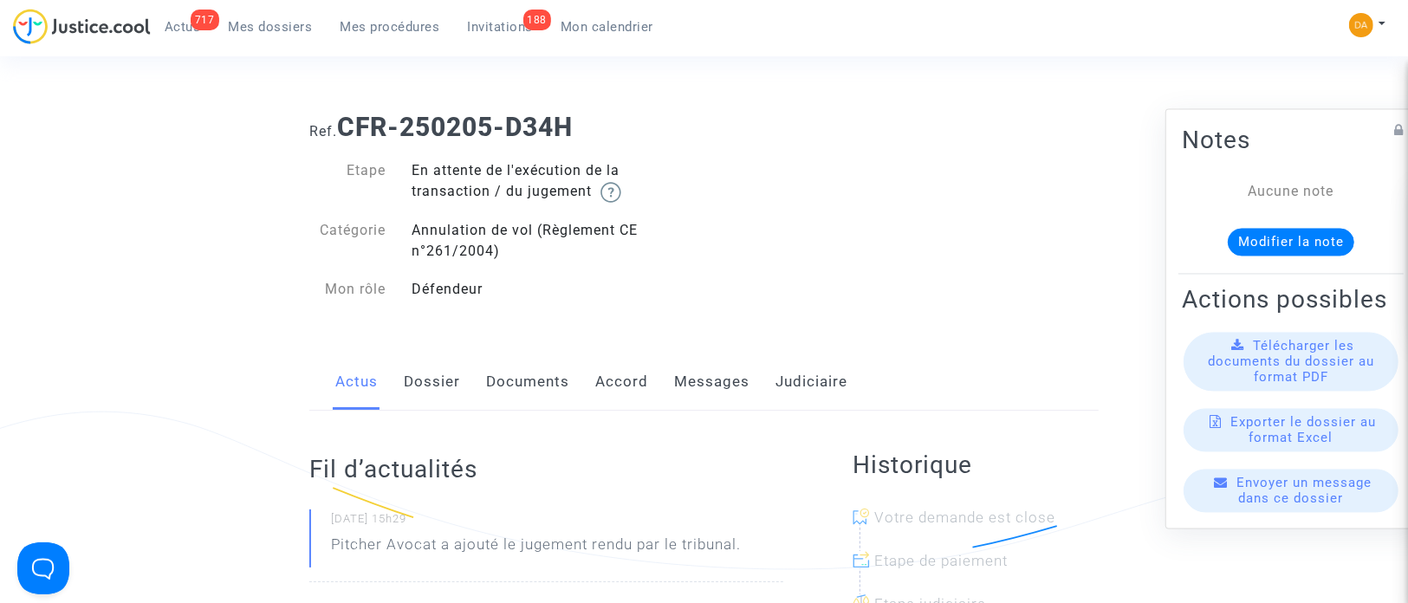
scroll to position [0, 0]
